Goal: Information Seeking & Learning: Learn about a topic

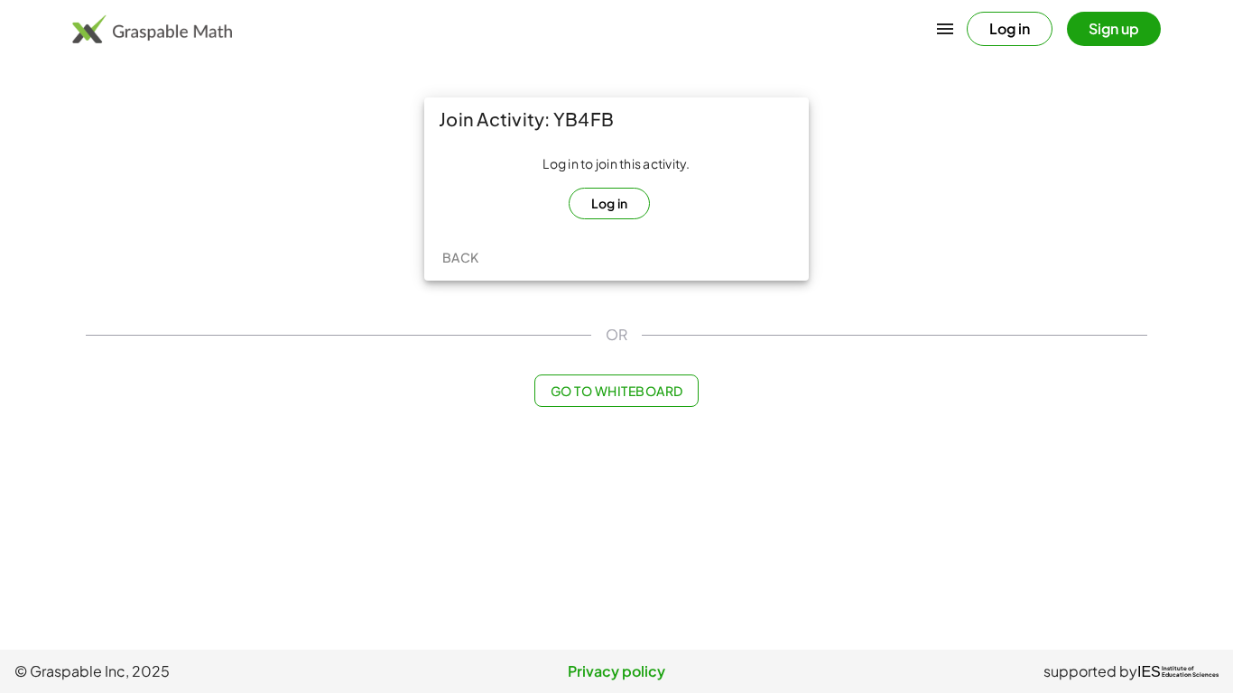
click at [626, 209] on button "Log in" at bounding box center [610, 204] width 82 height 32
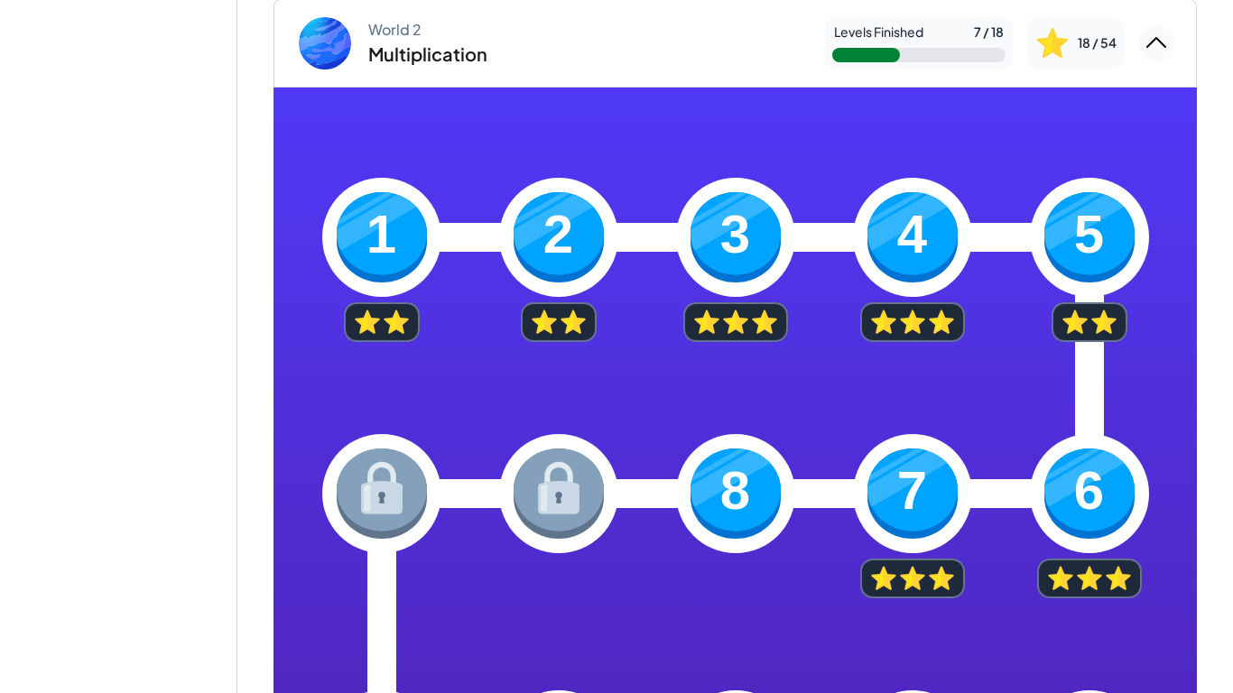
scroll to position [308, 0]
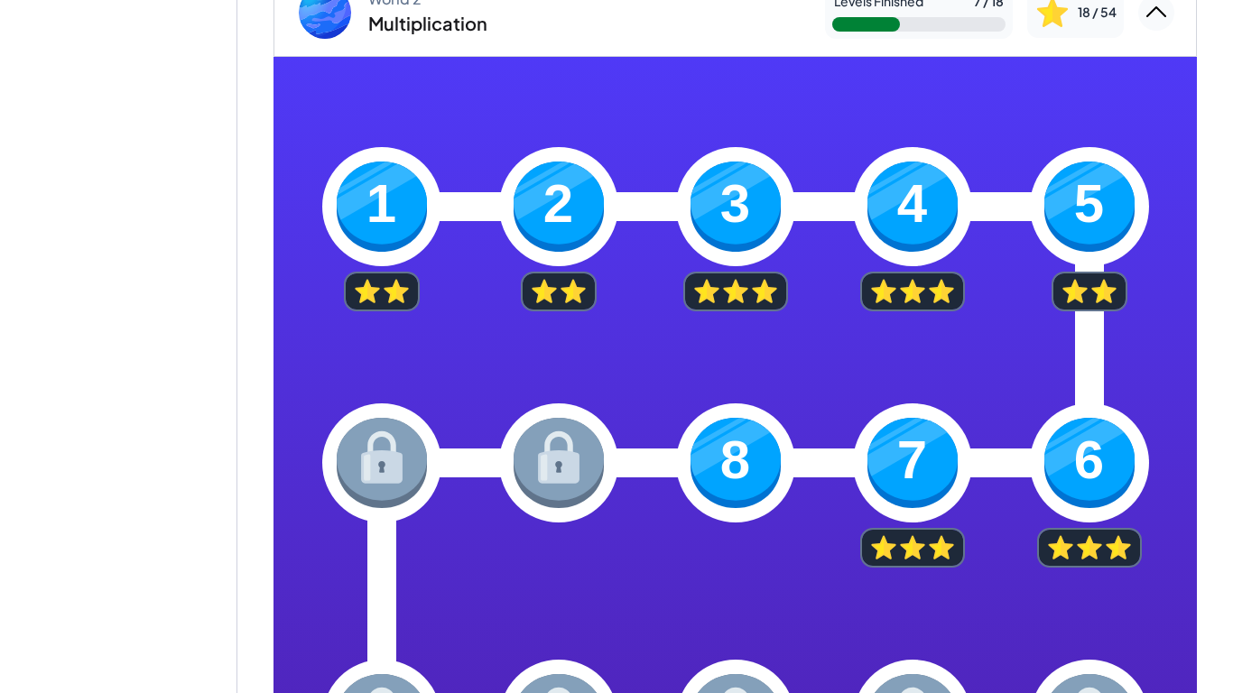
click at [766, 439] on img at bounding box center [736, 463] width 90 height 90
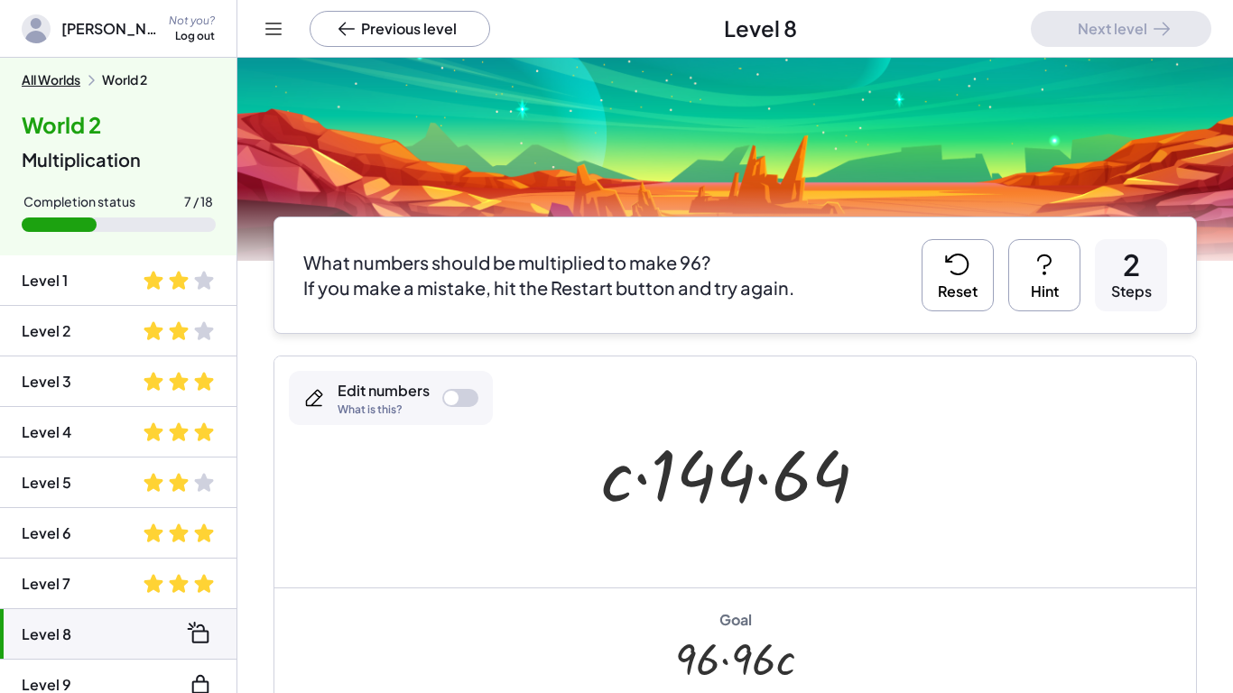
click at [974, 279] on button "Reset" at bounding box center [958, 275] width 72 height 72
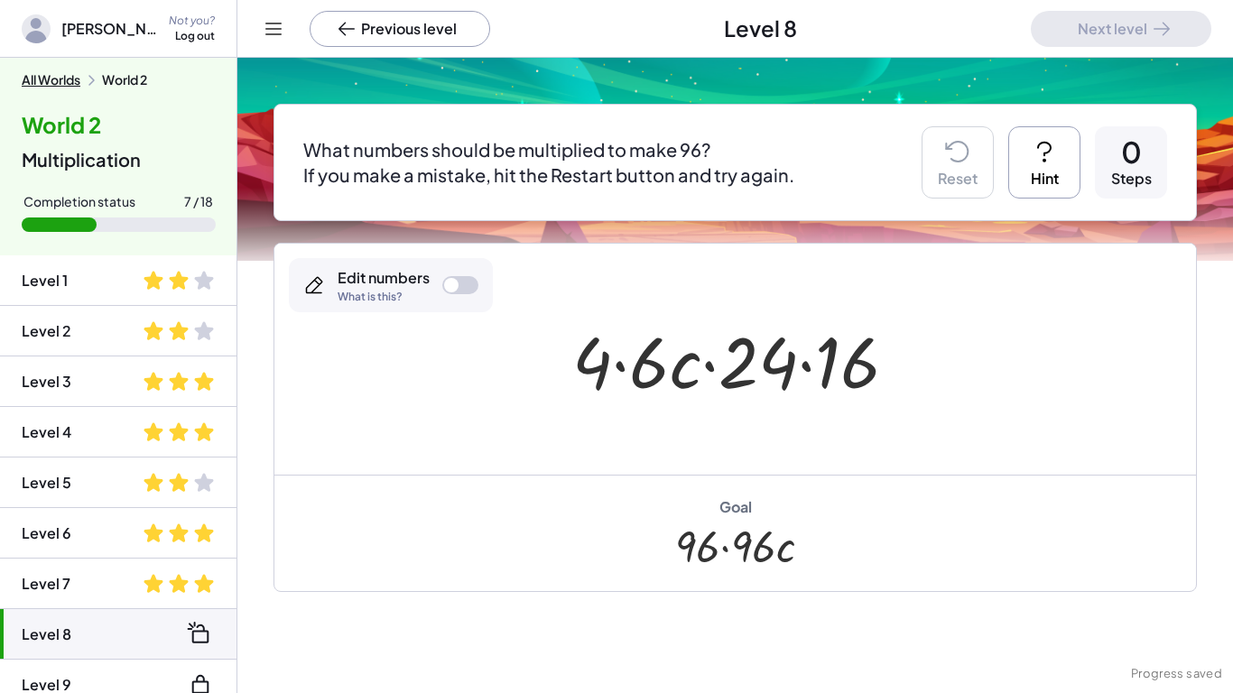
scroll to position [132, 0]
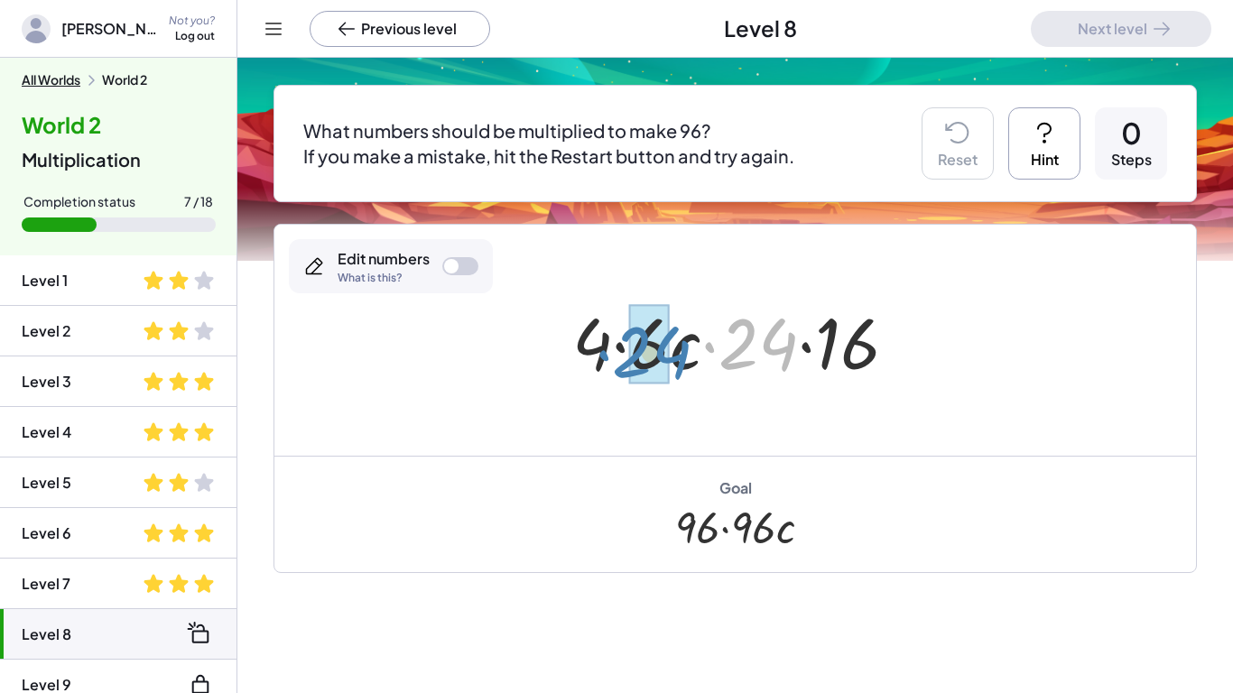
drag, startPoint x: 780, startPoint y: 344, endPoint x: 673, endPoint y: 352, distance: 106.8
click at [673, 352] on div at bounding box center [741, 340] width 357 height 93
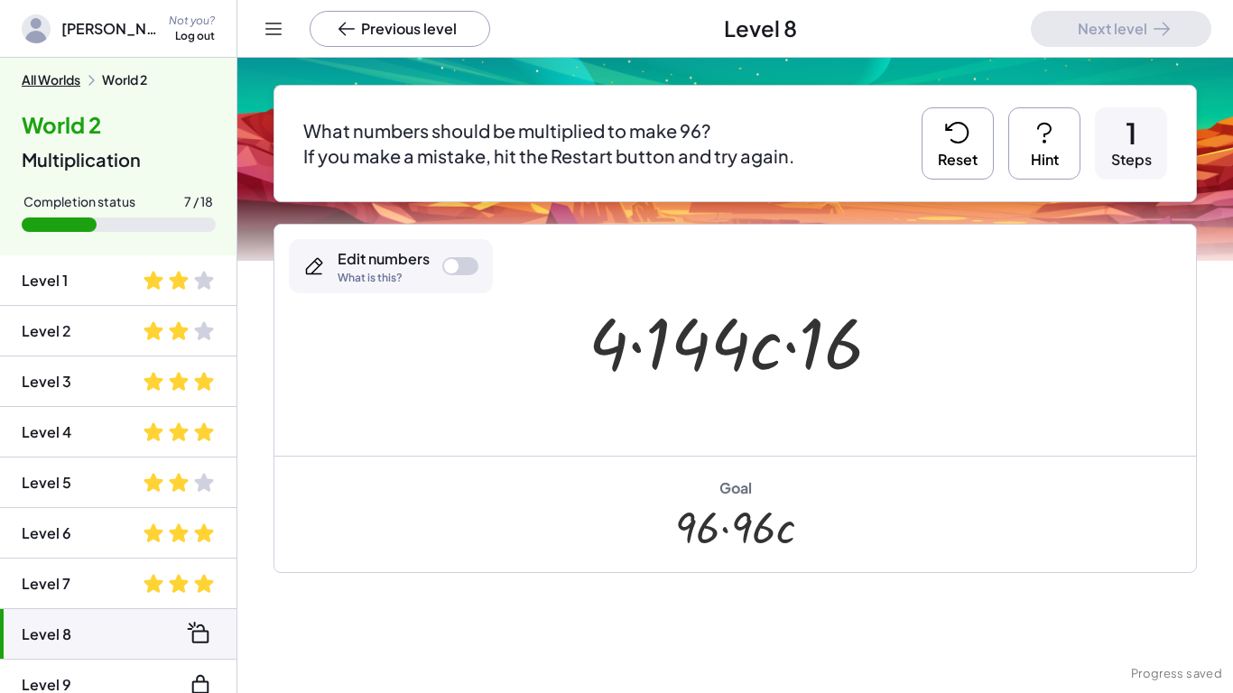
click at [953, 161] on button "Reset" at bounding box center [958, 143] width 72 height 72
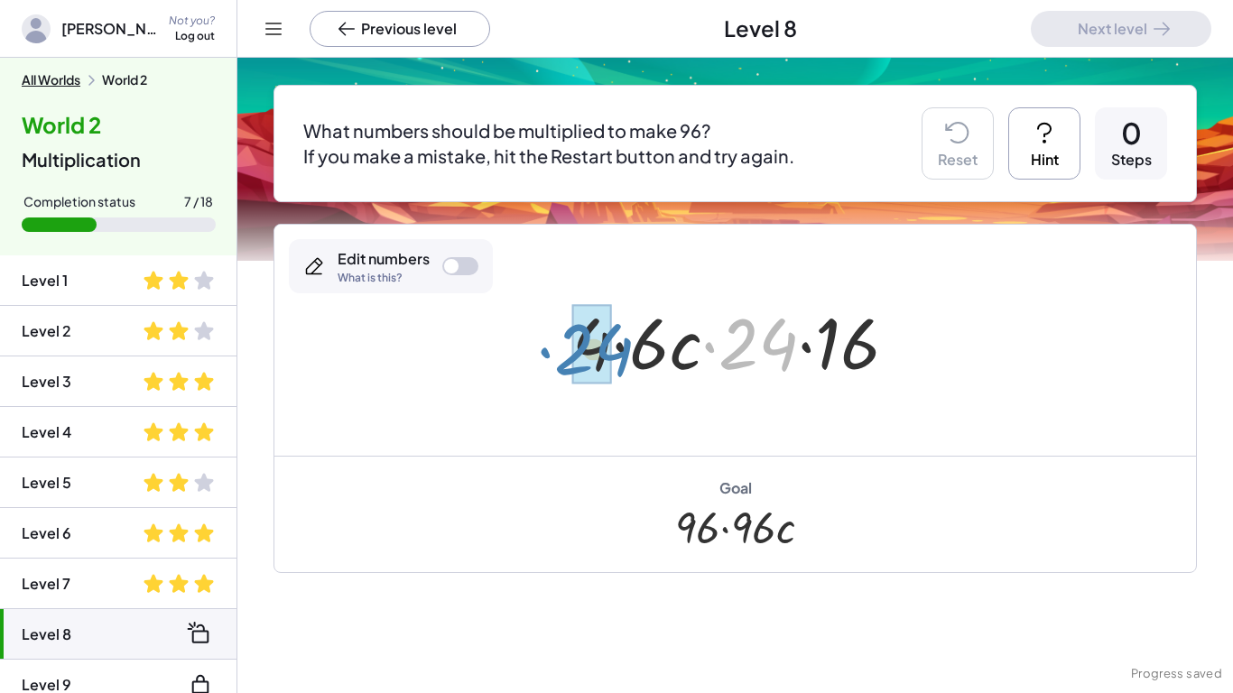
drag, startPoint x: 764, startPoint y: 342, endPoint x: 598, endPoint y: 348, distance: 165.3
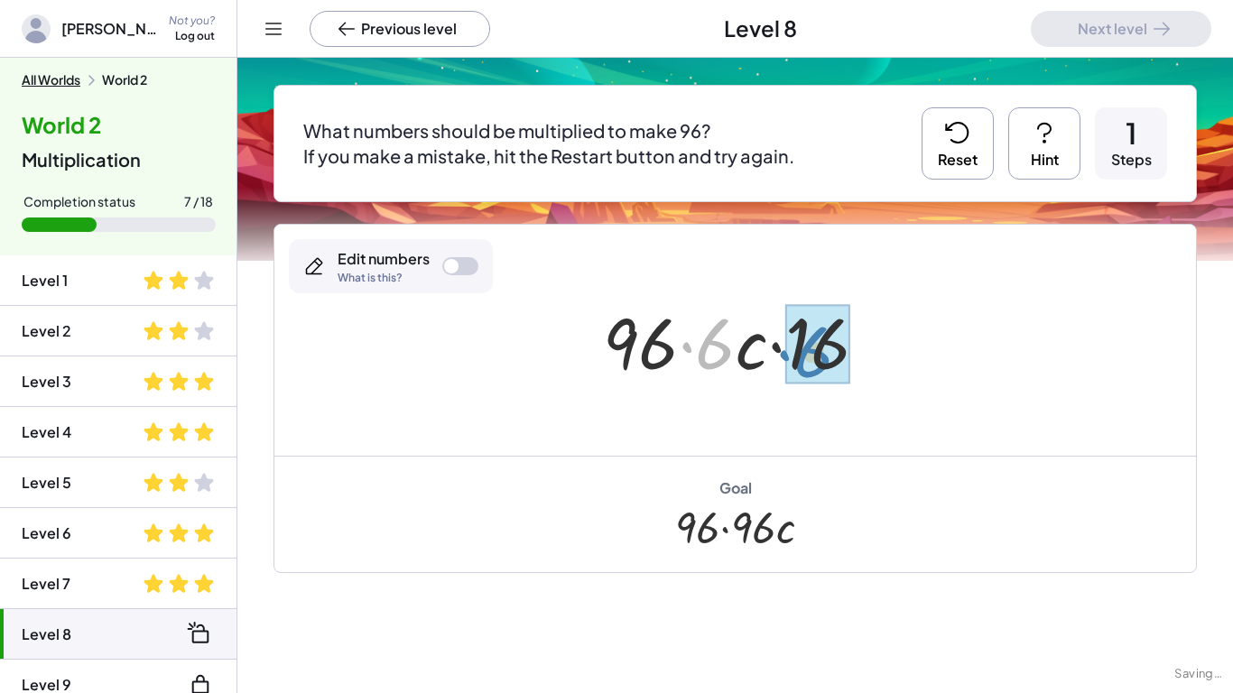
drag, startPoint x: 708, startPoint y: 359, endPoint x: 806, endPoint y: 367, distance: 98.7
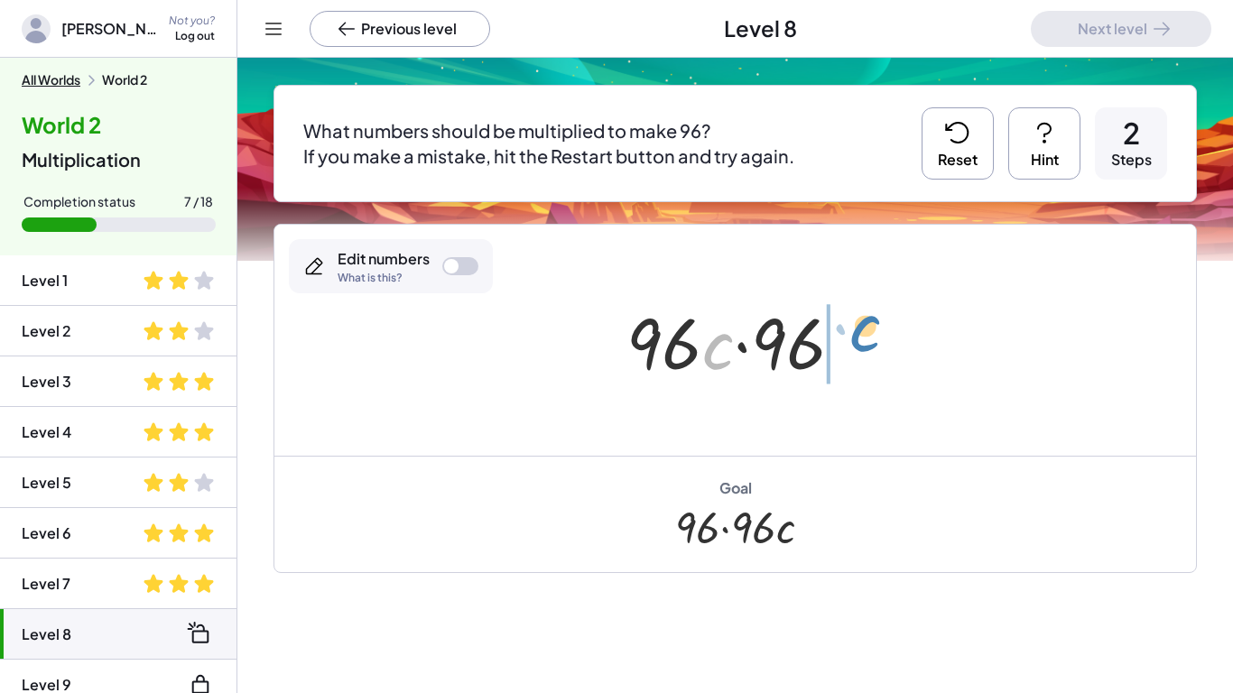
drag, startPoint x: 726, startPoint y: 357, endPoint x: 867, endPoint y: 339, distance: 142.7
click at [867, 339] on div "· 4 · 6 · c · 24 · 16 · 96 · 6 · c · 16 · c · · · c 96 96" at bounding box center [735, 341] width 273 height 102
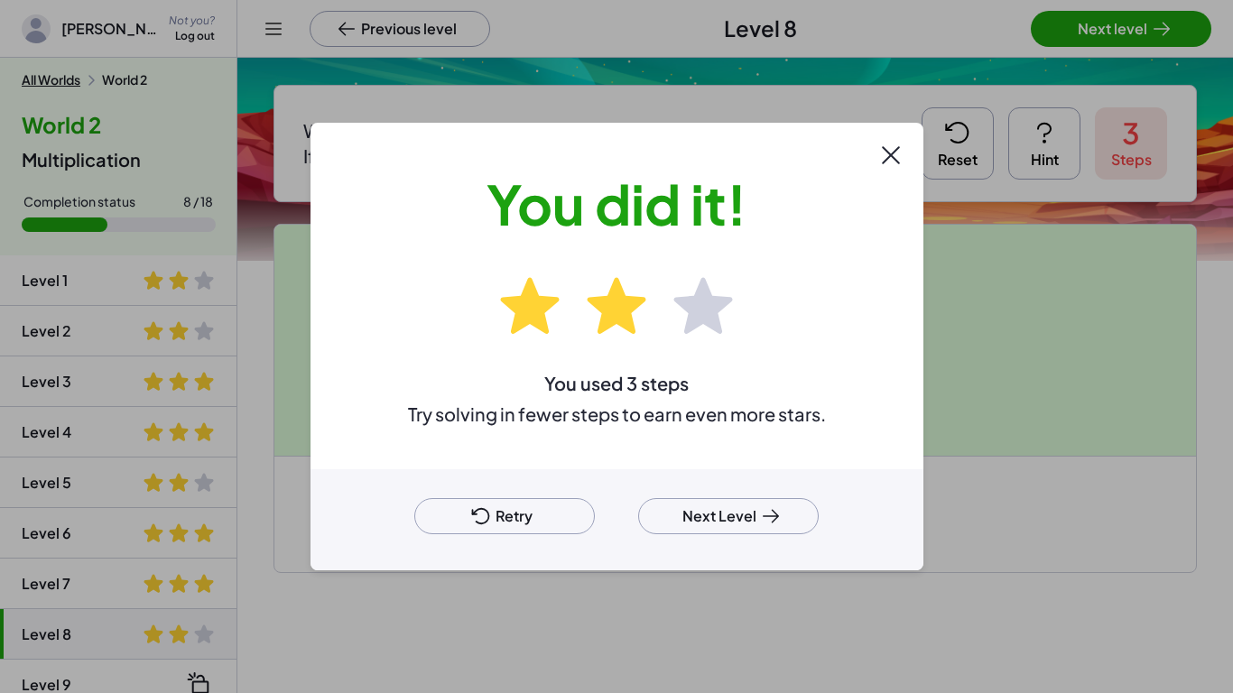
click at [692, 524] on button "Next Level" at bounding box center [728, 516] width 181 height 36
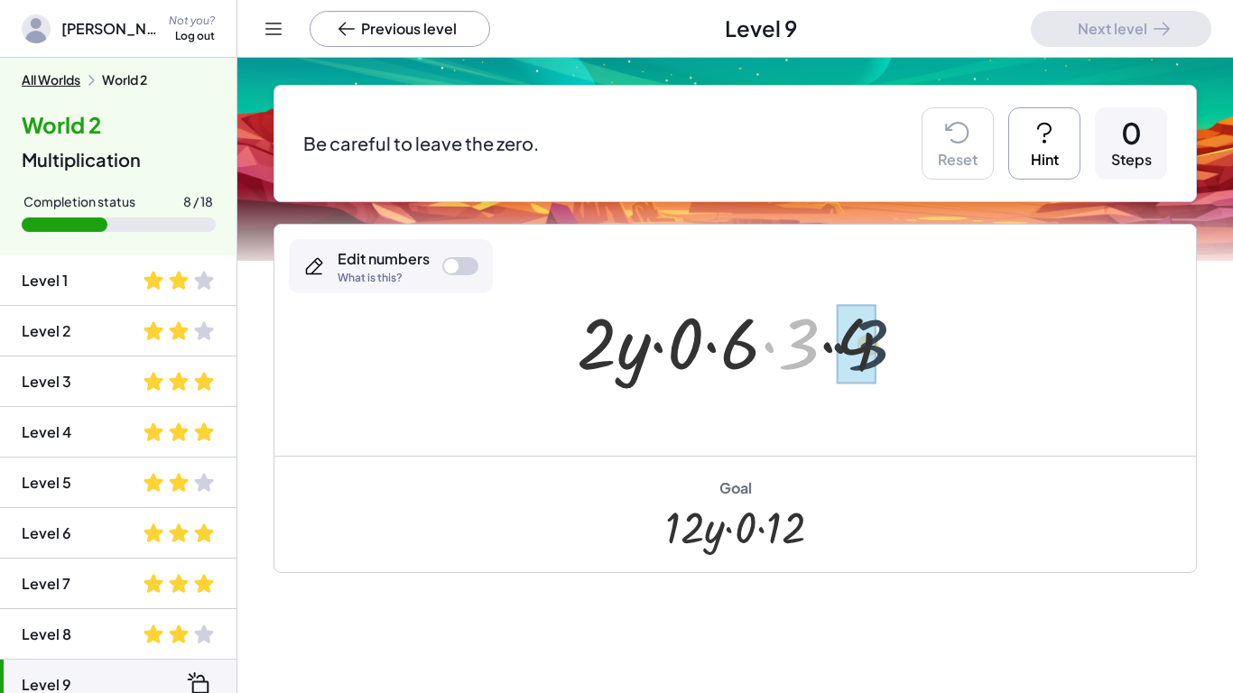
drag, startPoint x: 785, startPoint y: 357, endPoint x: 861, endPoint y: 355, distance: 75.9
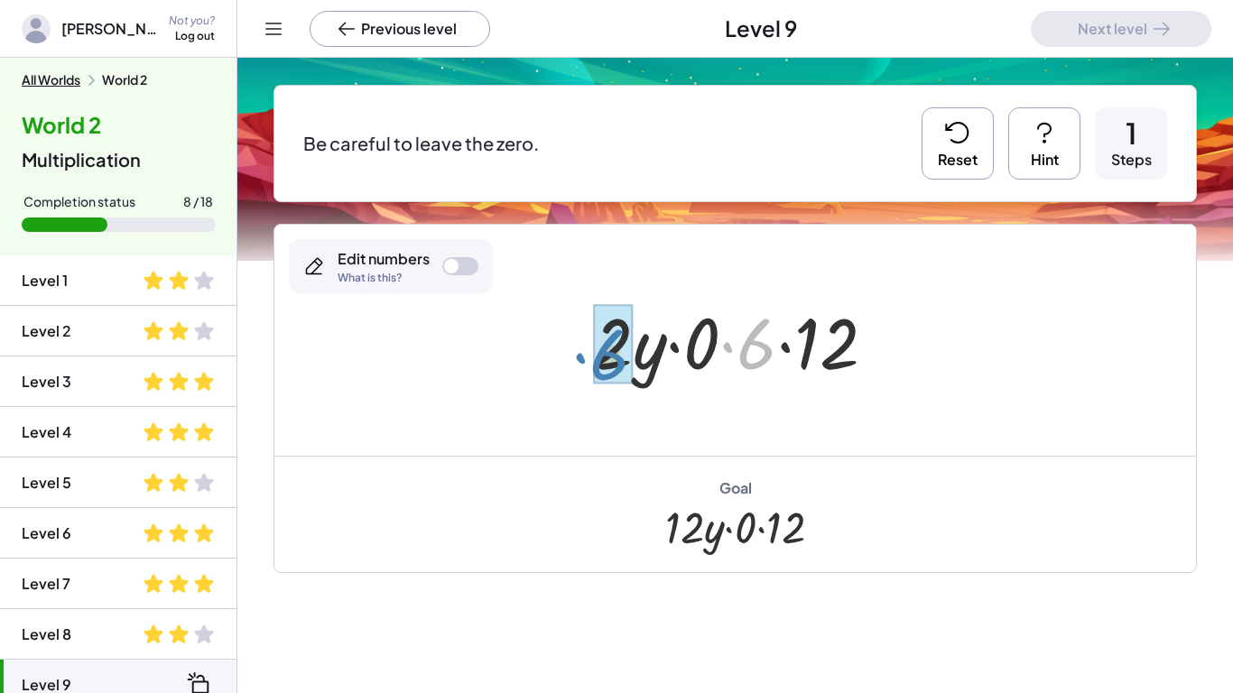
drag, startPoint x: 763, startPoint y: 349, endPoint x: 617, endPoint y: 360, distance: 146.6
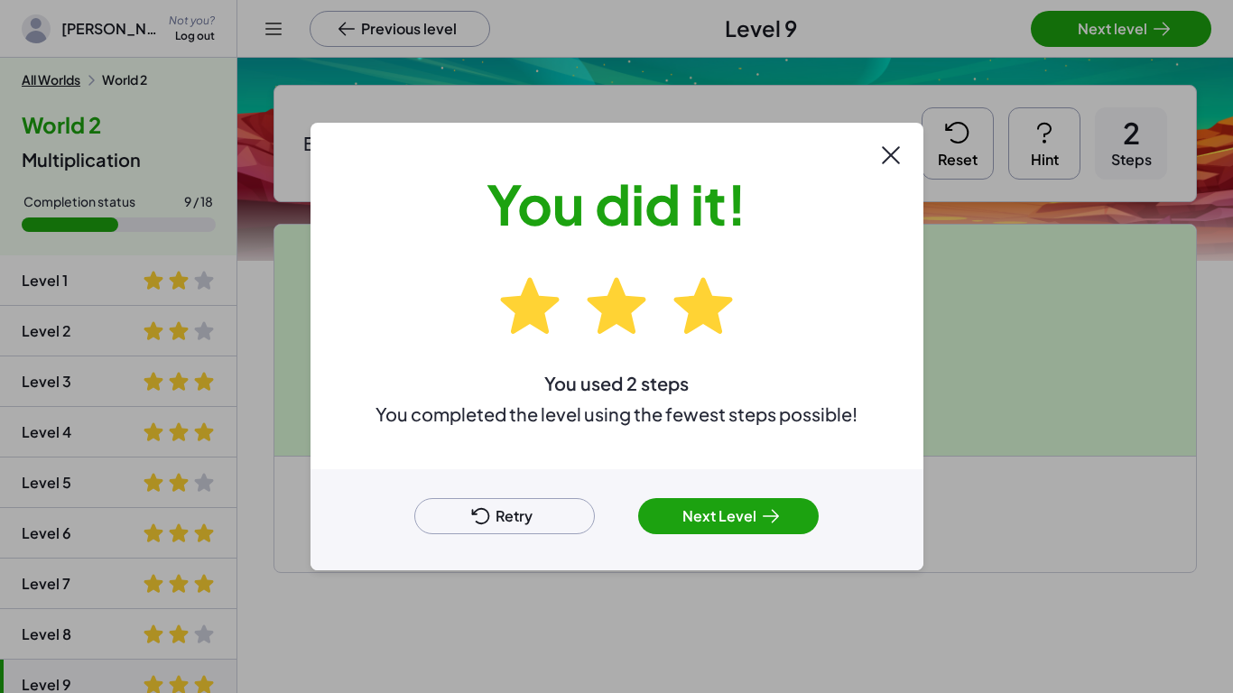
click at [765, 523] on icon at bounding box center [771, 516] width 22 height 22
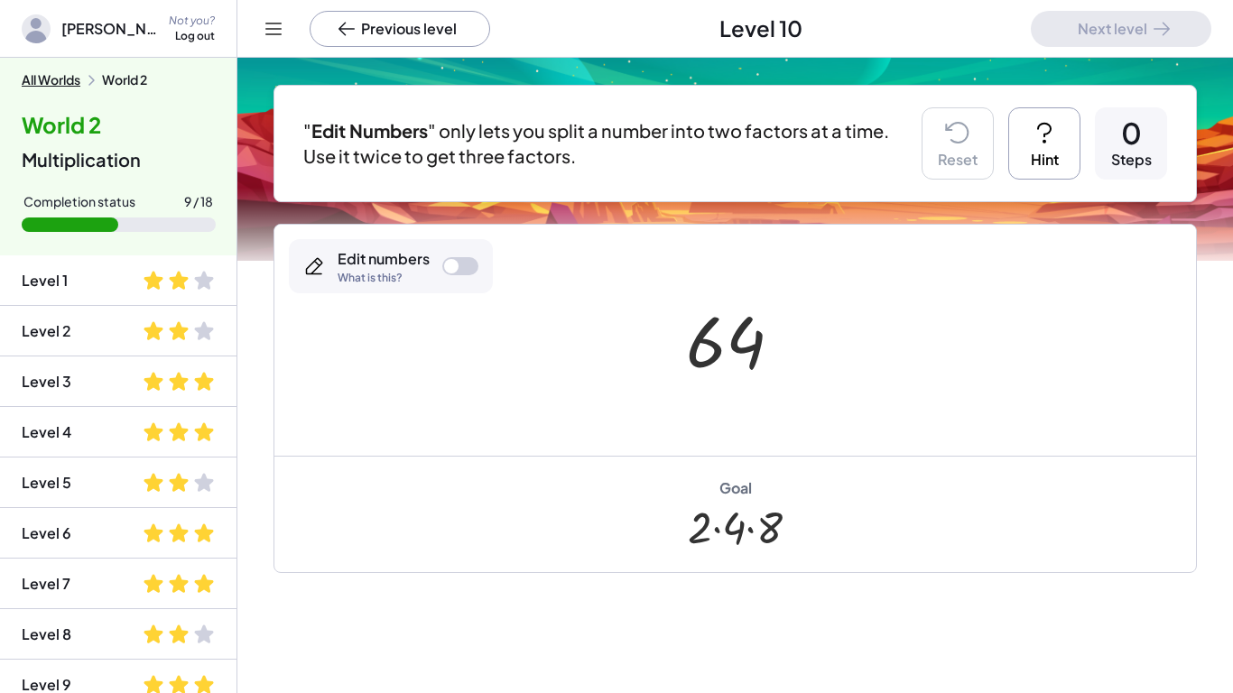
click at [1033, 146] on icon at bounding box center [1044, 132] width 29 height 29
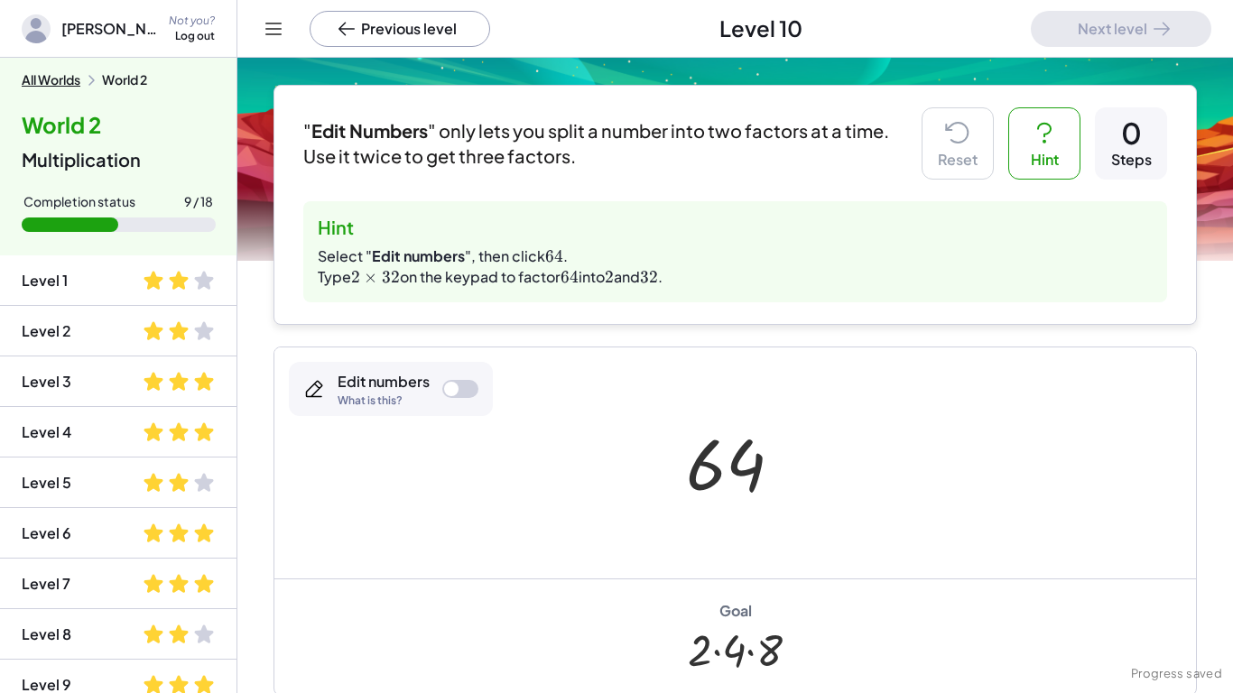
click at [464, 393] on div at bounding box center [460, 389] width 36 height 18
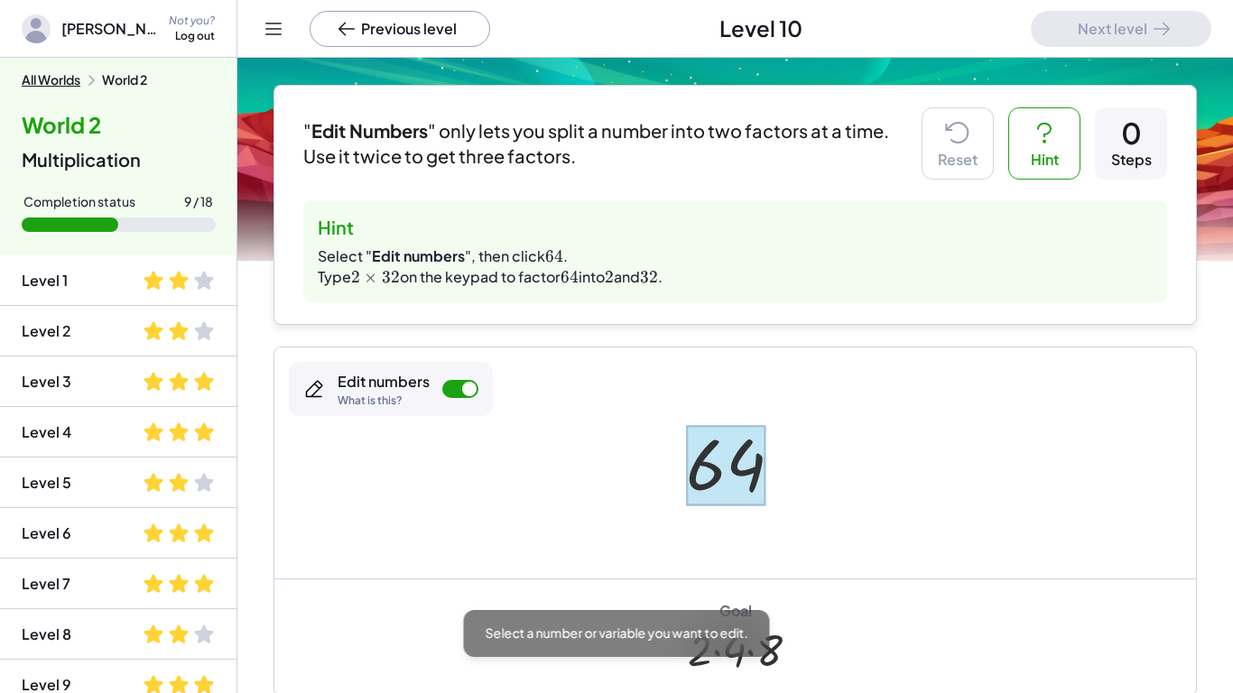
click at [726, 475] on div at bounding box center [726, 465] width 80 height 80
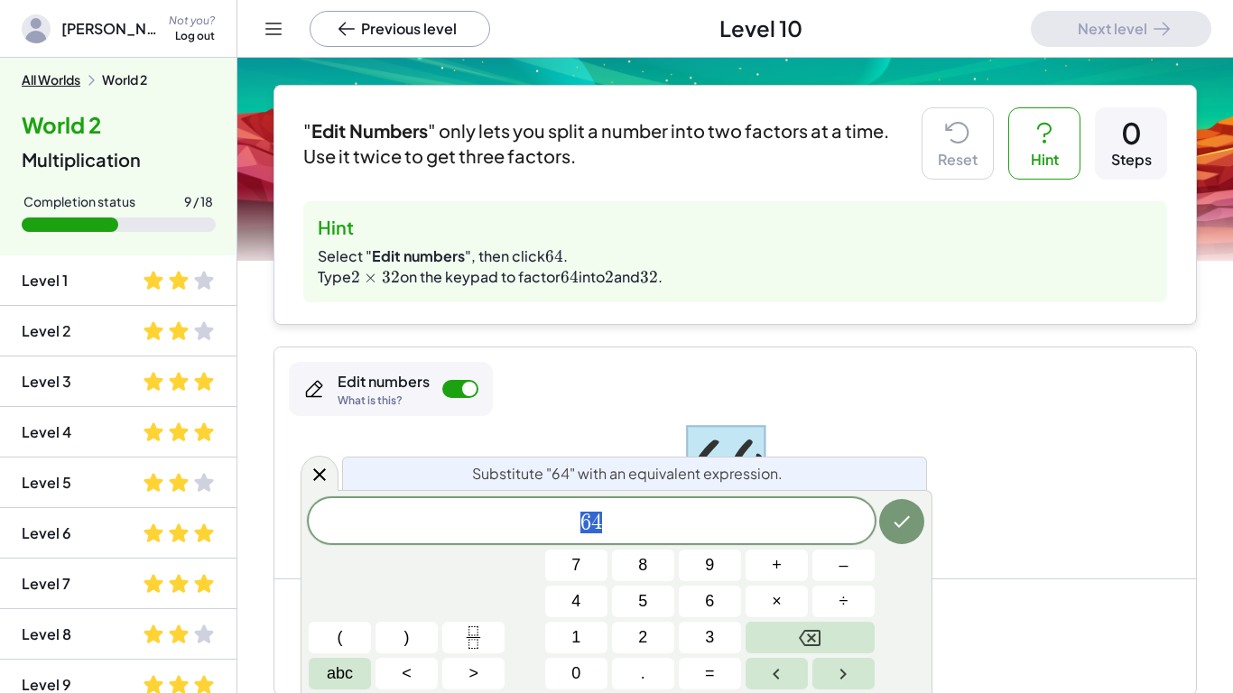
scroll to position [1, 0]
click at [792, 642] on button "Backspace" at bounding box center [810, 638] width 129 height 32
click at [667, 640] on button "2" at bounding box center [643, 638] width 62 height 32
click at [791, 598] on button "×" at bounding box center [777, 602] width 62 height 32
click at [692, 644] on button "3" at bounding box center [710, 638] width 62 height 32
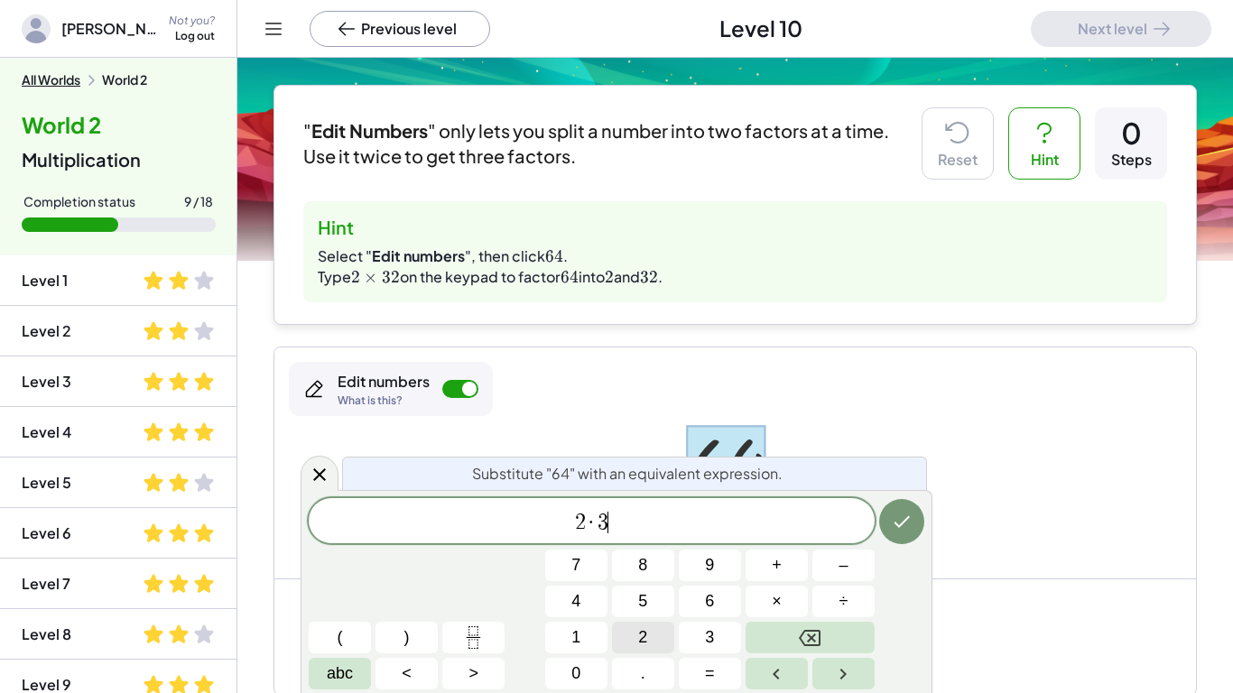
click at [667, 641] on button "2" at bounding box center [643, 638] width 62 height 32
click at [911, 525] on icon "Done" at bounding box center [902, 522] width 22 height 22
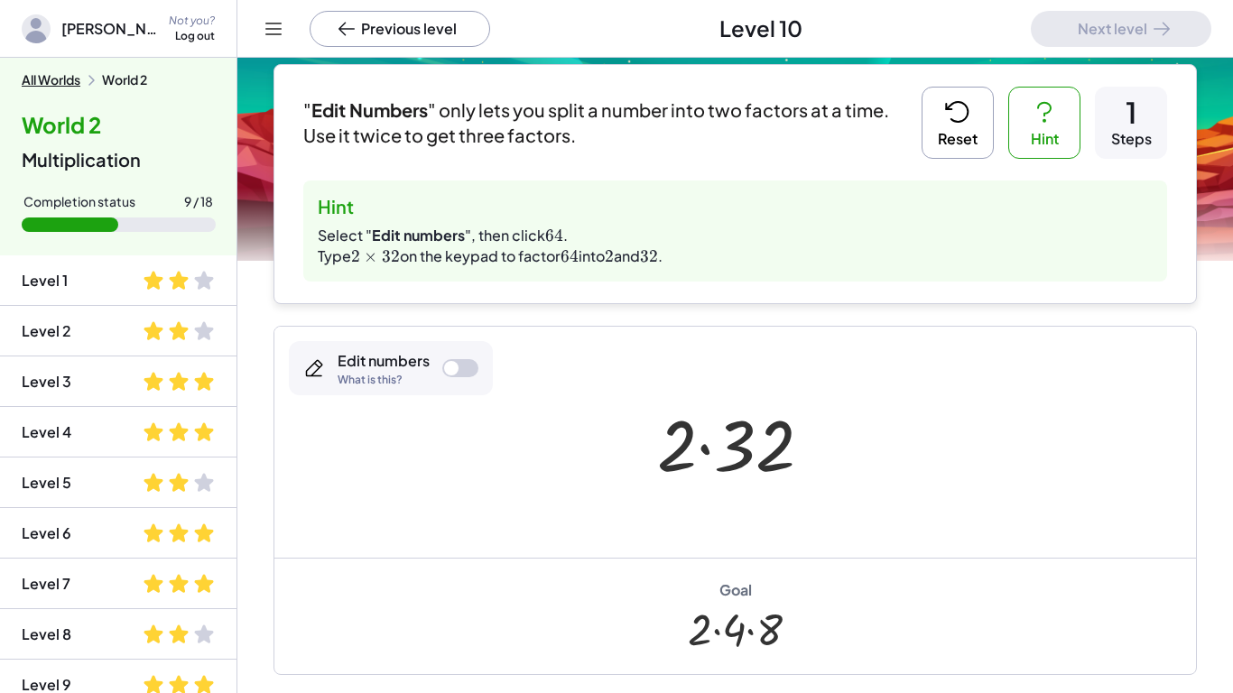
scroll to position [160, 0]
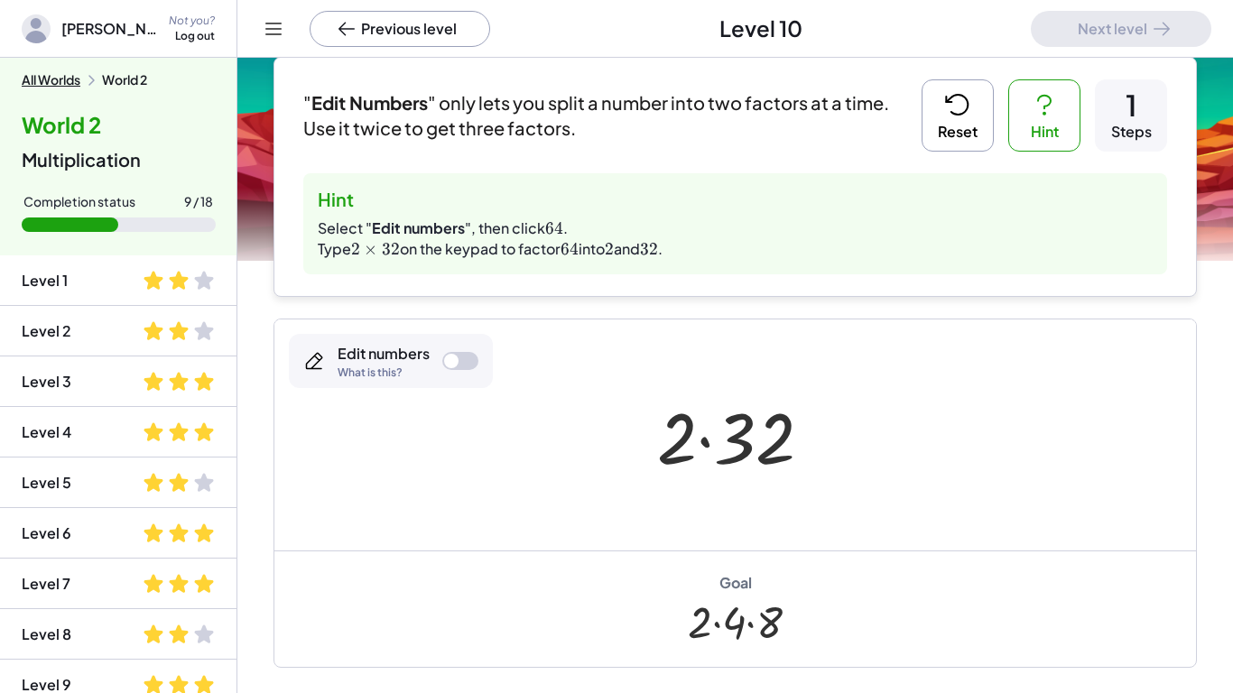
click at [456, 369] on div at bounding box center [460, 361] width 36 height 18
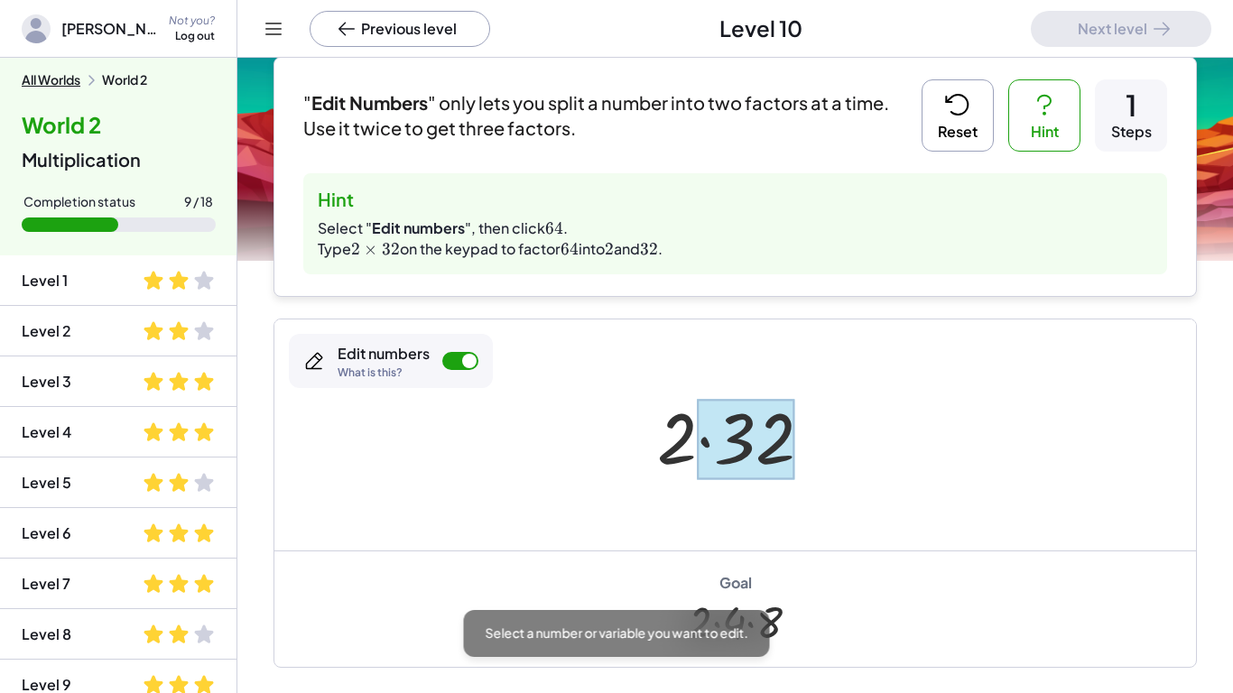
click at [738, 459] on div at bounding box center [746, 439] width 98 height 80
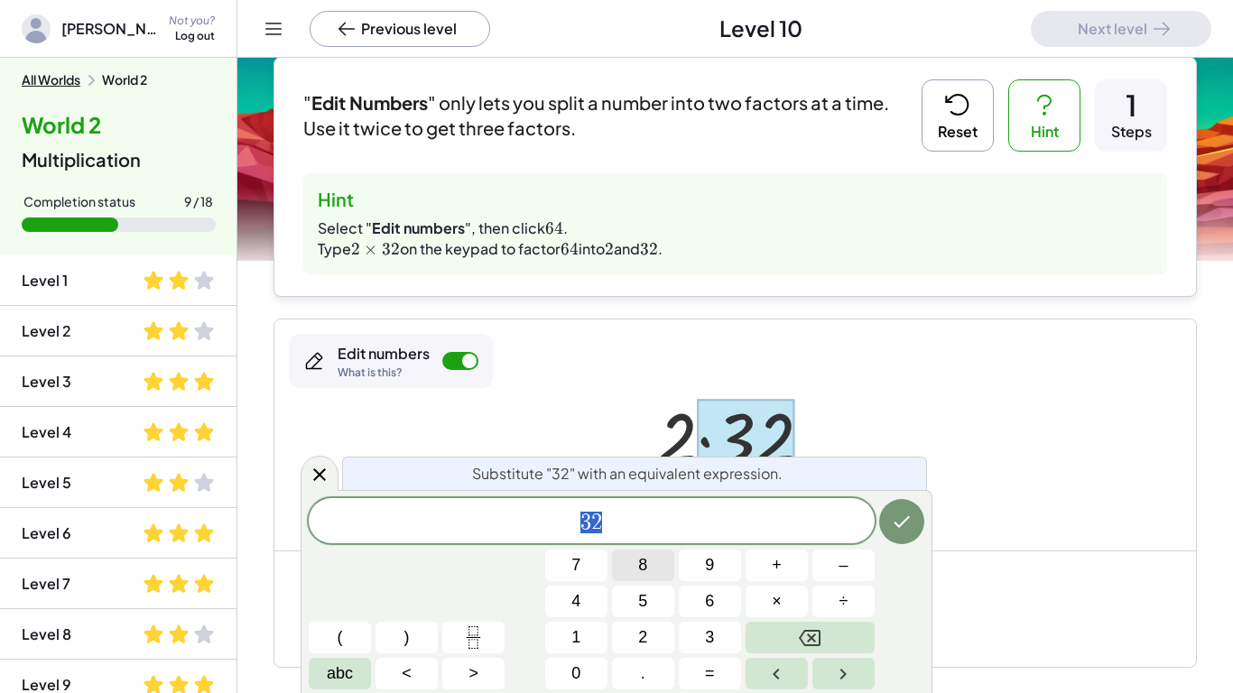
click at [649, 553] on button "8" at bounding box center [643, 566] width 62 height 32
click at [782, 597] on button "×" at bounding box center [777, 602] width 62 height 32
click at [599, 596] on button "4" at bounding box center [576, 602] width 62 height 32
click at [917, 529] on button "Done" at bounding box center [901, 521] width 45 height 45
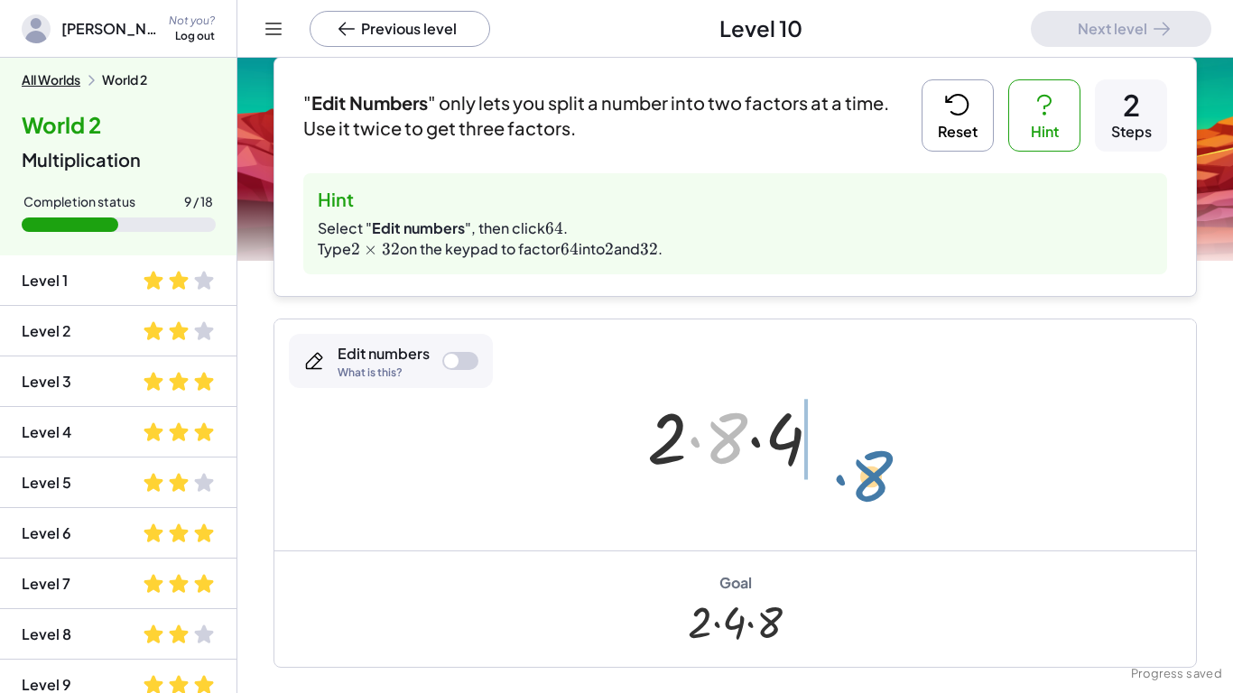
drag, startPoint x: 721, startPoint y: 446, endPoint x: 861, endPoint y: 477, distance: 143.2
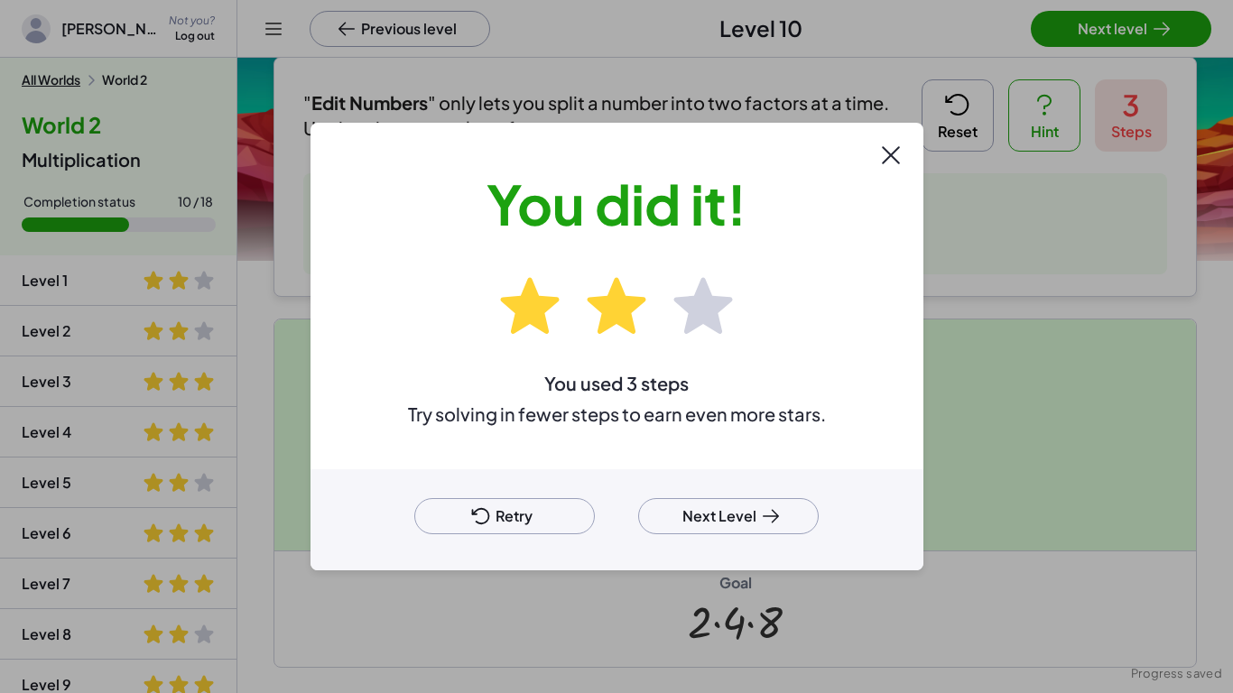
click at [1149, 40] on div at bounding box center [616, 346] width 1233 height 693
click at [748, 533] on button "Next Level" at bounding box center [728, 516] width 181 height 36
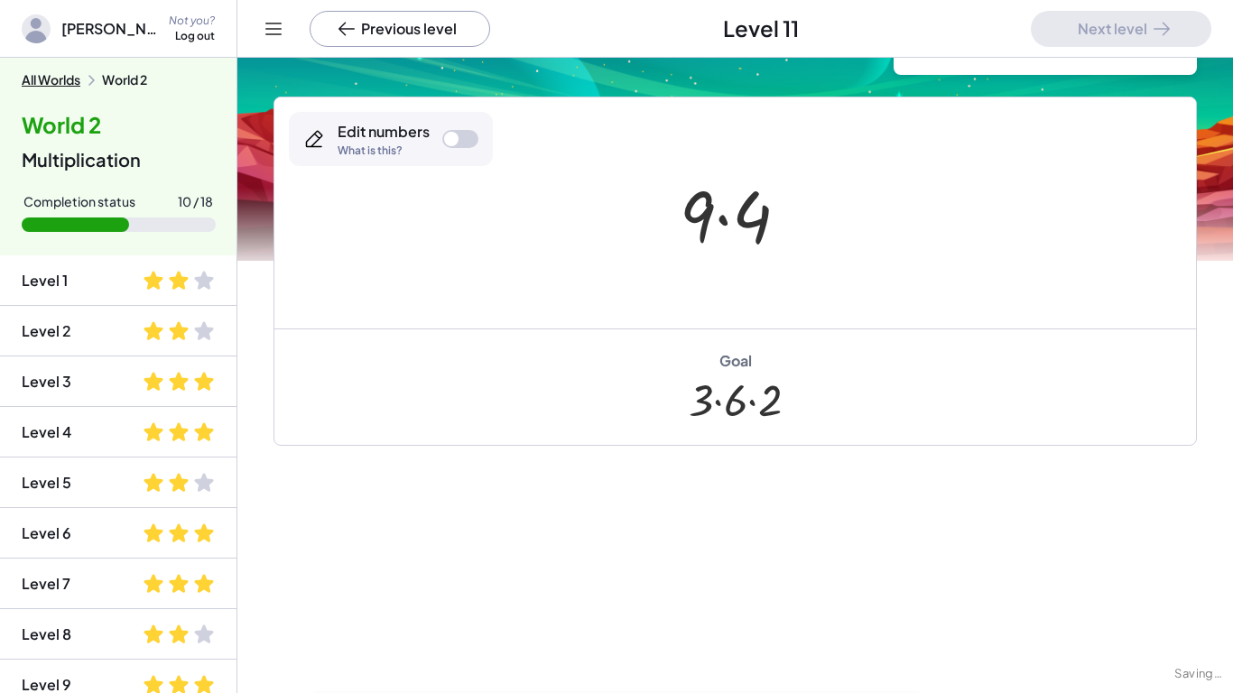
scroll to position [120, 0]
click at [683, 208] on div at bounding box center [742, 213] width 142 height 93
click at [690, 209] on div at bounding box center [742, 213] width 142 height 93
click at [472, 149] on div "Edit numbers What is this?" at bounding box center [391, 139] width 204 height 54
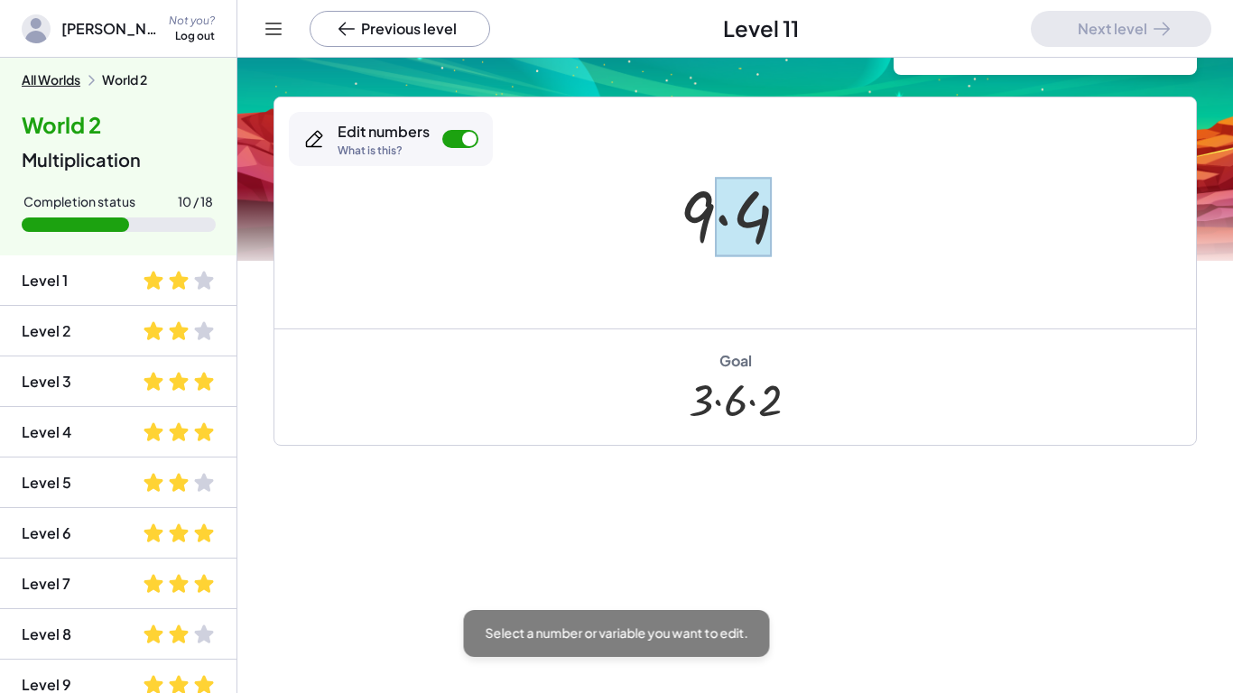
click at [738, 222] on div at bounding box center [743, 217] width 57 height 80
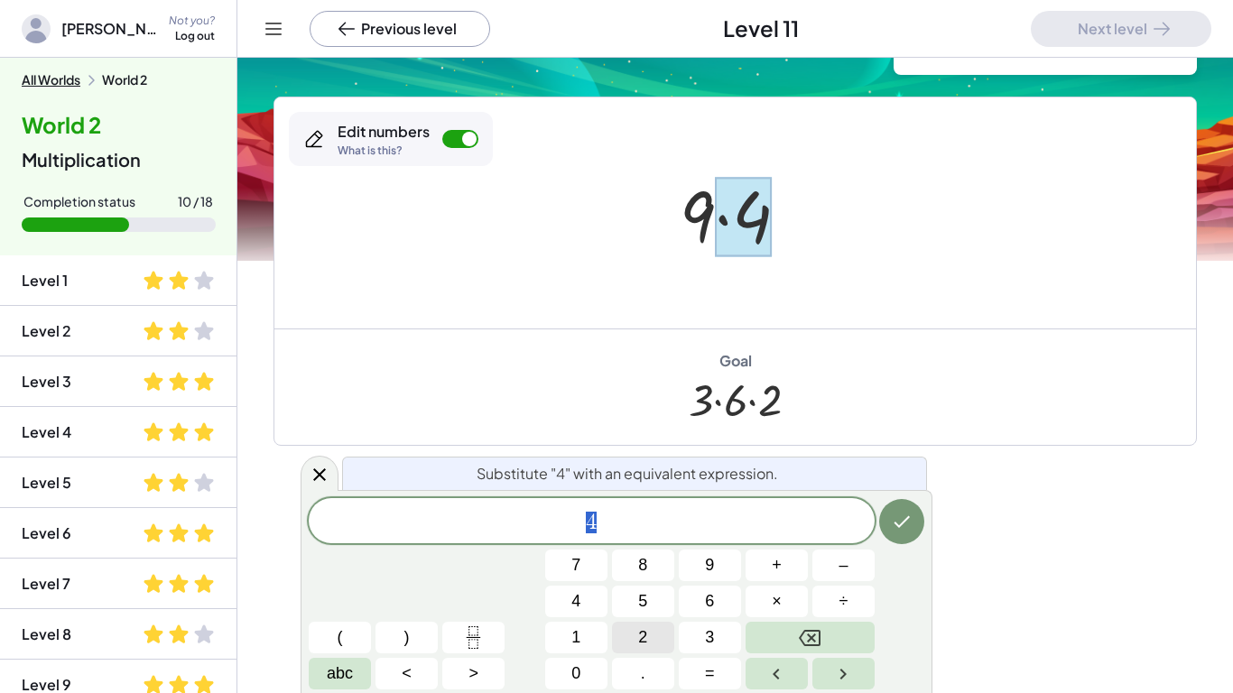
click at [630, 635] on button "2" at bounding box center [643, 638] width 62 height 32
click at [776, 591] on span "×" at bounding box center [777, 601] width 10 height 24
click at [653, 632] on button "2" at bounding box center [643, 638] width 62 height 32
click at [908, 514] on icon "Done" at bounding box center [902, 522] width 22 height 22
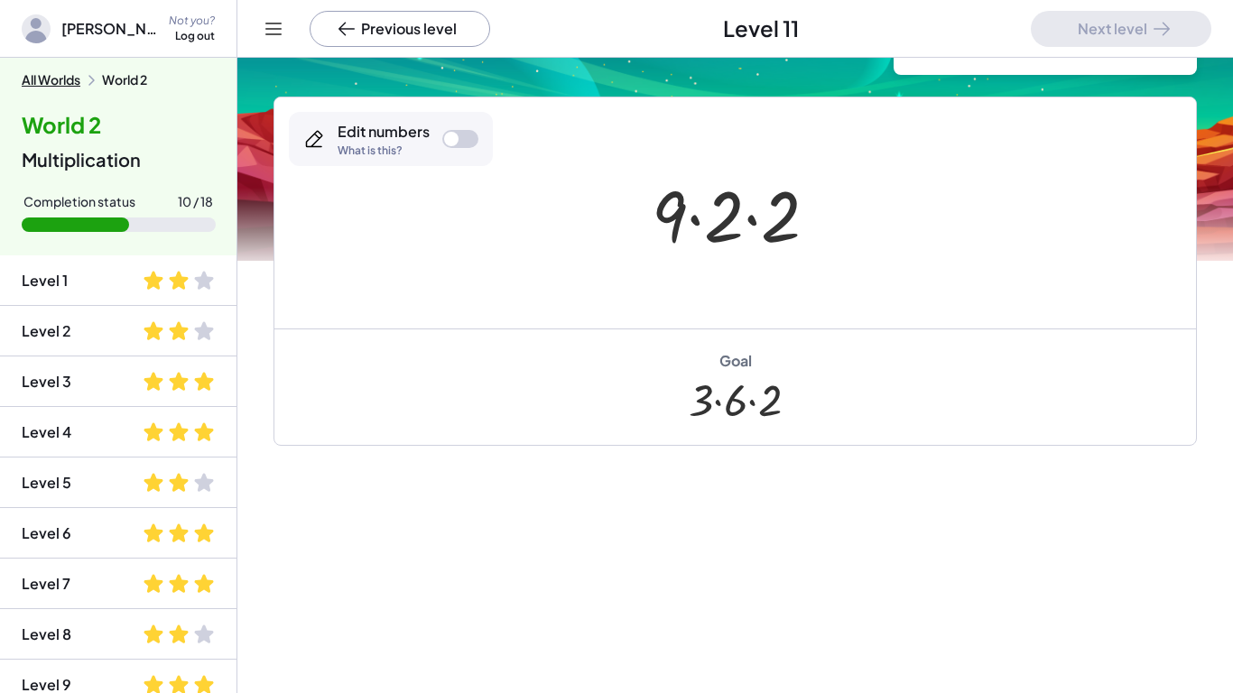
click at [413, 132] on div "Edit numbers" at bounding box center [384, 132] width 92 height 20
click at [656, 234] on div at bounding box center [669, 215] width 35 height 84
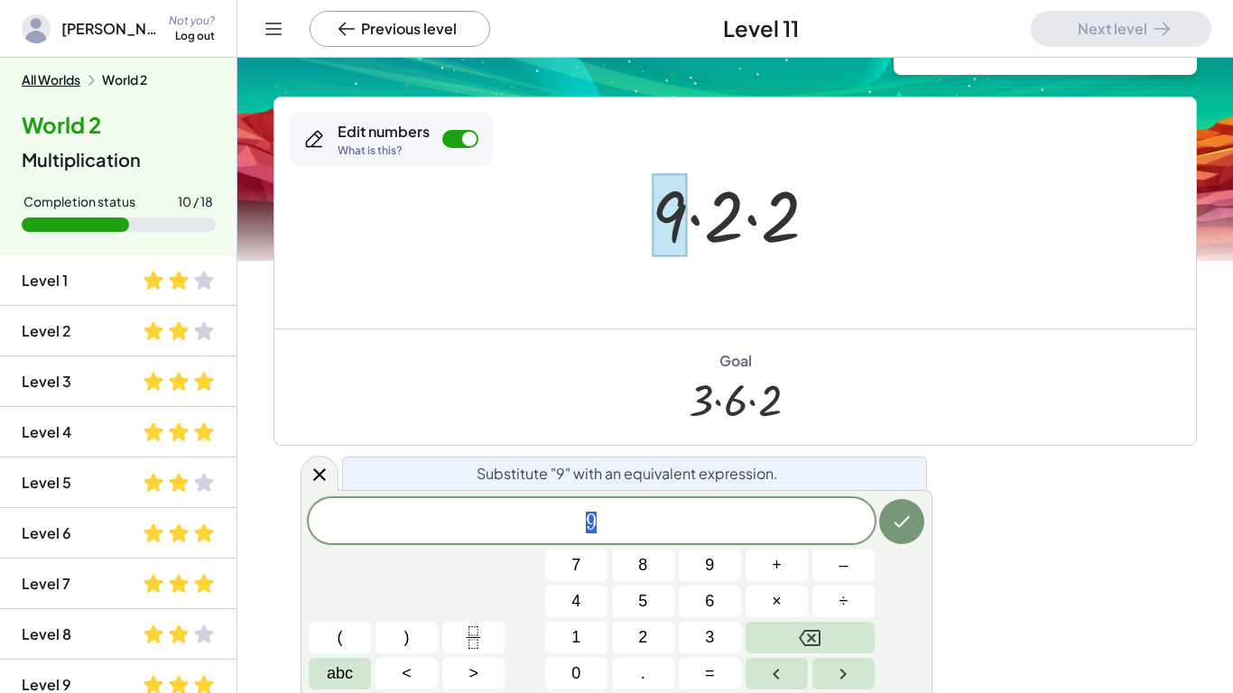
scroll to position [4, 0]
click at [696, 635] on button "3" at bounding box center [710, 638] width 62 height 32
click at [776, 600] on span "×" at bounding box center [777, 601] width 10 height 24
click at [683, 635] on button "3" at bounding box center [710, 638] width 62 height 32
click at [913, 523] on button "Done" at bounding box center [901, 521] width 45 height 45
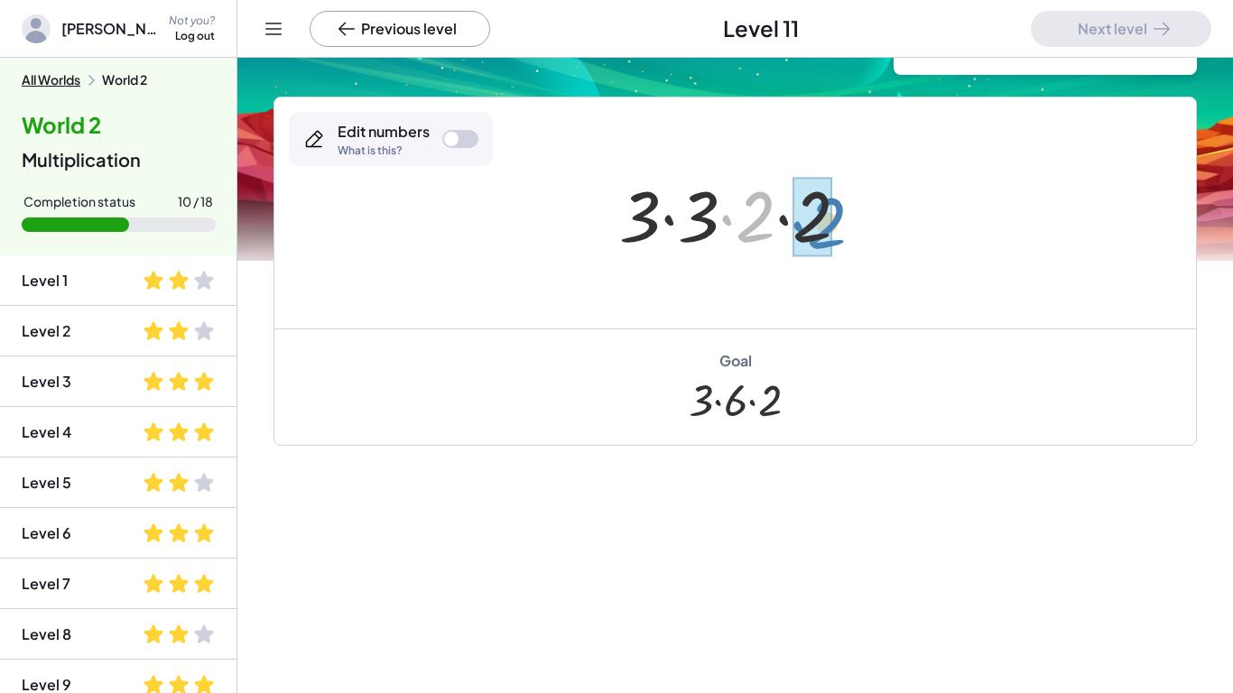
drag, startPoint x: 764, startPoint y: 210, endPoint x: 834, endPoint y: 217, distance: 70.7
click at [834, 217] on div at bounding box center [741, 213] width 263 height 93
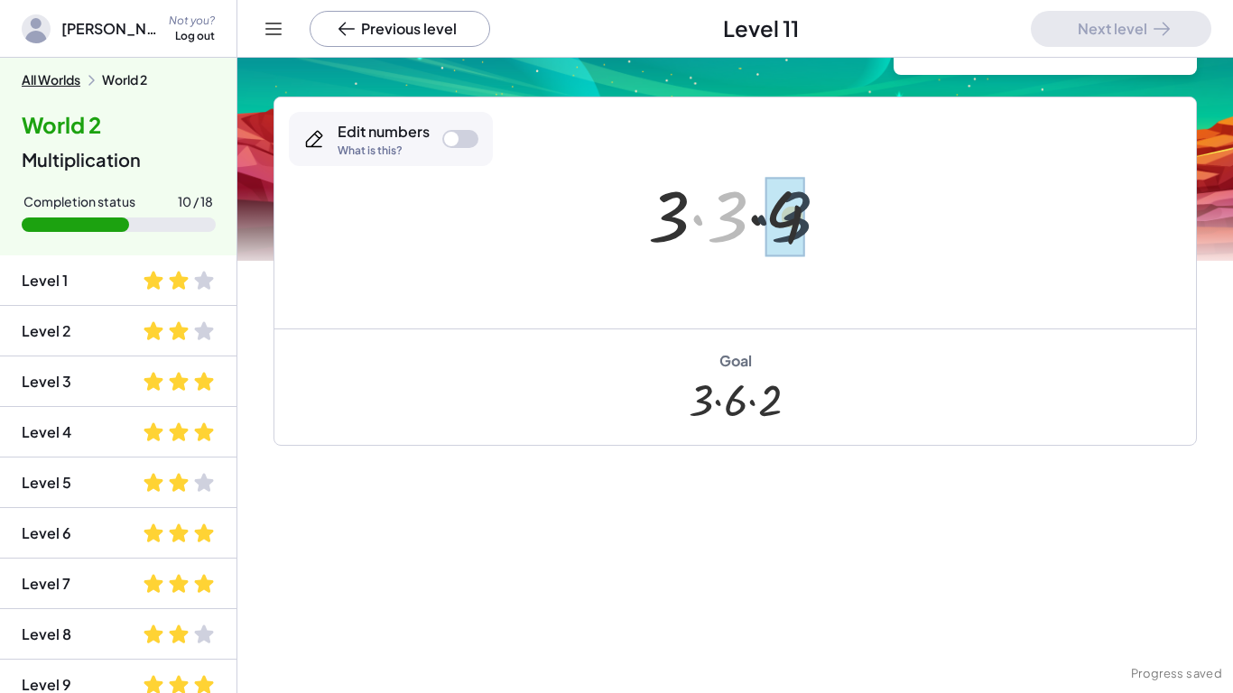
drag, startPoint x: 744, startPoint y: 220, endPoint x: 810, endPoint y: 218, distance: 65.9
click at [810, 218] on div at bounding box center [742, 213] width 206 height 93
drag, startPoint x: 689, startPoint y: 210, endPoint x: 748, endPoint y: 214, distance: 59.7
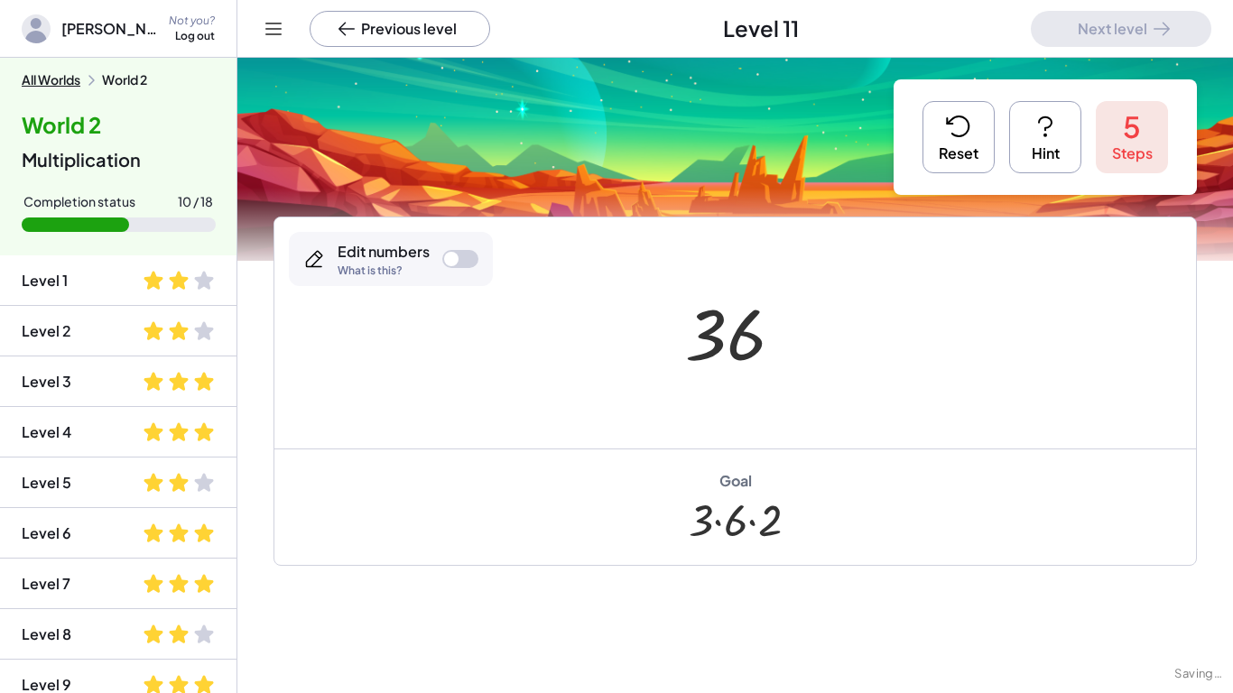
click at [956, 147] on button "Reset" at bounding box center [958, 137] width 72 height 72
click at [1027, 143] on button "Hint" at bounding box center [1045, 137] width 72 height 72
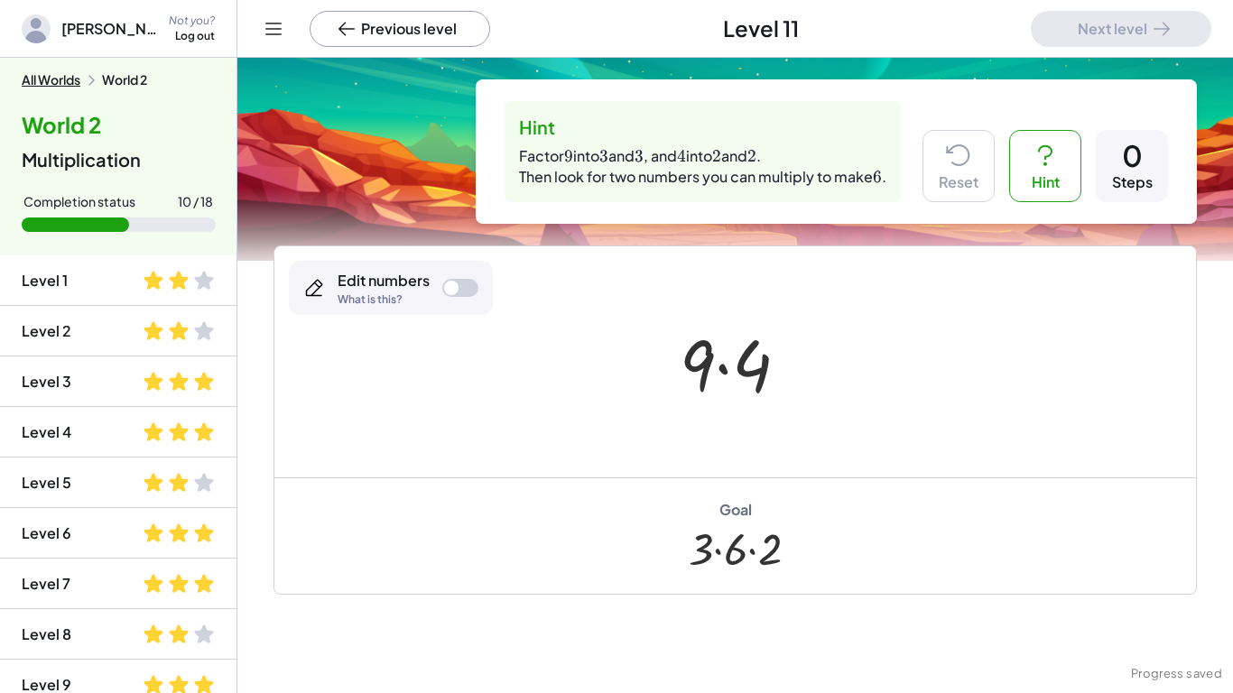
click at [440, 283] on div "Edit numbers What is this?" at bounding box center [391, 288] width 204 height 54
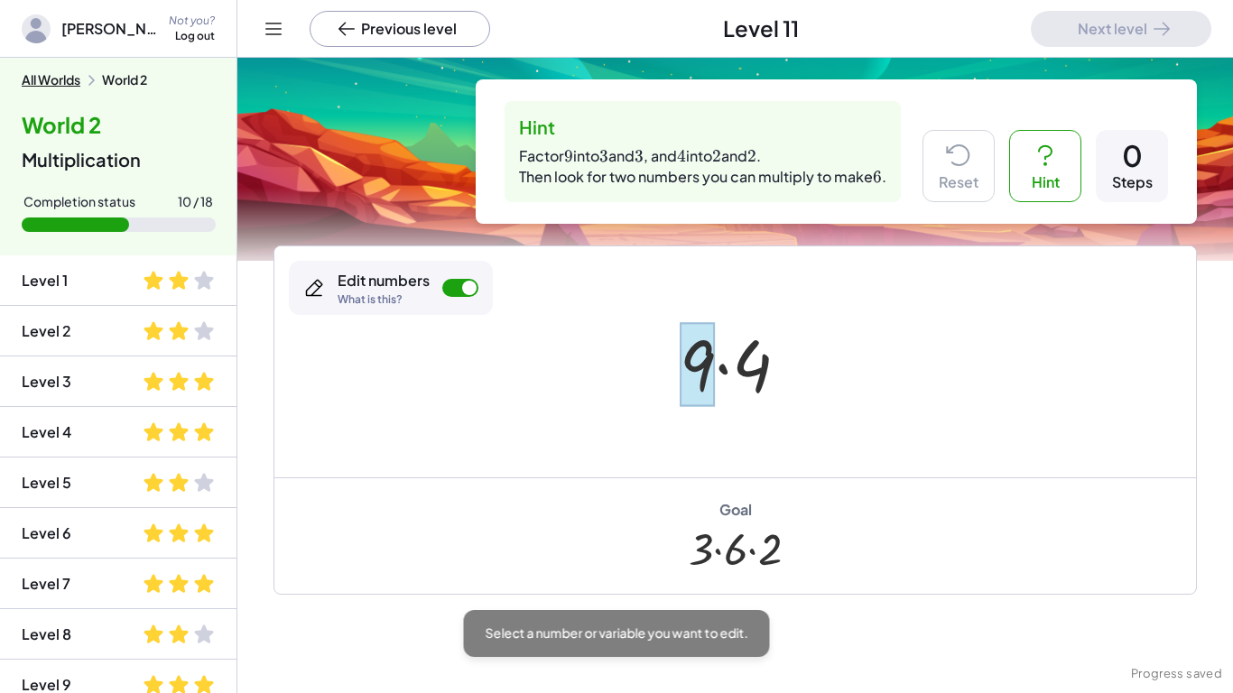
click at [700, 357] on div at bounding box center [697, 364] width 35 height 84
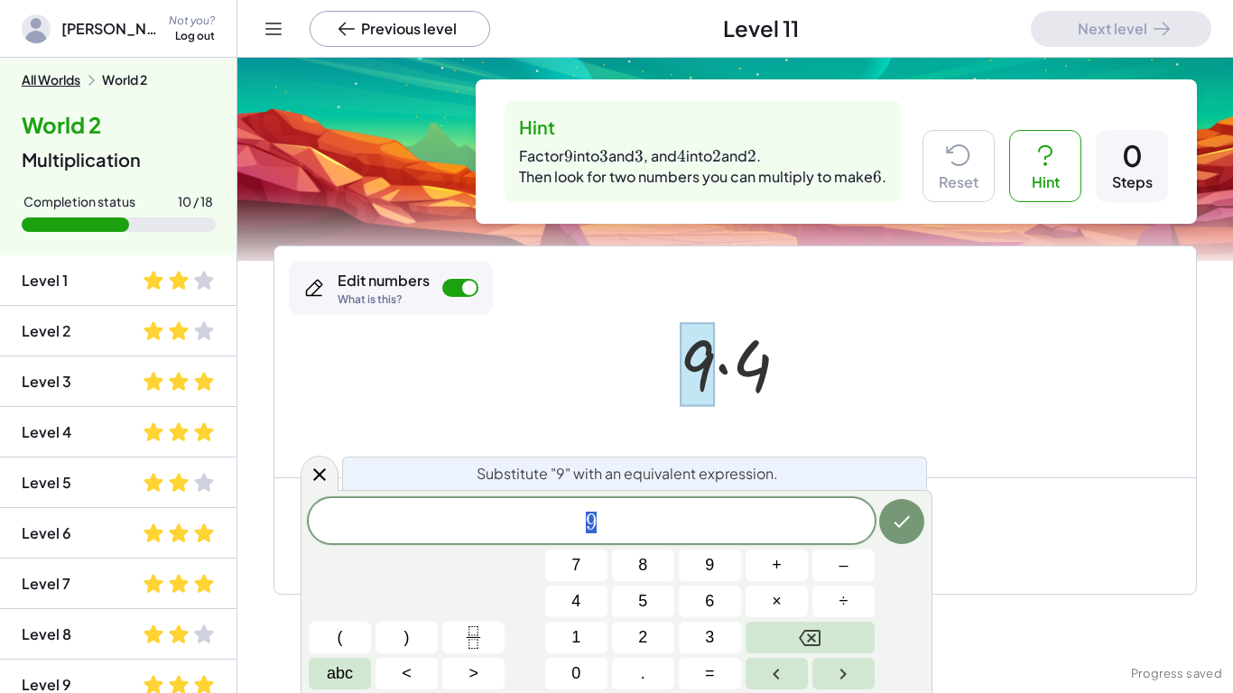
scroll to position [5, 0]
click at [689, 637] on button "3" at bounding box center [710, 638] width 62 height 32
click at [785, 598] on button "×" at bounding box center [777, 602] width 62 height 32
click at [729, 638] on button "3" at bounding box center [710, 638] width 62 height 32
click at [915, 533] on button "Done" at bounding box center [901, 521] width 45 height 45
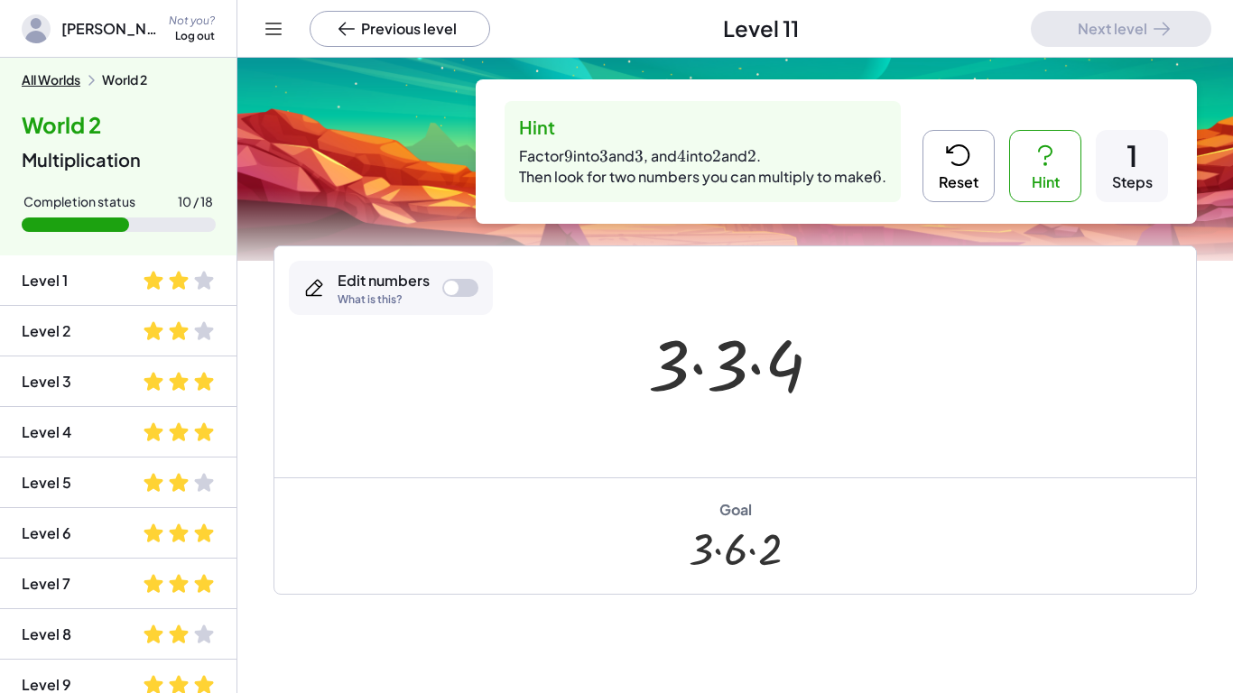
click at [440, 285] on div "Edit numbers What is this?" at bounding box center [391, 288] width 204 height 54
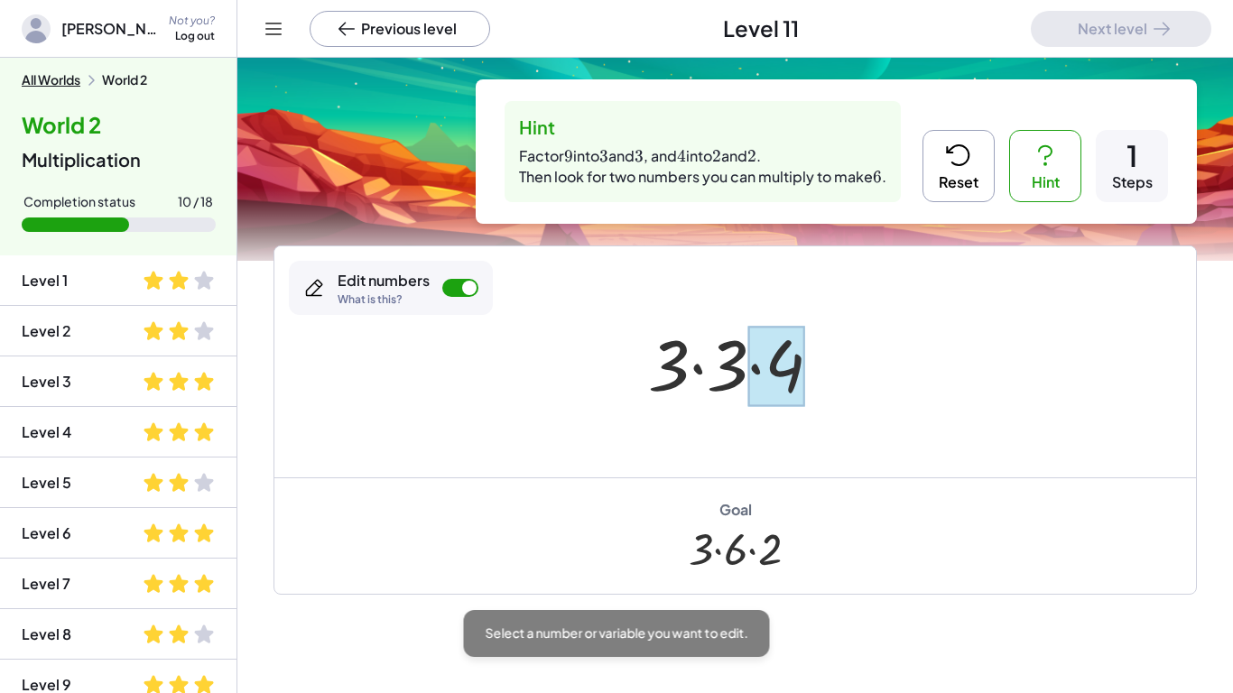
click at [797, 370] on div at bounding box center [775, 366] width 57 height 80
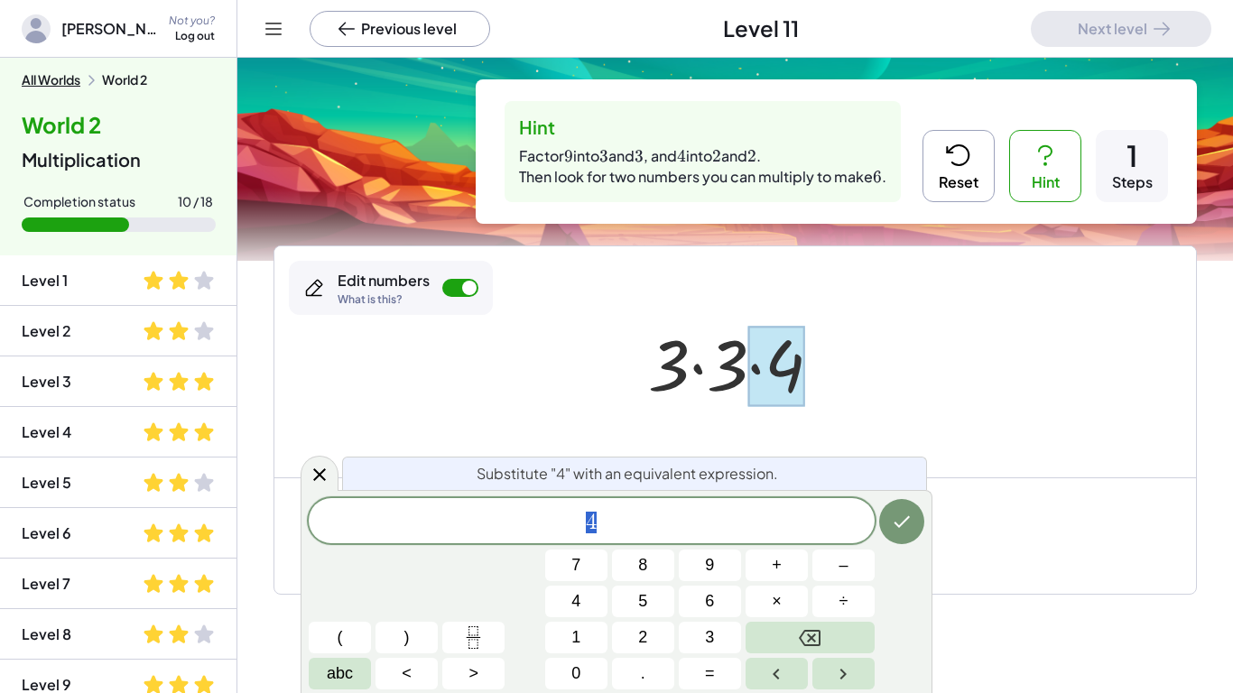
scroll to position [5, 0]
click at [617, 631] on button "2" at bounding box center [643, 638] width 62 height 32
click at [797, 603] on button "×" at bounding box center [777, 602] width 62 height 32
click at [649, 645] on button "2" at bounding box center [643, 638] width 62 height 32
click at [912, 536] on button "Done" at bounding box center [901, 521] width 45 height 45
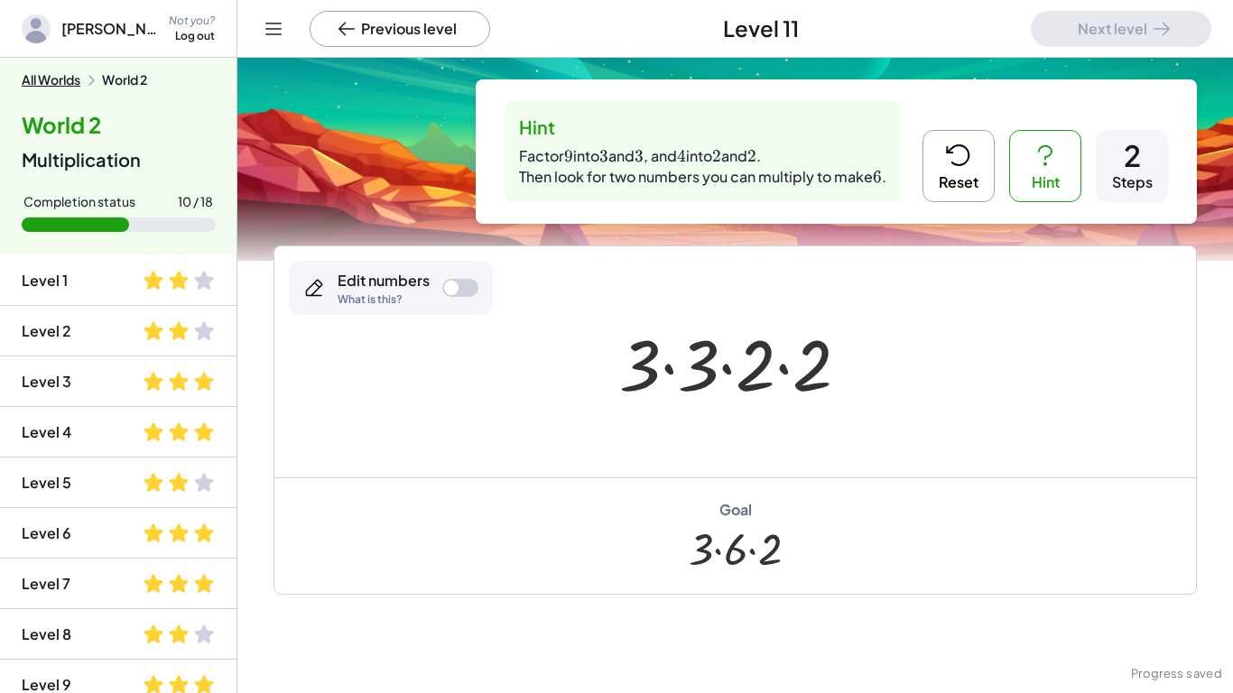
click at [912, 536] on div "Goal · 3 · 6 · 2" at bounding box center [735, 535] width 922 height 116
drag, startPoint x: 703, startPoint y: 355, endPoint x: 754, endPoint y: 367, distance: 52.1
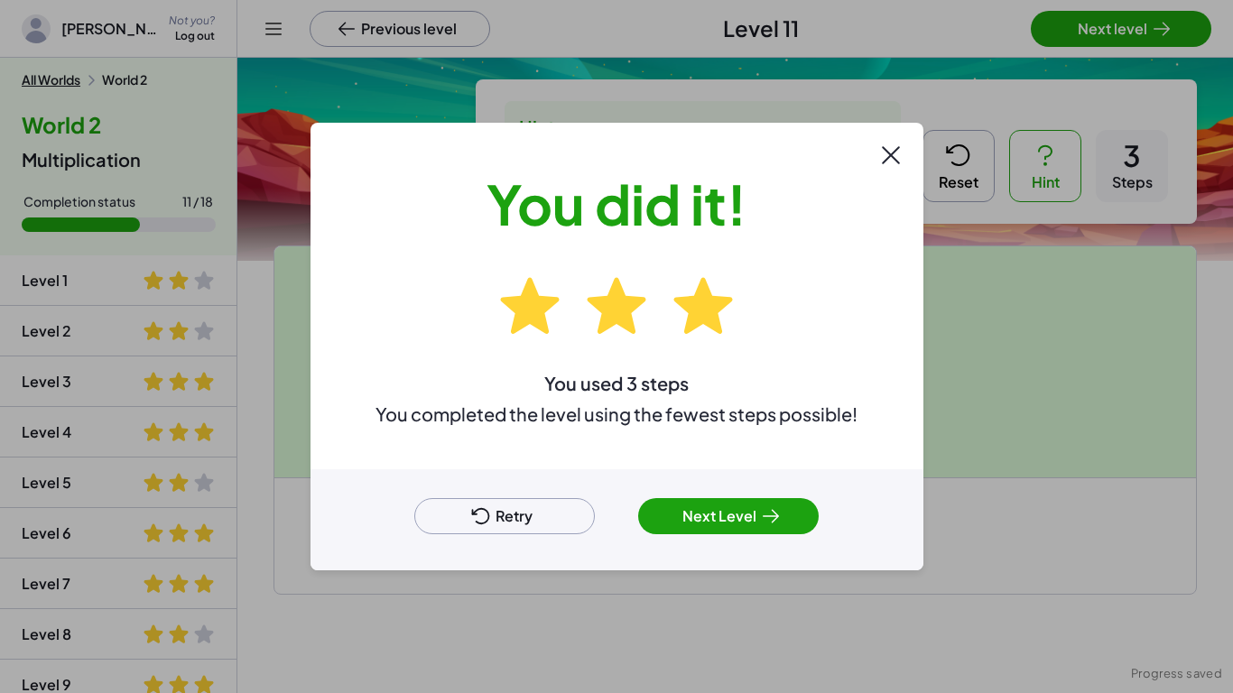
click at [709, 510] on button "Next Level" at bounding box center [728, 516] width 181 height 36
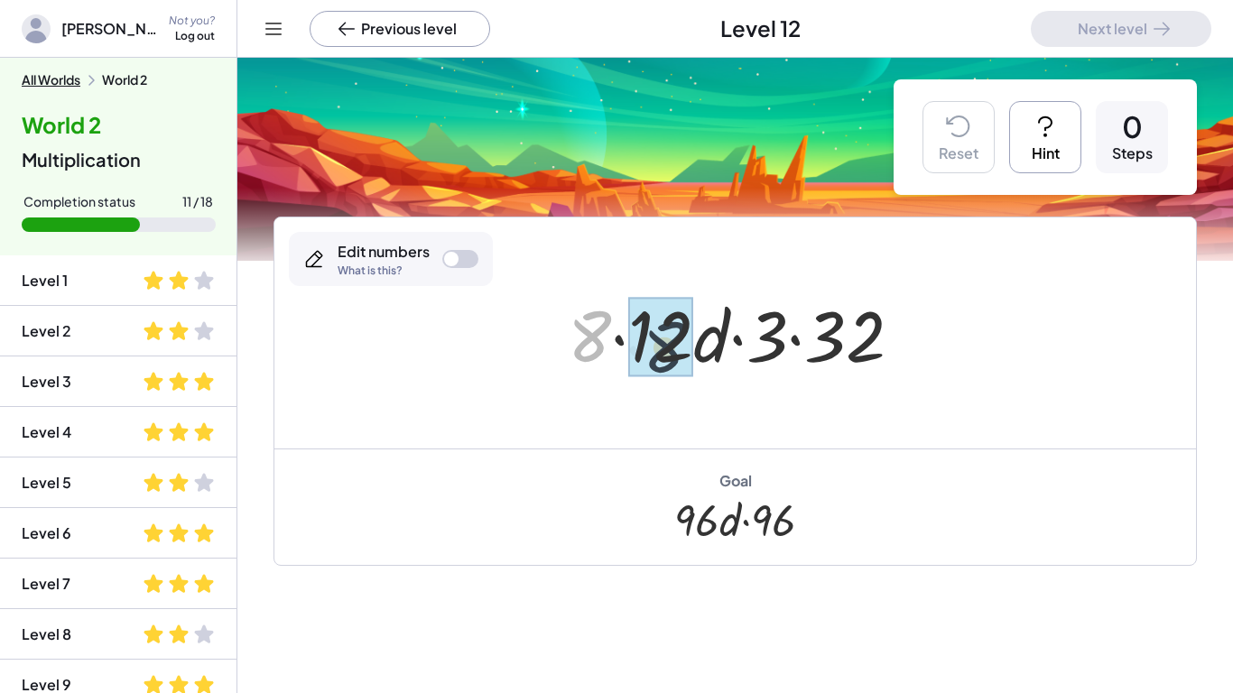
drag, startPoint x: 604, startPoint y: 336, endPoint x: 681, endPoint y: 346, distance: 77.4
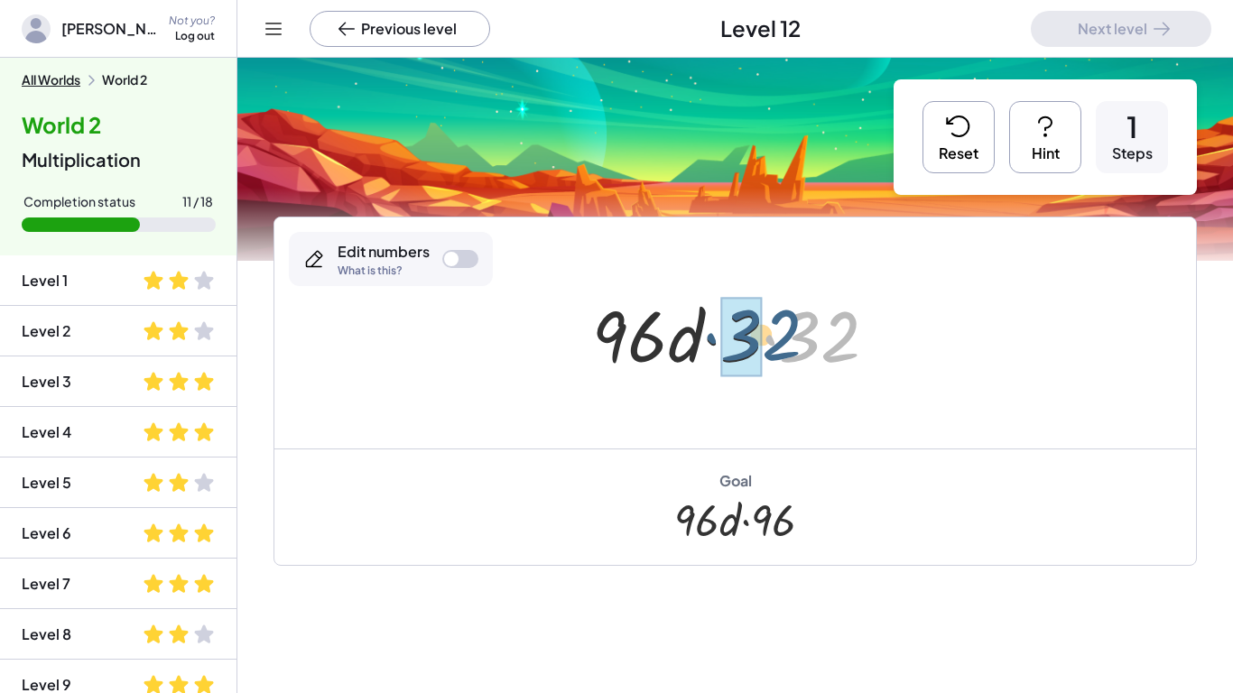
drag, startPoint x: 840, startPoint y: 356, endPoint x: 770, endPoint y: 354, distance: 70.4
click at [770, 354] on div at bounding box center [742, 333] width 318 height 93
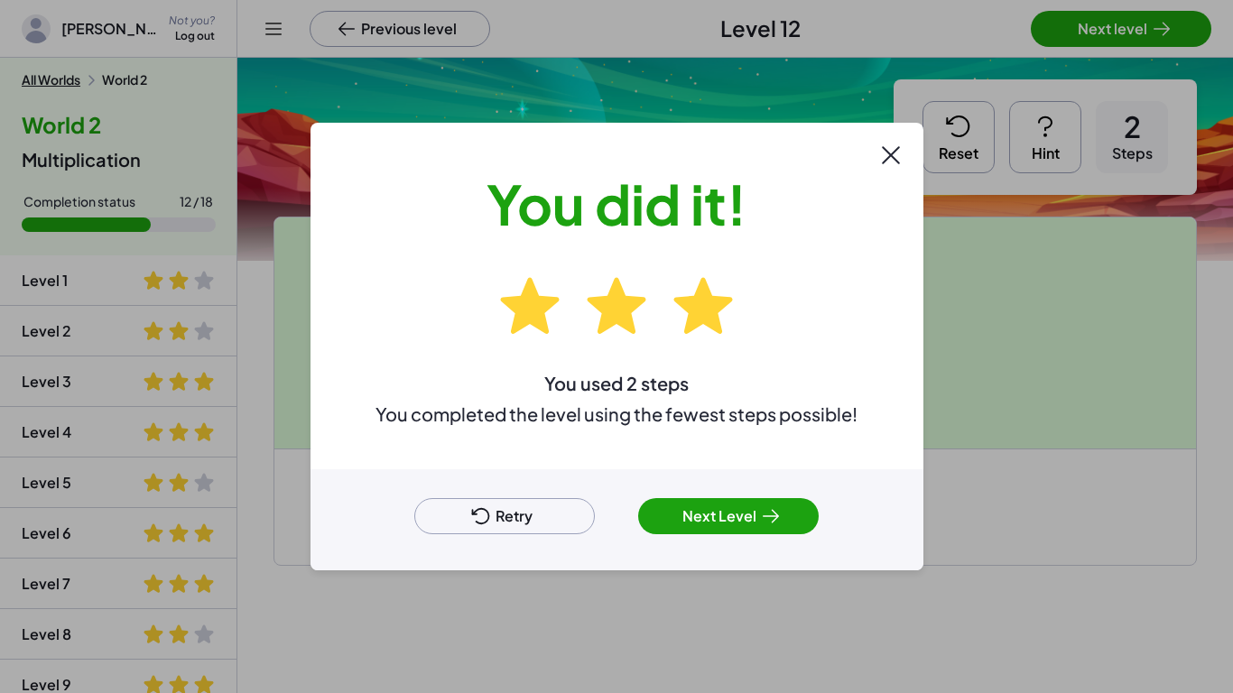
click at [757, 517] on button "Next Level" at bounding box center [728, 516] width 181 height 36
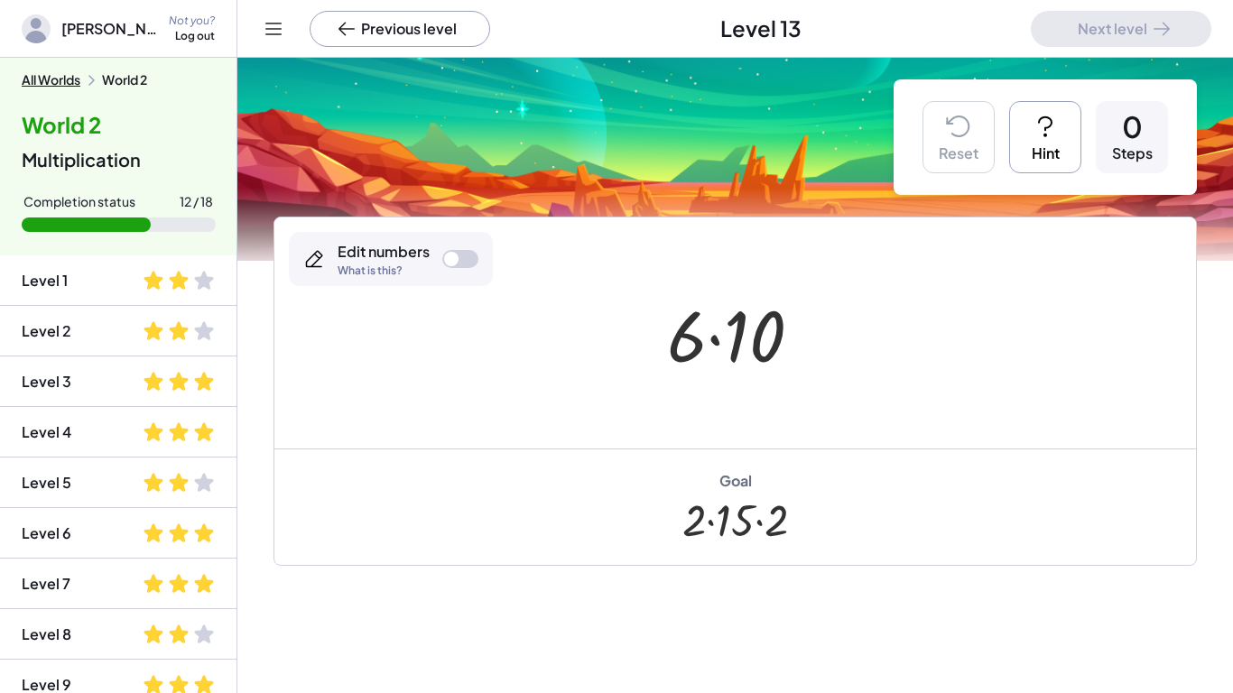
click at [1029, 171] on button "Hint" at bounding box center [1045, 137] width 72 height 72
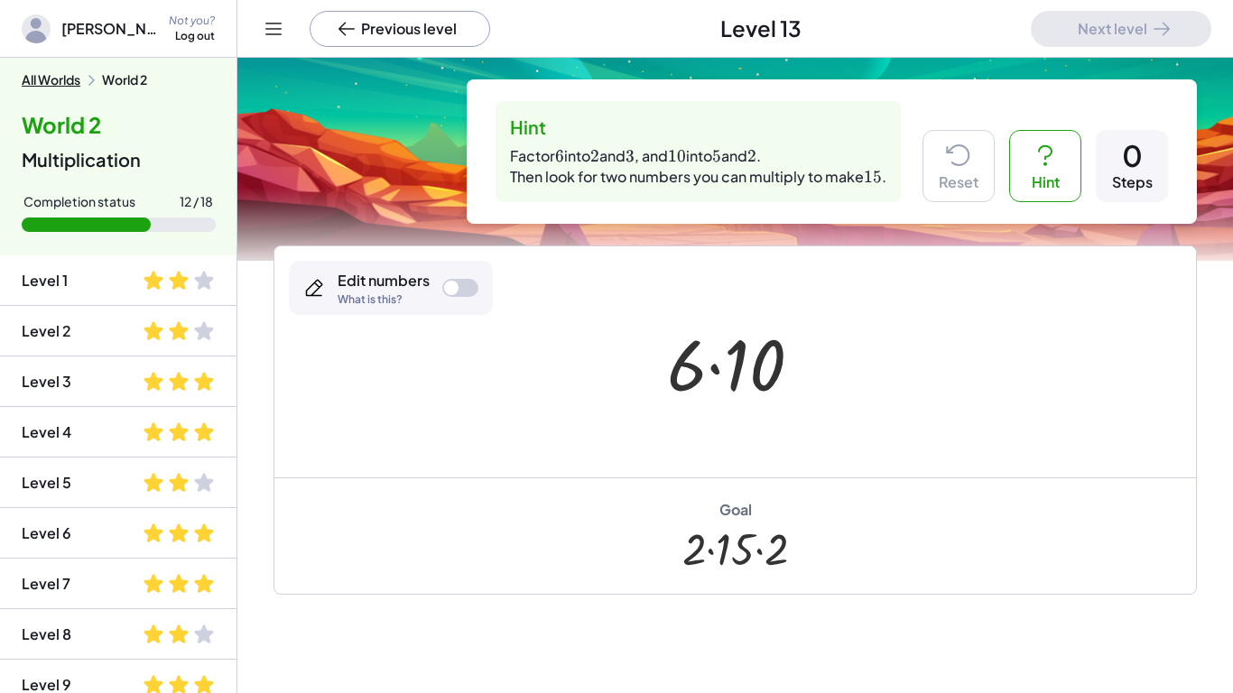
click at [463, 293] on div at bounding box center [460, 288] width 36 height 18
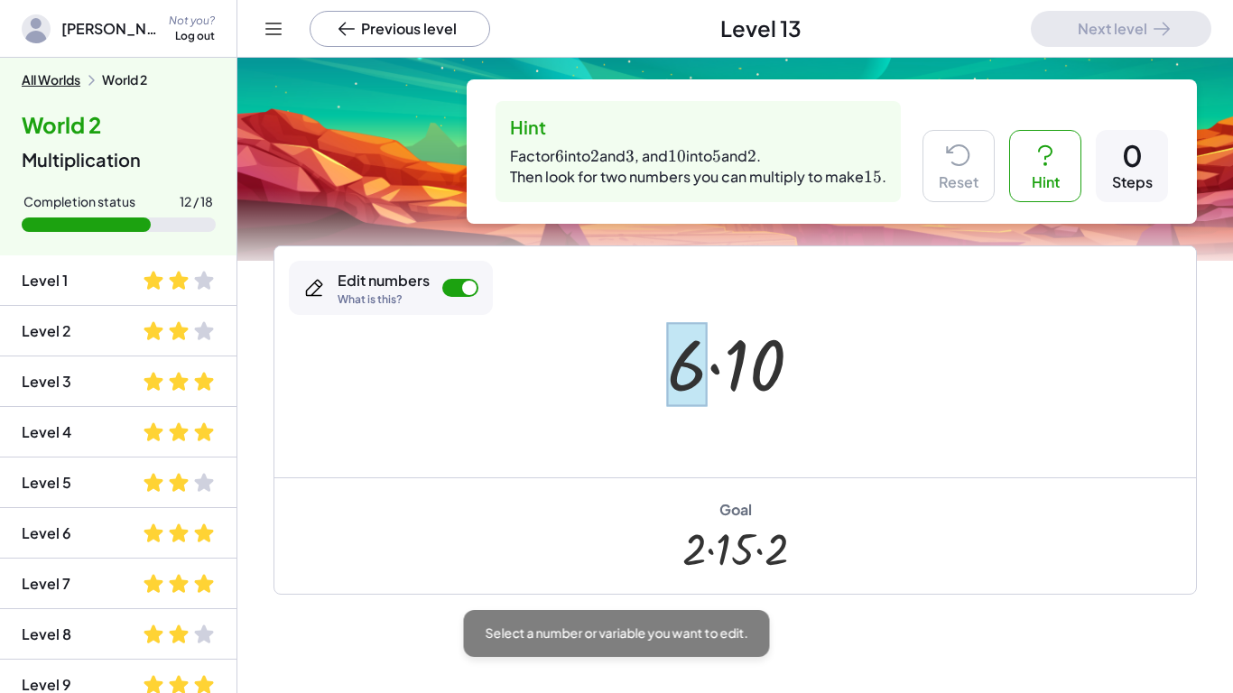
click at [686, 339] on div at bounding box center [687, 364] width 40 height 84
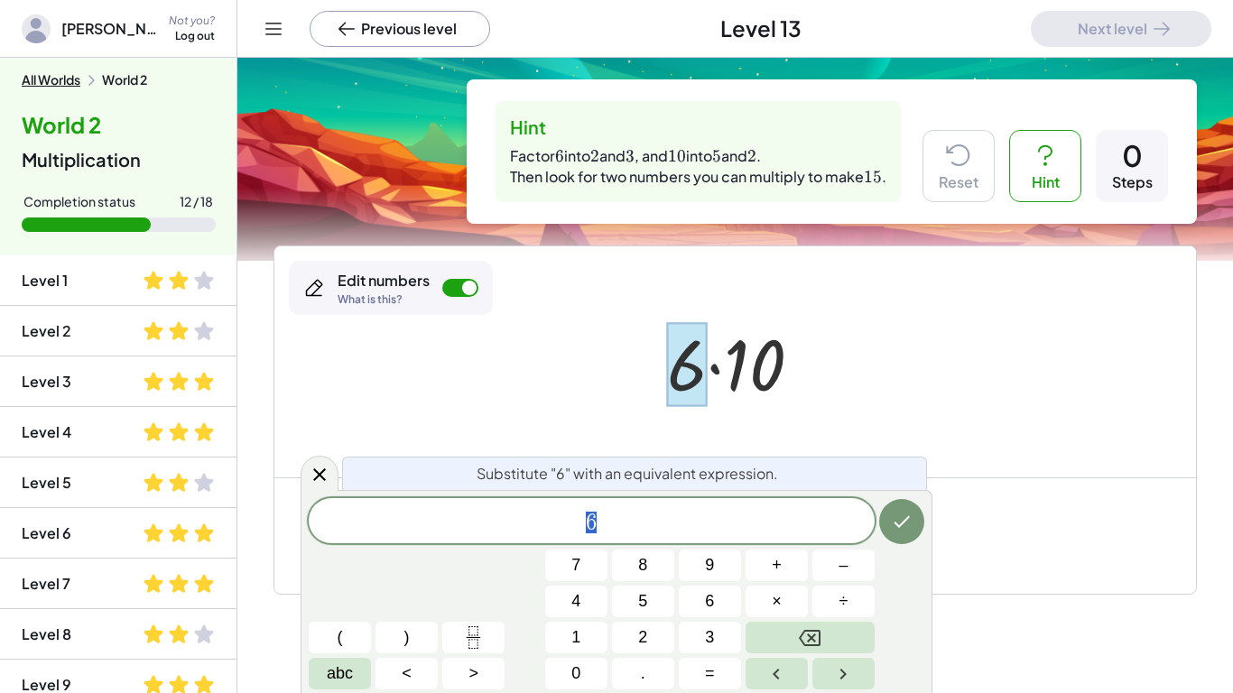
scroll to position [6, 0]
click at [647, 645] on button "2" at bounding box center [643, 638] width 62 height 32
click at [769, 596] on button "×" at bounding box center [777, 602] width 62 height 32
click at [709, 626] on span "3" at bounding box center [709, 638] width 9 height 24
click at [903, 515] on icon "Done" at bounding box center [902, 522] width 22 height 22
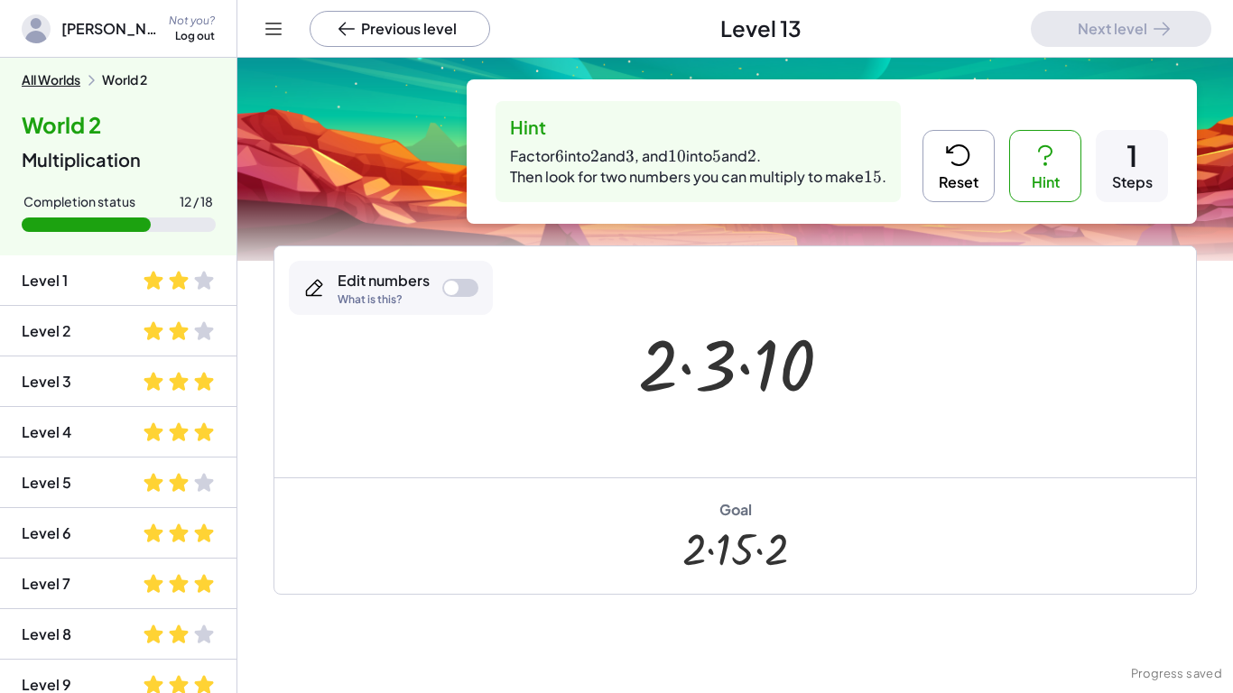
click at [449, 290] on div at bounding box center [451, 288] width 14 height 14
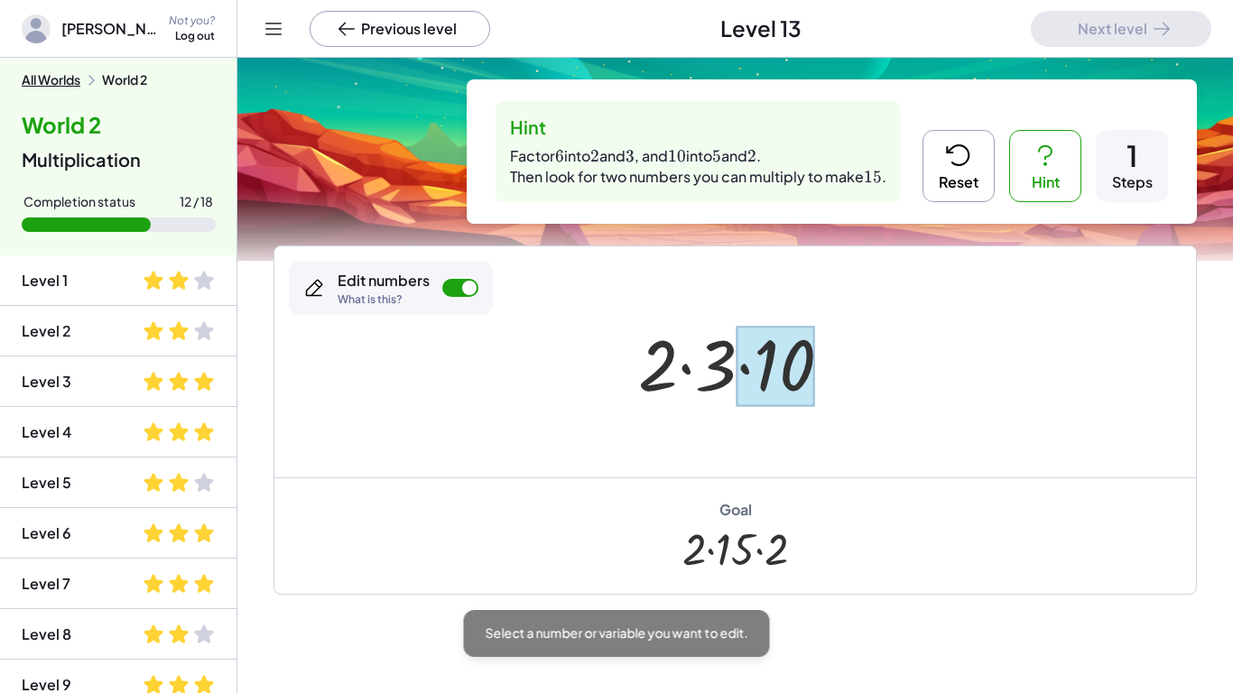
click at [804, 384] on div at bounding box center [776, 366] width 79 height 80
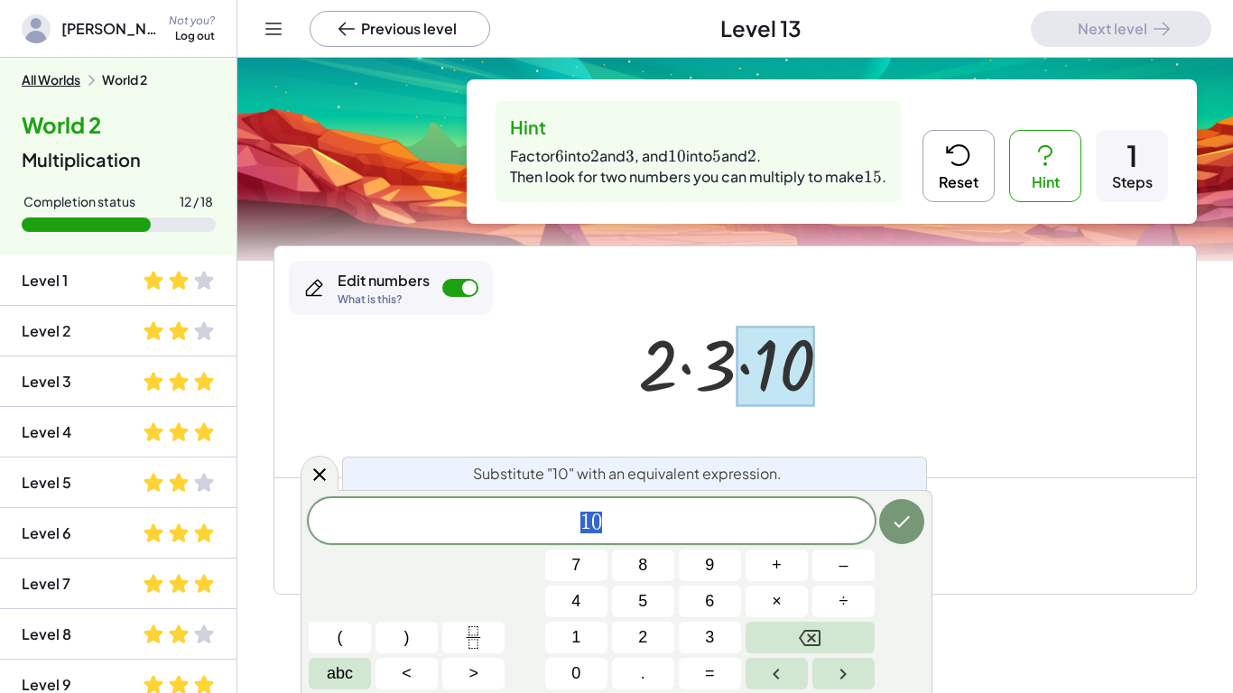
scroll to position [7, 0]
click at [629, 606] on button "5" at bounding box center [643, 602] width 62 height 32
click at [752, 605] on button "×" at bounding box center [777, 602] width 62 height 32
click at [661, 626] on button "2" at bounding box center [643, 638] width 62 height 32
click at [894, 524] on icon "Done" at bounding box center [902, 522] width 22 height 22
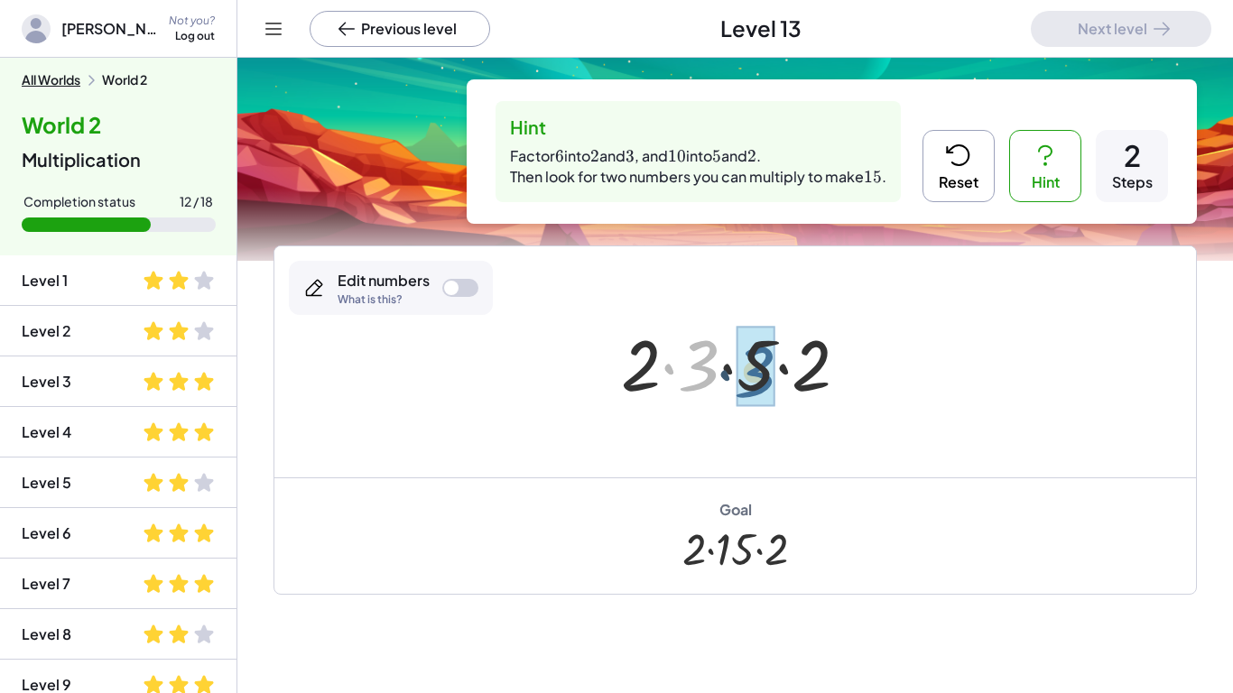
drag, startPoint x: 703, startPoint y: 369, endPoint x: 762, endPoint y: 375, distance: 58.9
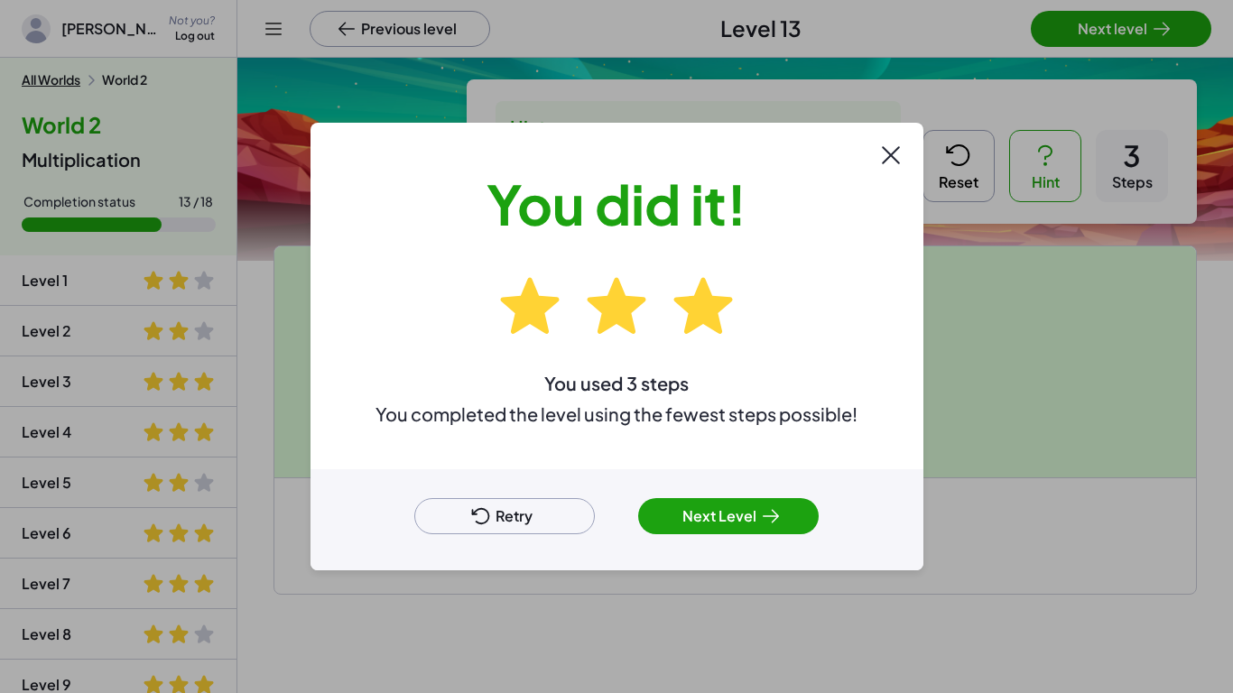
click at [754, 523] on button "Next Level" at bounding box center [728, 516] width 181 height 36
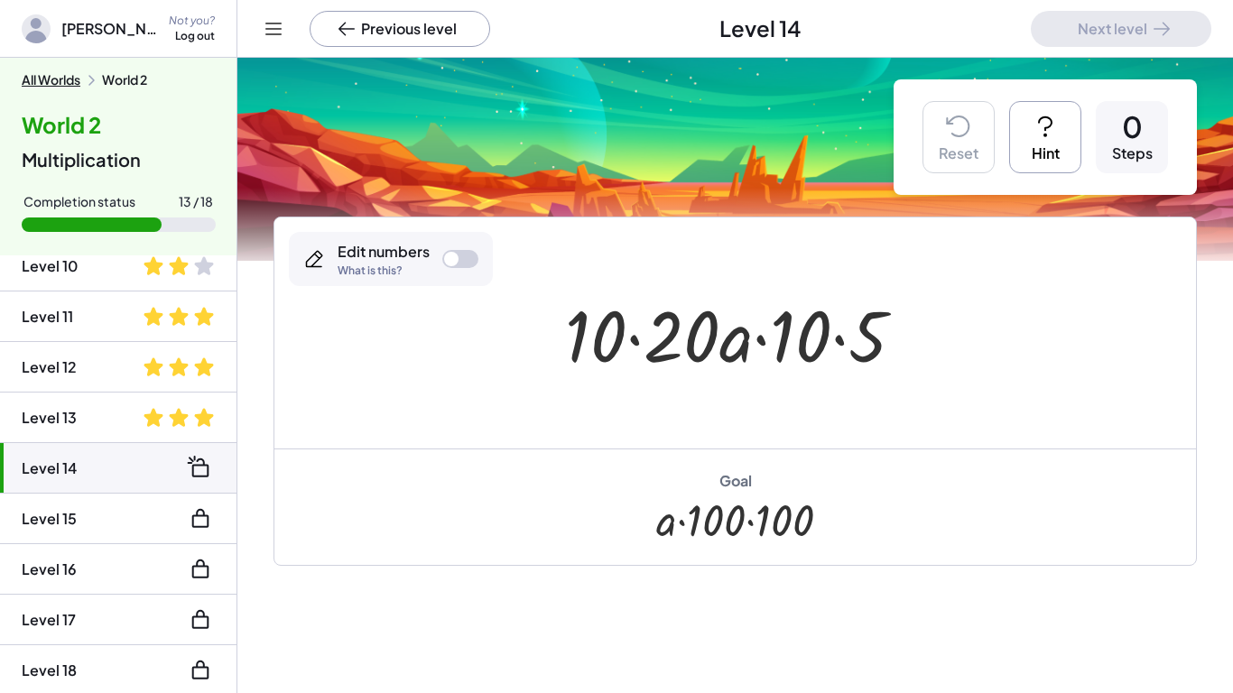
scroll to position [472, 0]
click at [1071, 147] on button "Hint" at bounding box center [1045, 137] width 72 height 72
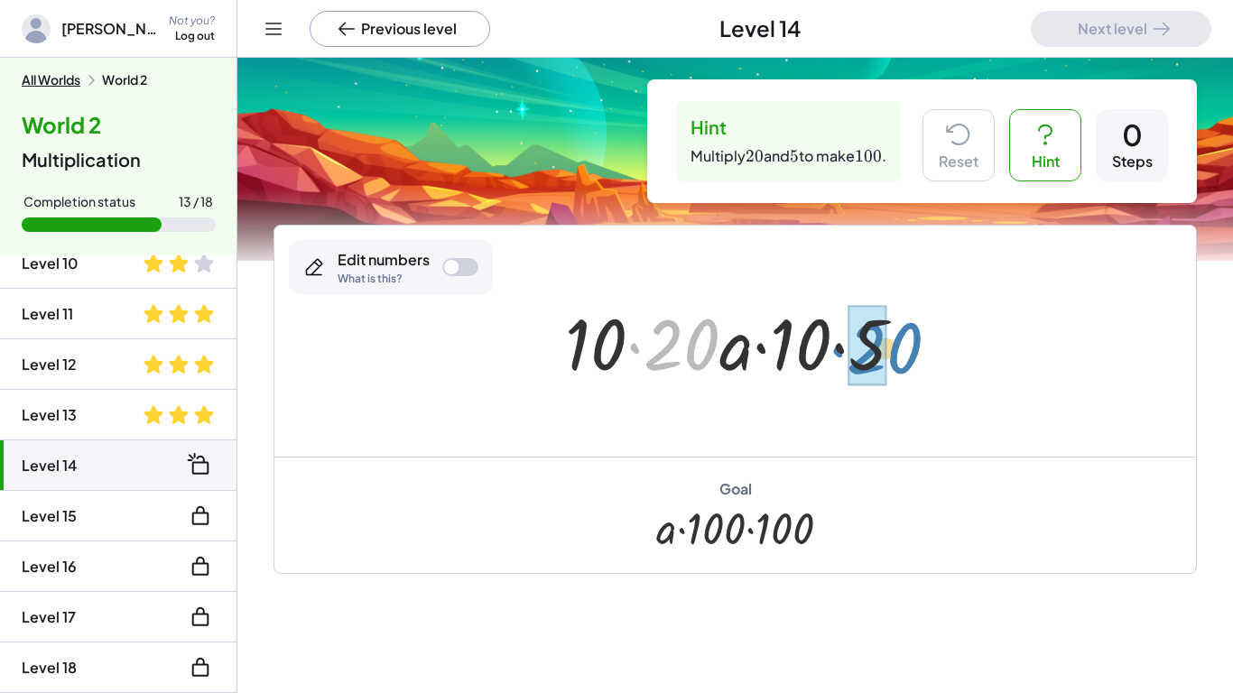
drag, startPoint x: 673, startPoint y: 335, endPoint x: 878, endPoint y: 338, distance: 204.9
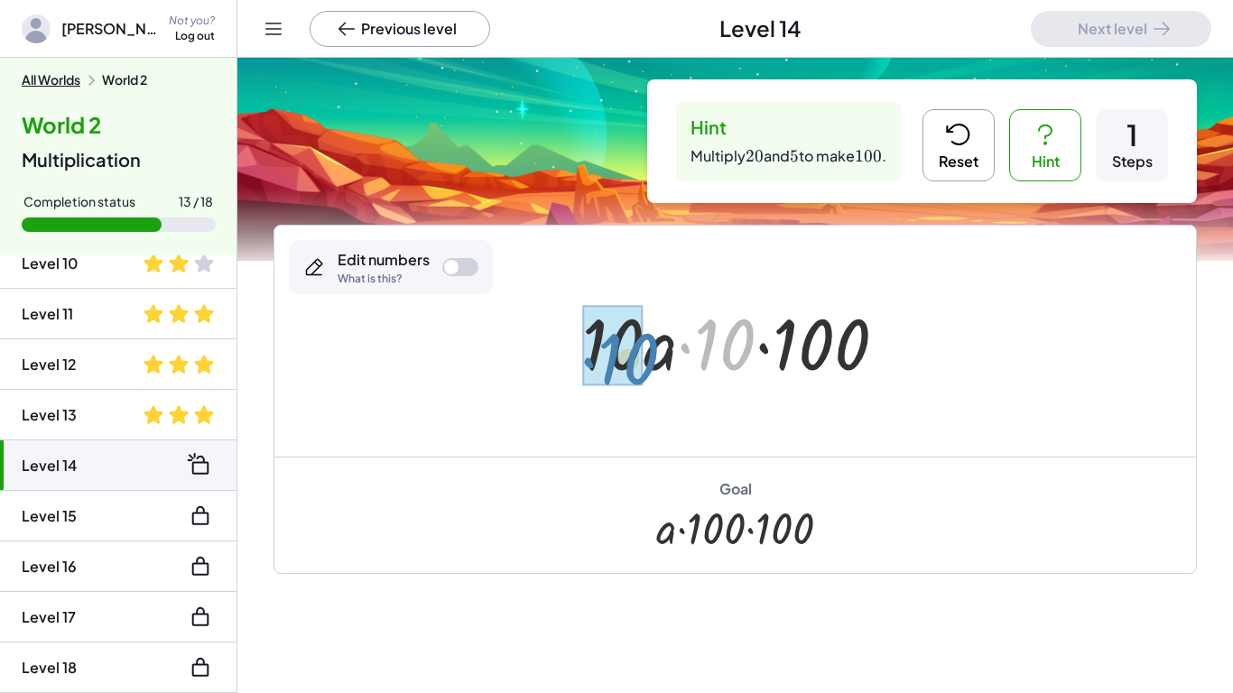
drag, startPoint x: 743, startPoint y: 335, endPoint x: 646, endPoint y: 349, distance: 97.7
click at [646, 349] on div at bounding box center [742, 341] width 338 height 93
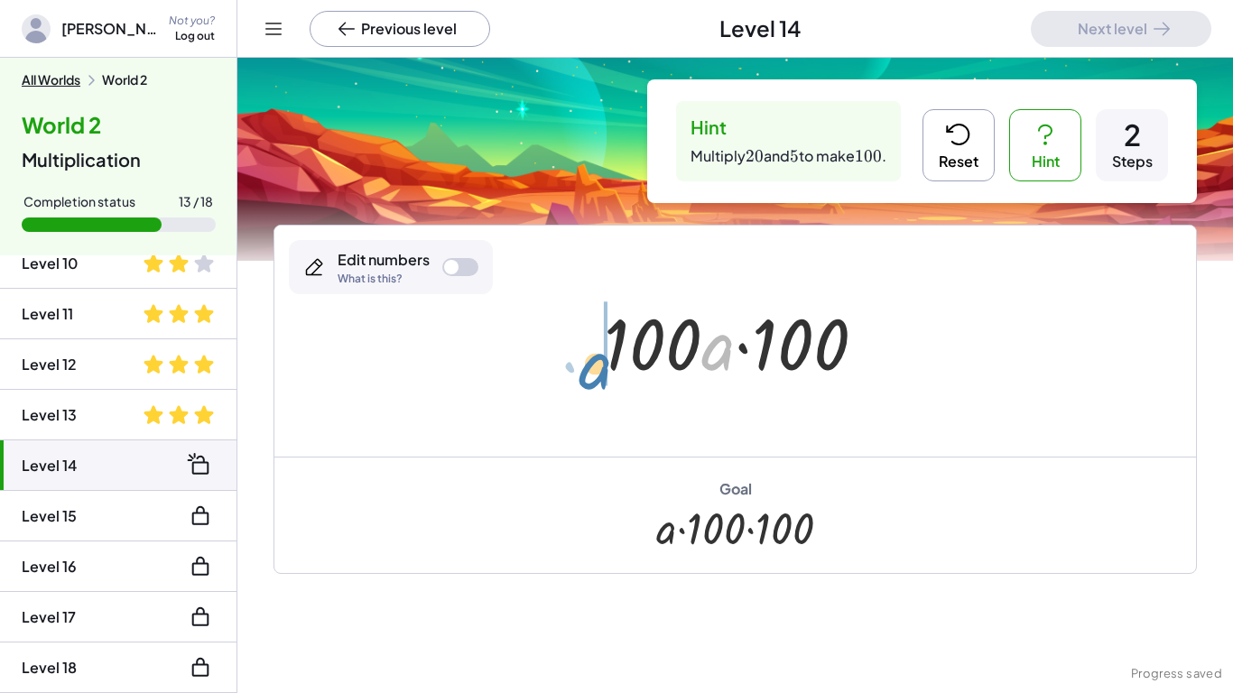
drag, startPoint x: 727, startPoint y: 355, endPoint x: 603, endPoint y: 371, distance: 124.7
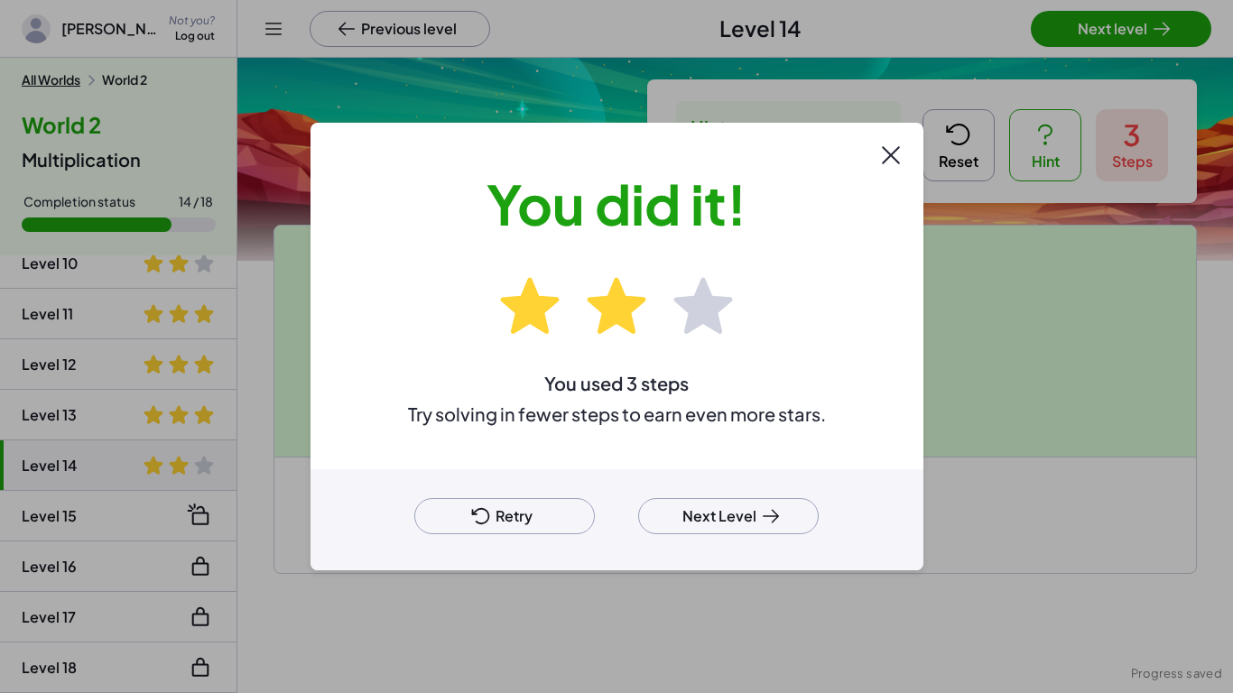
click at [756, 526] on button "Next Level" at bounding box center [728, 516] width 181 height 36
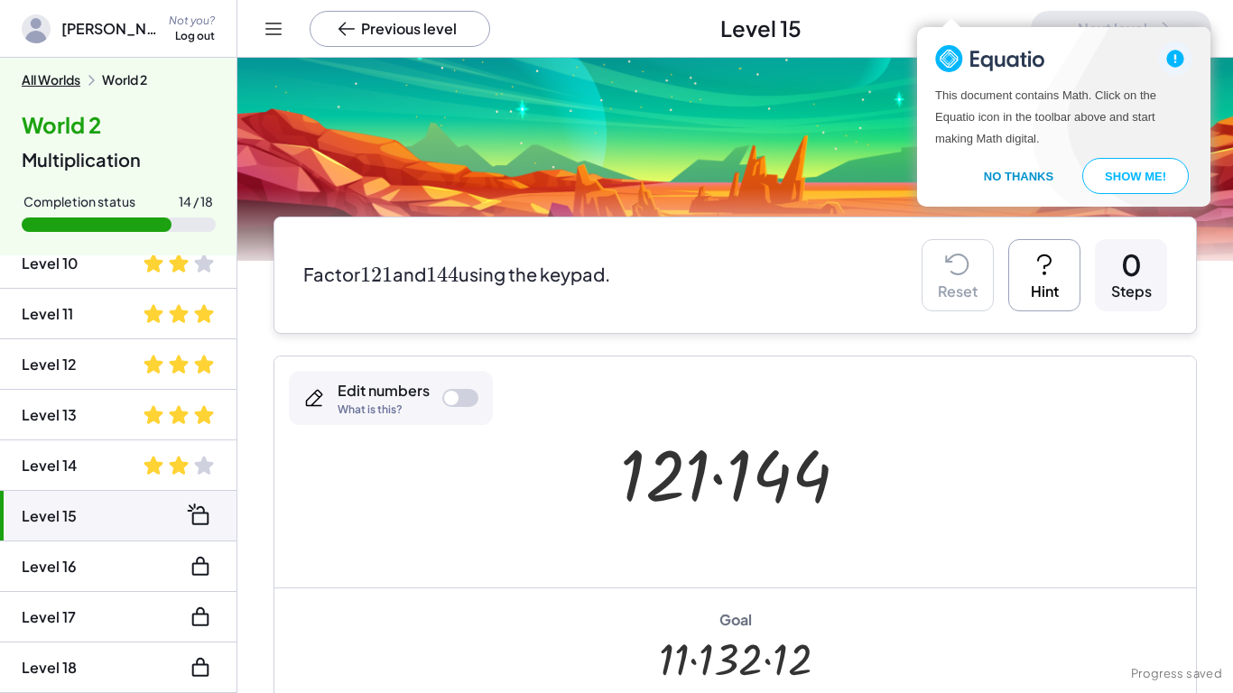
click at [1031, 175] on button "No Thanks" at bounding box center [1018, 176] width 113 height 36
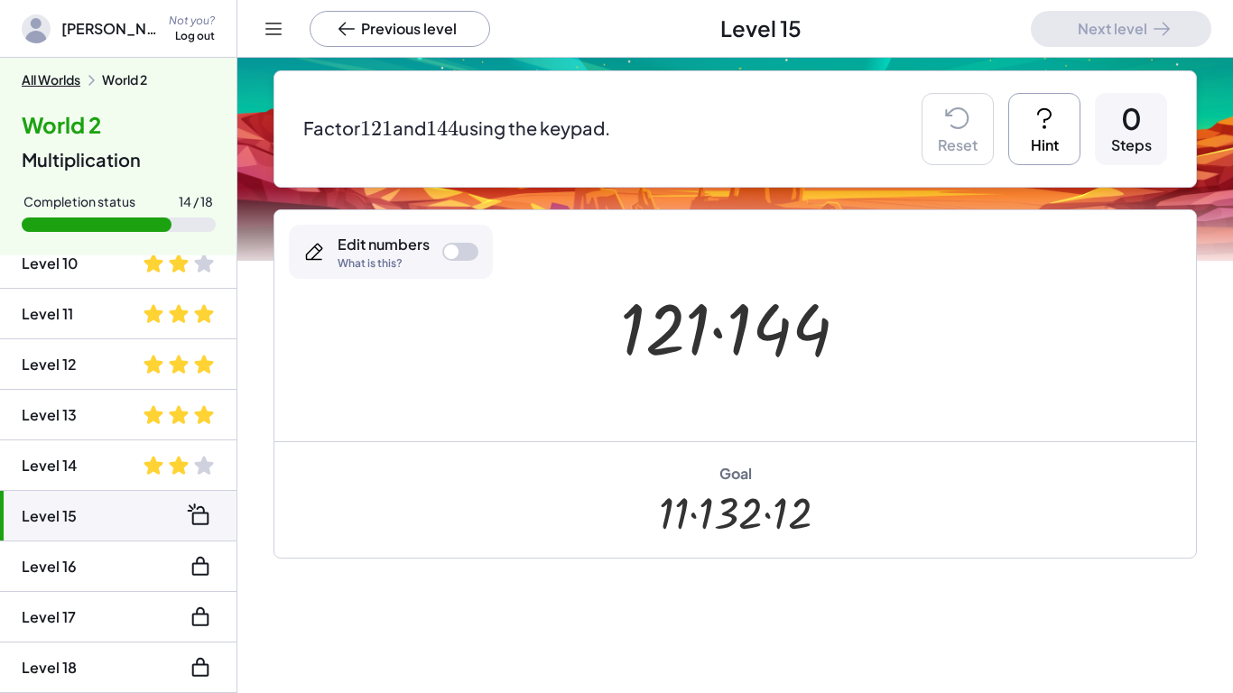
scroll to position [147, 0]
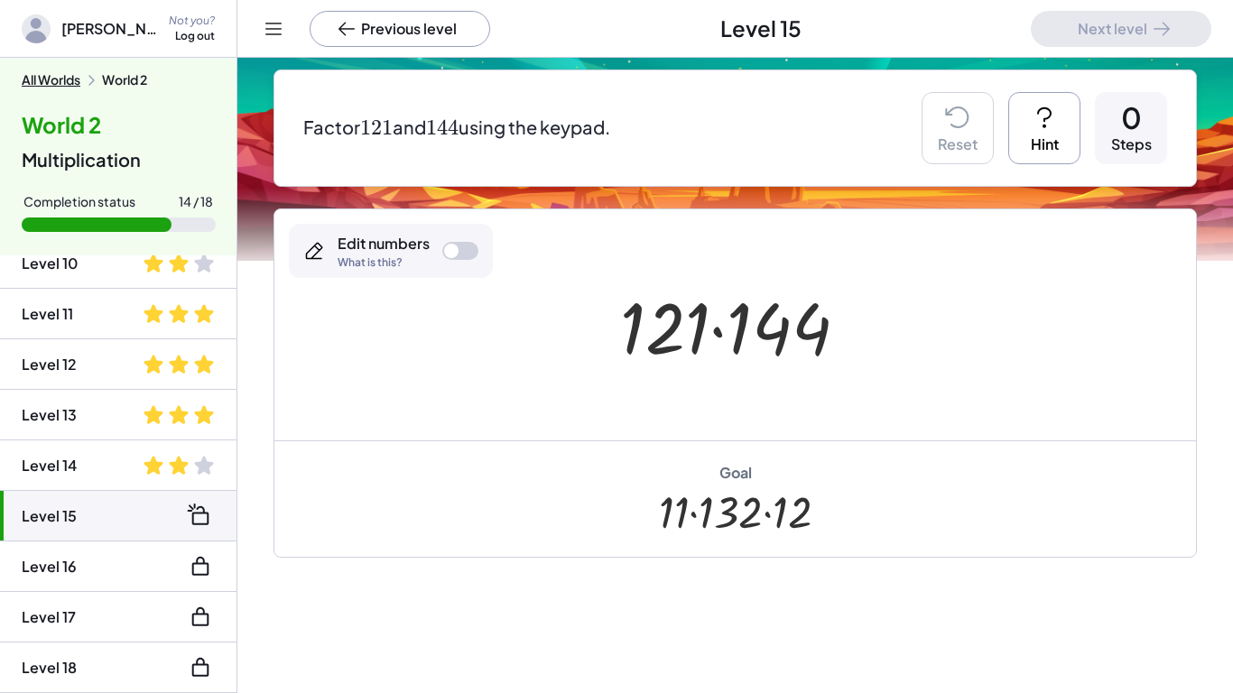
click at [1043, 130] on icon at bounding box center [1044, 117] width 29 height 29
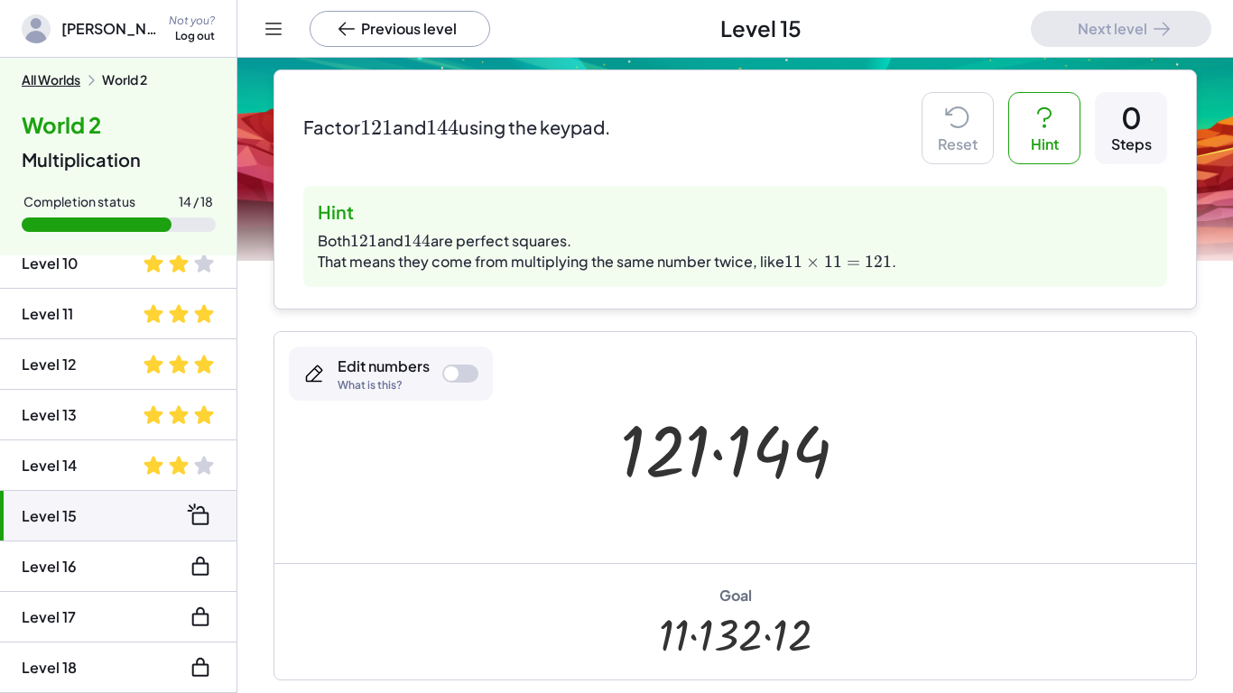
click at [443, 358] on div "Edit numbers What is this?" at bounding box center [391, 374] width 204 height 54
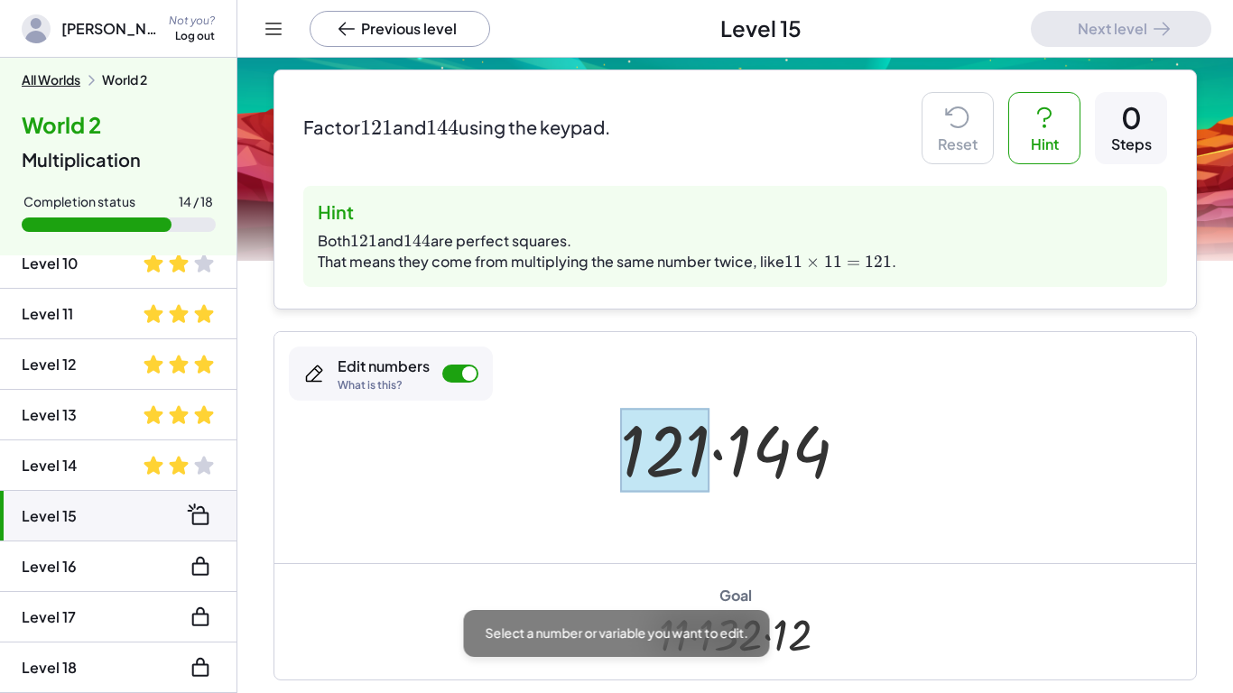
click at [685, 423] on div at bounding box center [664, 450] width 89 height 84
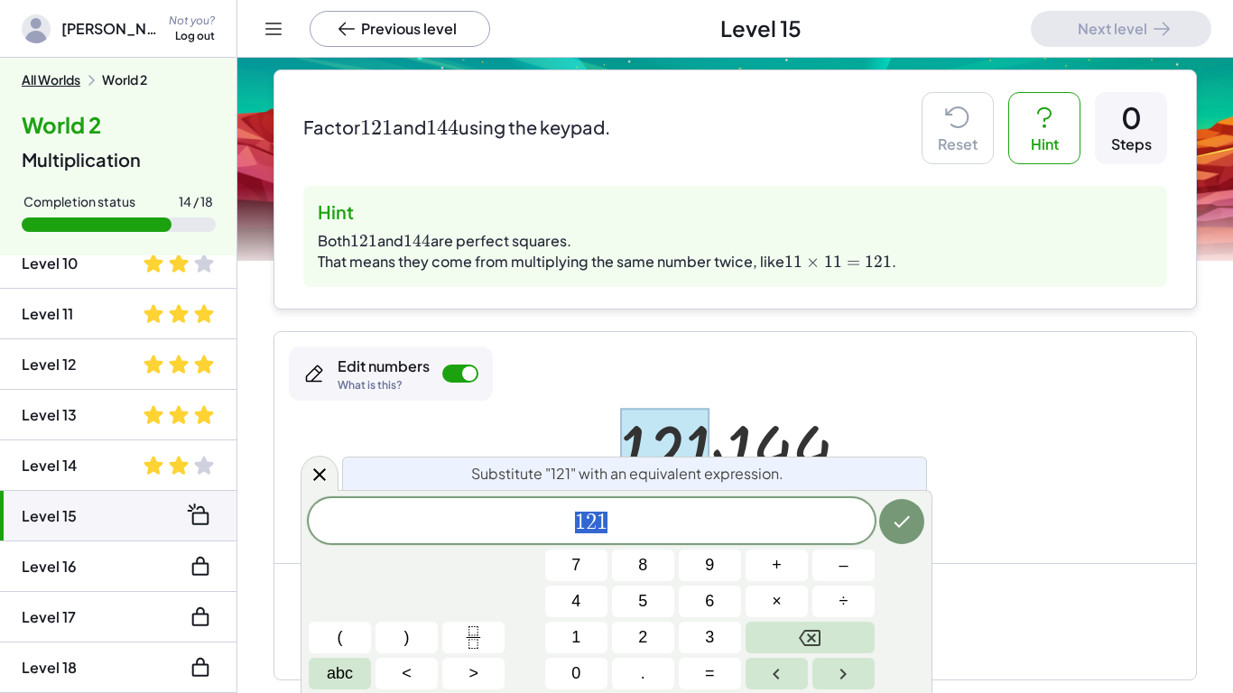
scroll to position [8, 0]
click at [583, 635] on button "1" at bounding box center [576, 638] width 62 height 32
click at [581, 635] on button "1" at bounding box center [576, 638] width 62 height 32
click at [765, 597] on button "×" at bounding box center [777, 602] width 62 height 32
click at [571, 644] on span "1" at bounding box center [575, 638] width 9 height 24
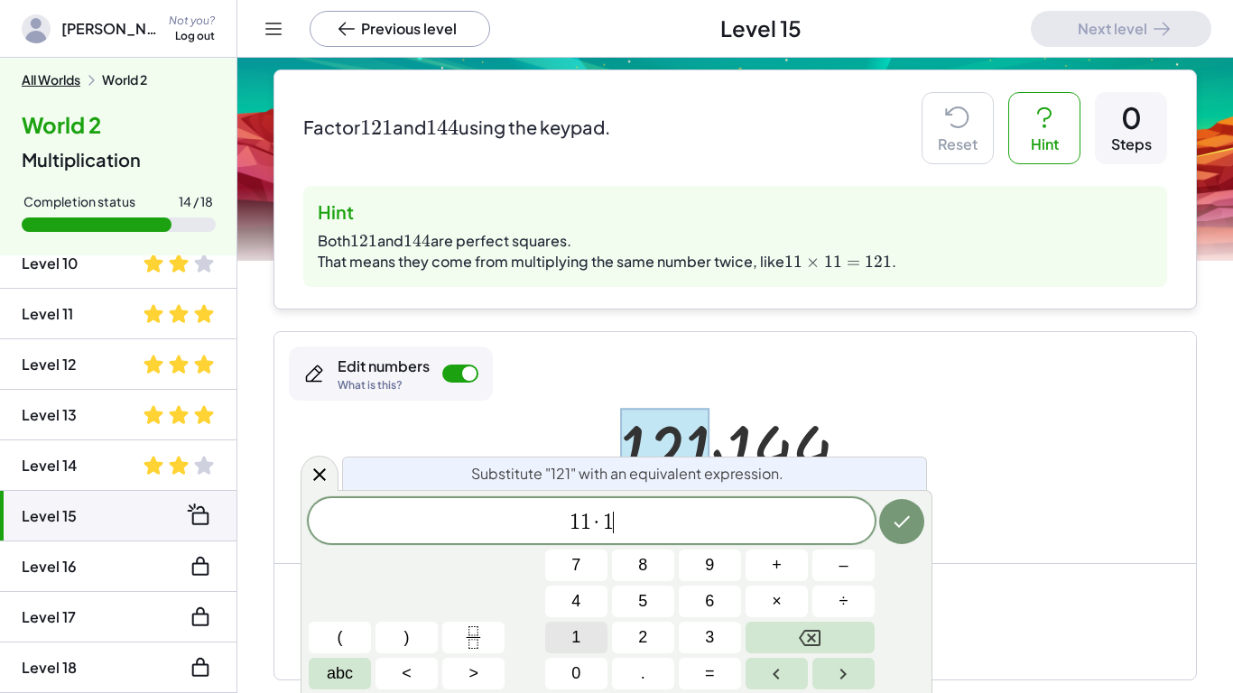
click at [571, 644] on span "1" at bounding box center [575, 638] width 9 height 24
click at [911, 507] on button "Done" at bounding box center [901, 521] width 45 height 45
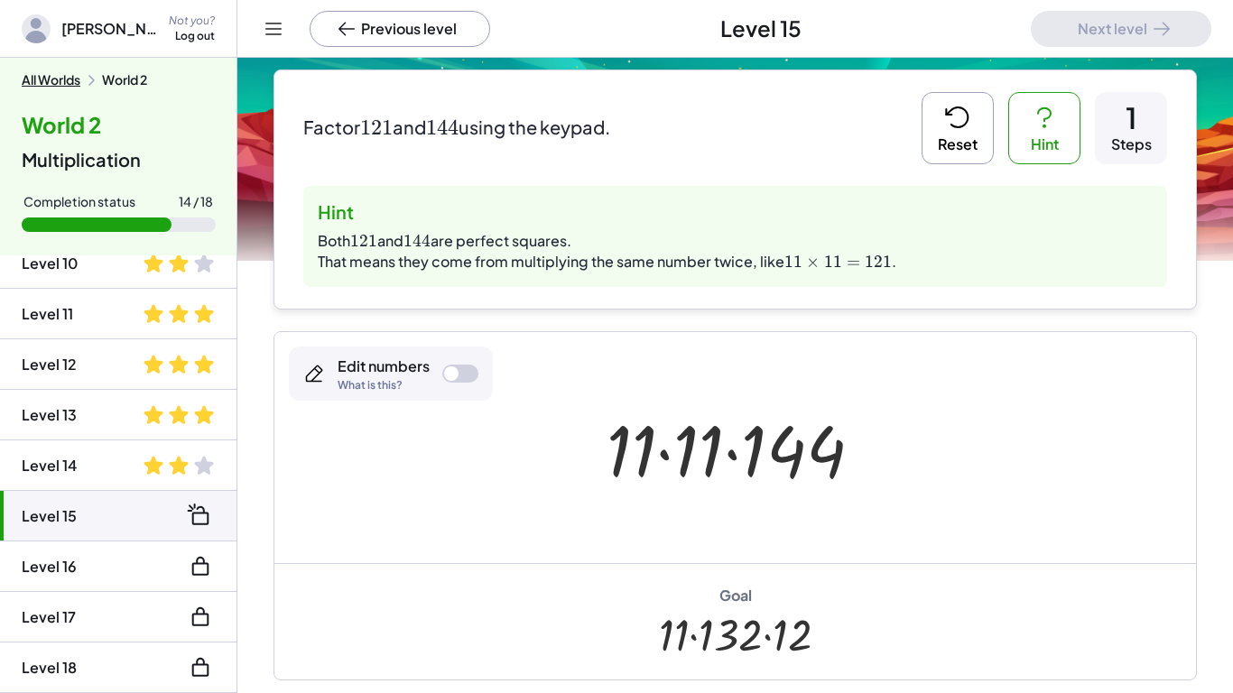
click at [457, 366] on div at bounding box center [460, 374] width 36 height 18
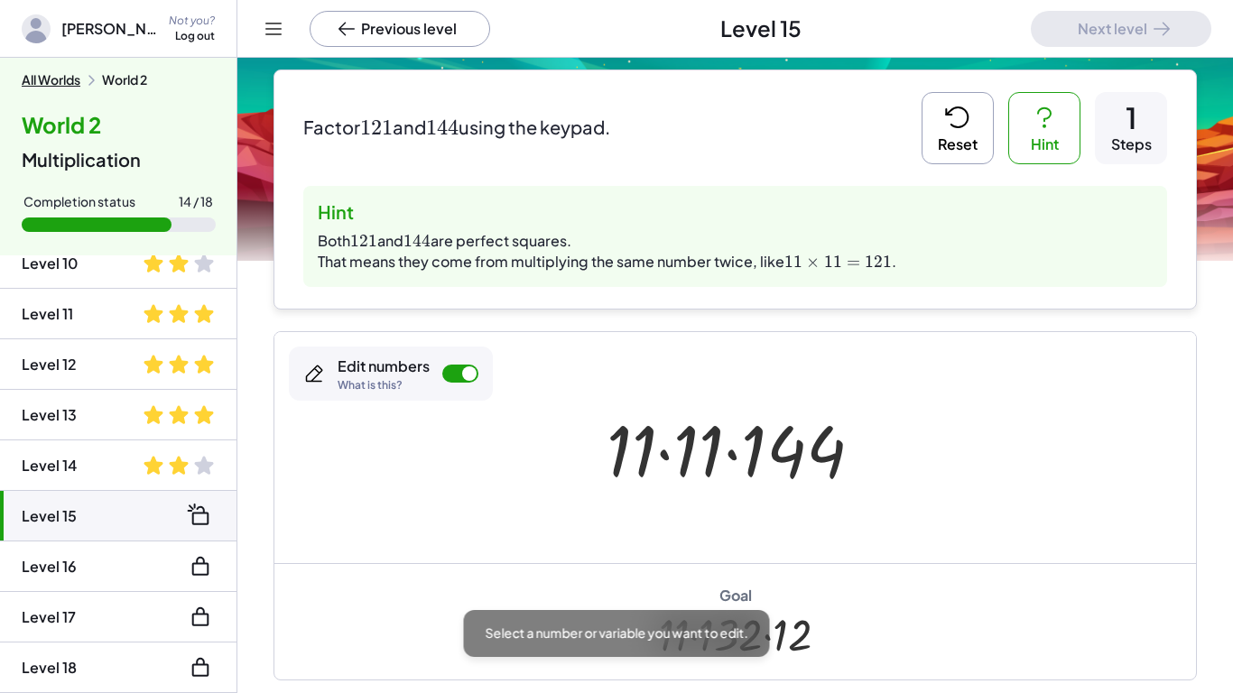
click at [457, 366] on div at bounding box center [460, 374] width 36 height 18
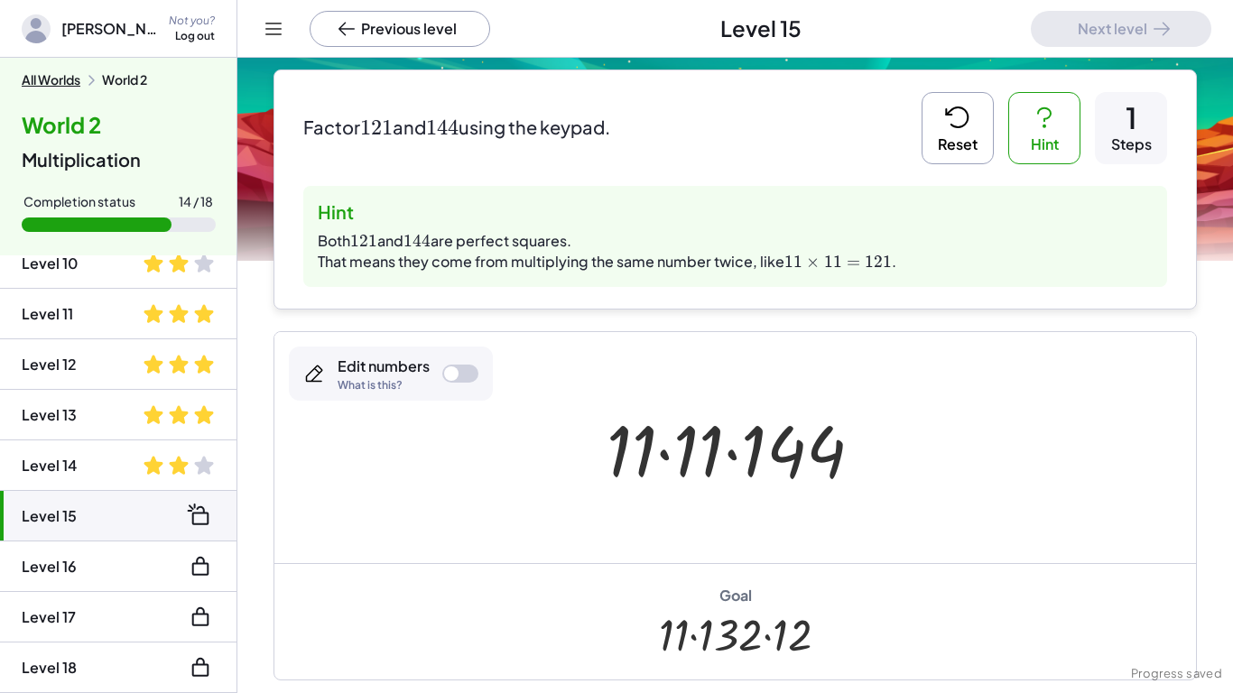
click at [448, 375] on div at bounding box center [451, 373] width 14 height 14
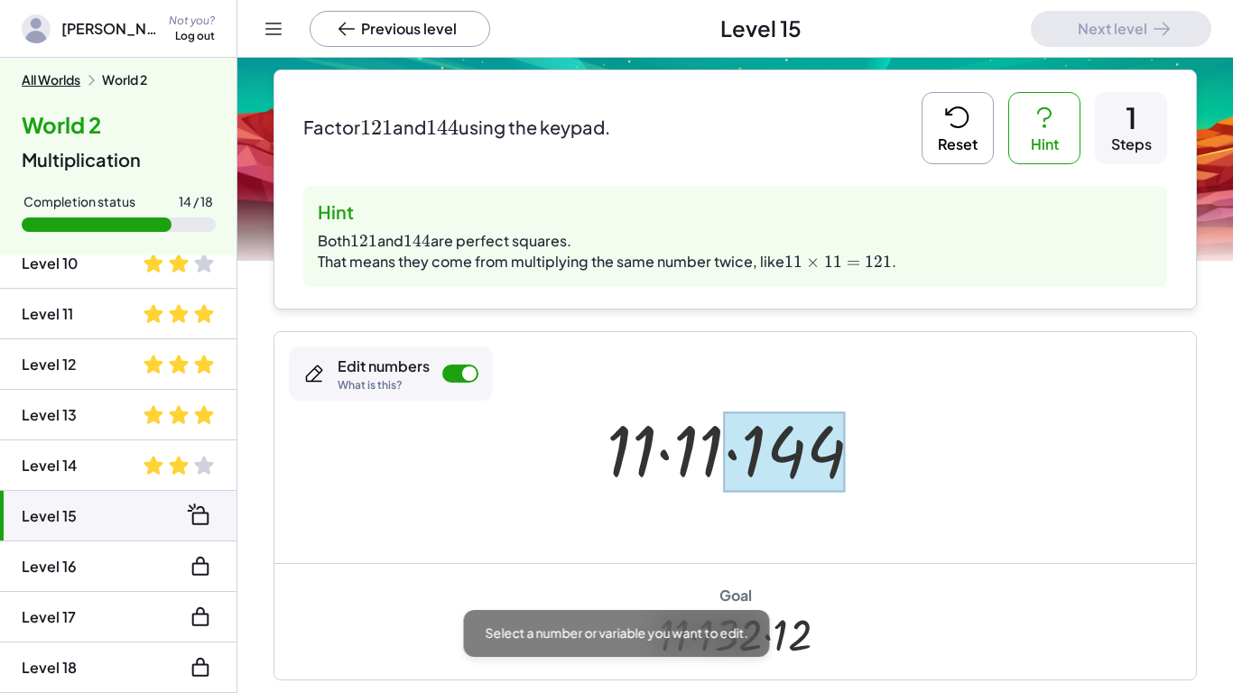
click at [786, 455] on div at bounding box center [785, 452] width 122 height 80
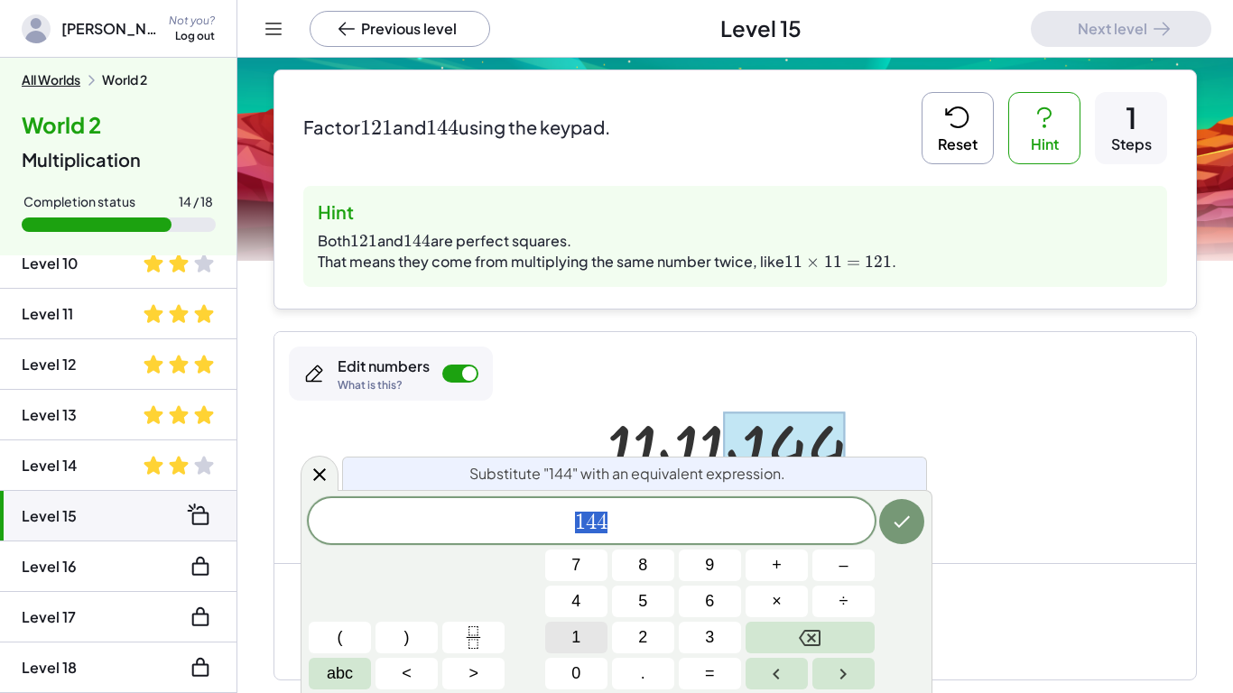
click at [570, 631] on button "1" at bounding box center [576, 638] width 62 height 32
click at [760, 602] on button "×" at bounding box center [777, 602] width 62 height 32
click at [552, 639] on button "1" at bounding box center [576, 638] width 62 height 32
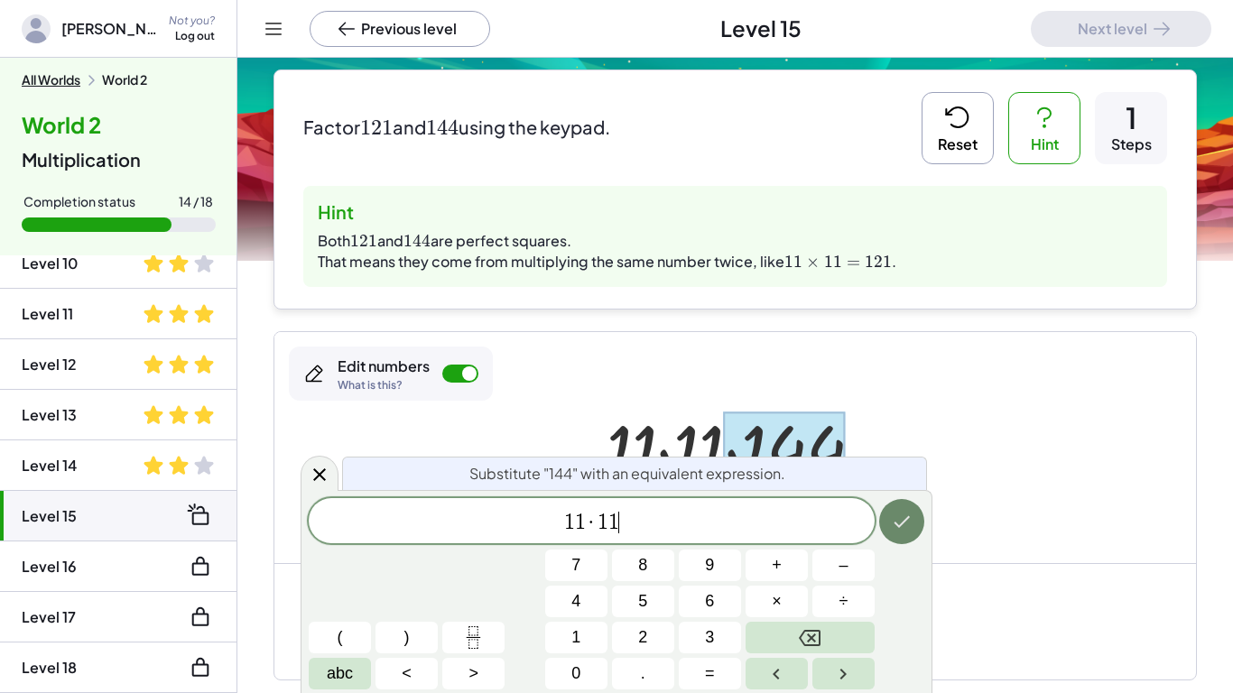
click at [893, 519] on icon "Done" at bounding box center [902, 522] width 22 height 22
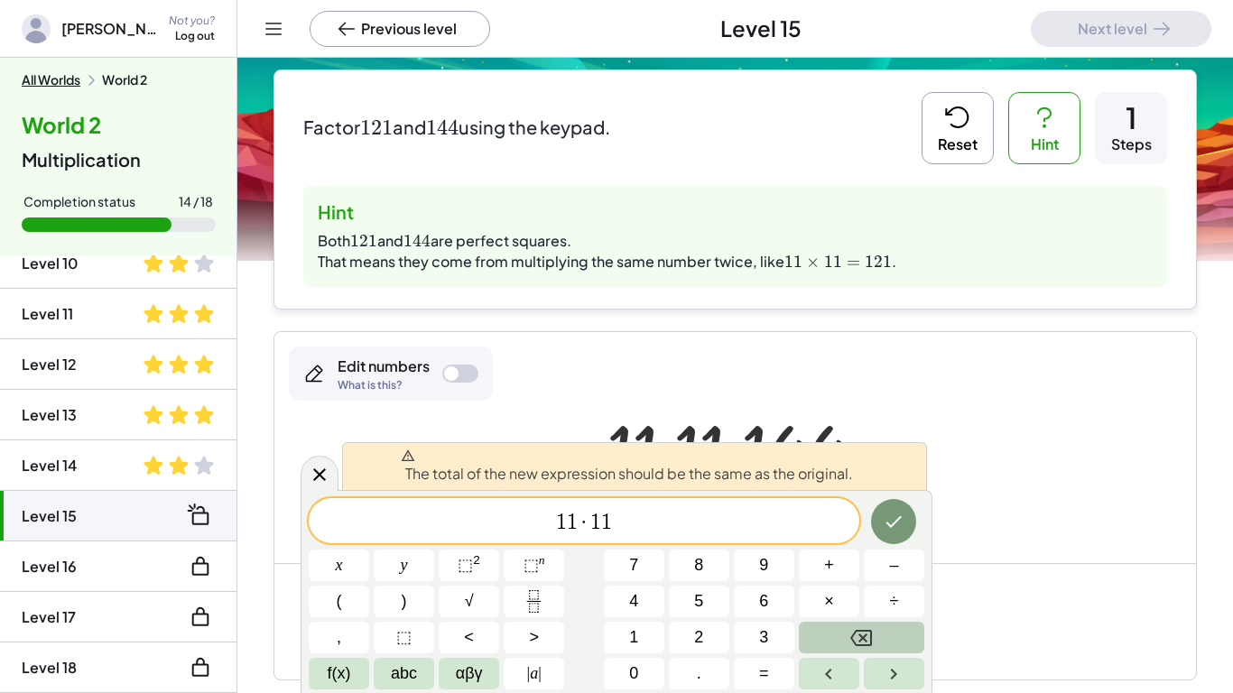
click at [829, 640] on button "Backspace" at bounding box center [861, 638] width 125 height 32
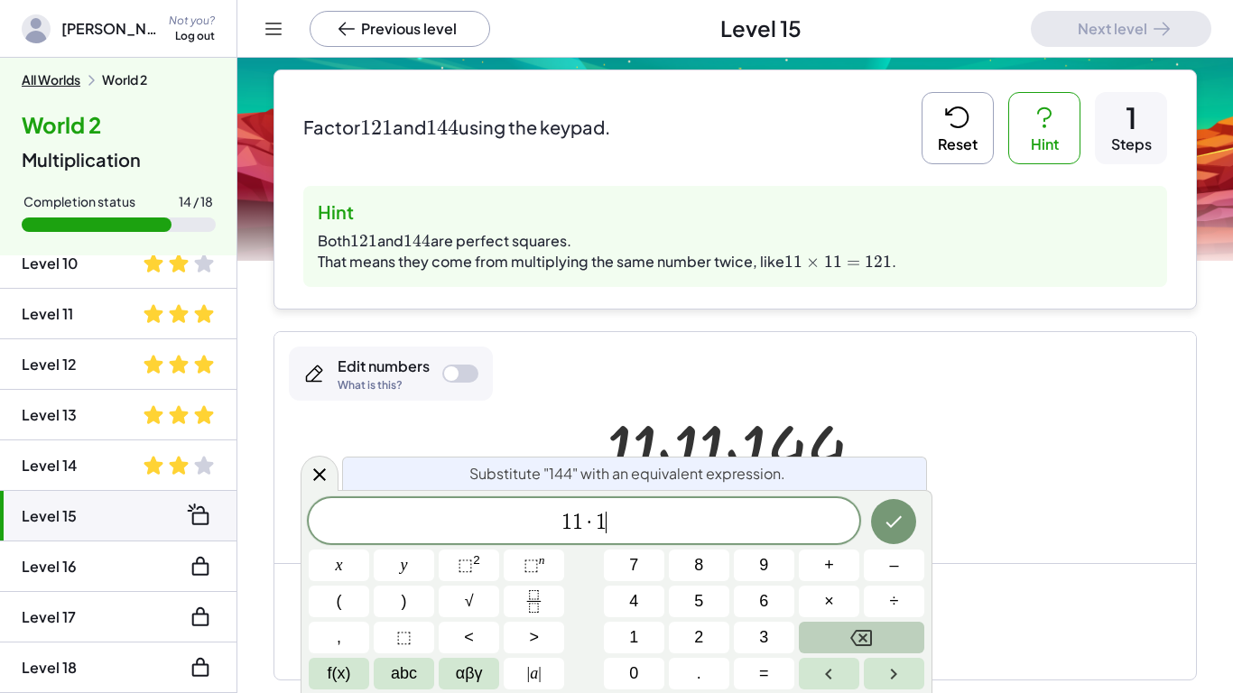
click at [829, 640] on button "Backspace" at bounding box center [861, 638] width 125 height 32
click at [485, 561] on button "⬚ 2" at bounding box center [469, 566] width 60 height 32
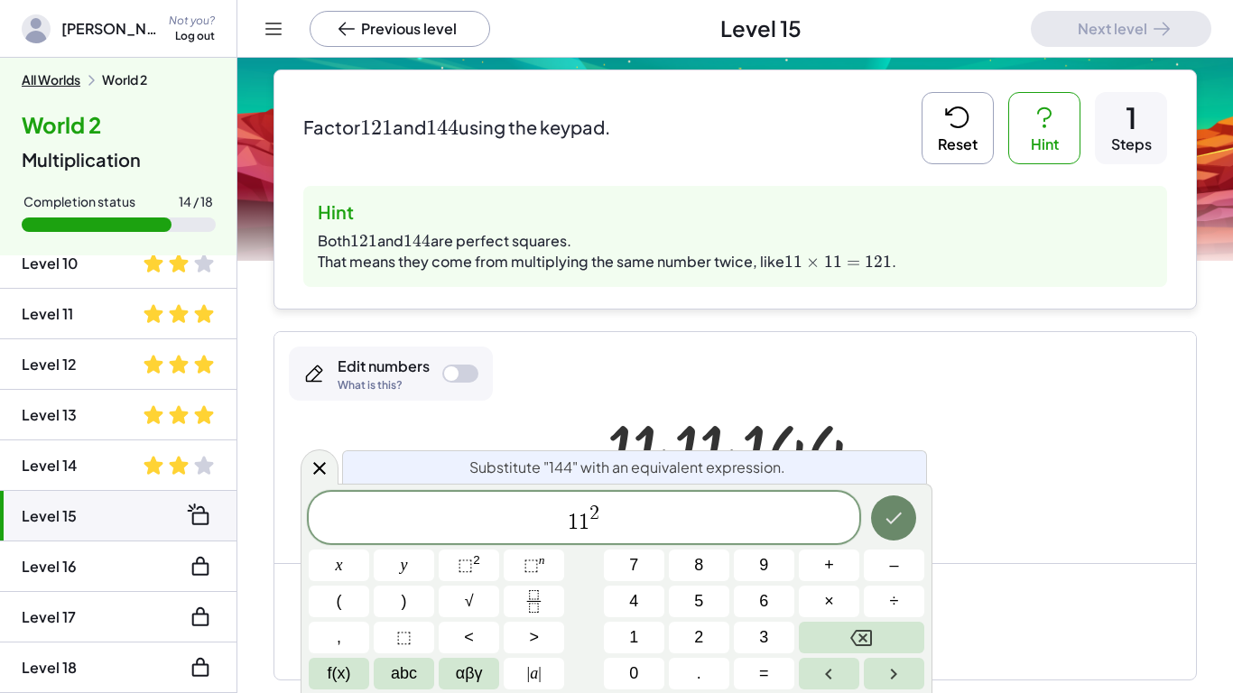
click at [902, 527] on icon "Done" at bounding box center [894, 518] width 22 height 22
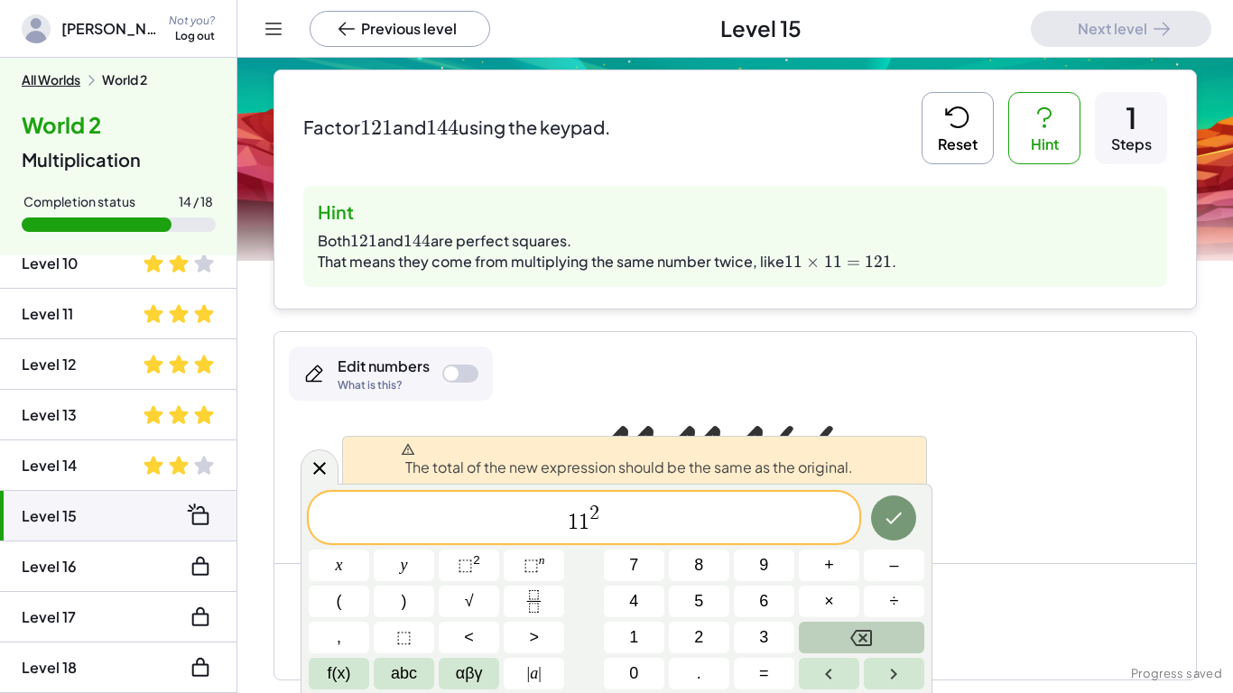
click at [894, 645] on button "Backspace" at bounding box center [861, 638] width 125 height 32
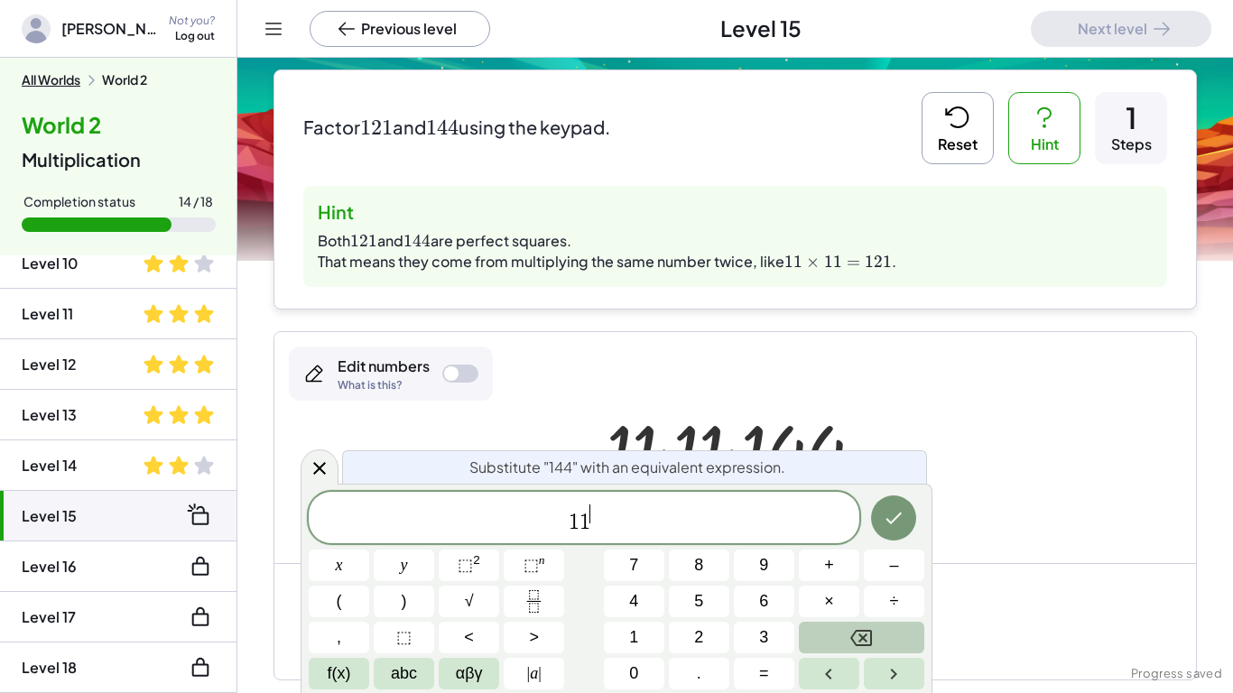
click at [894, 645] on button "Backspace" at bounding box center [861, 638] width 125 height 32
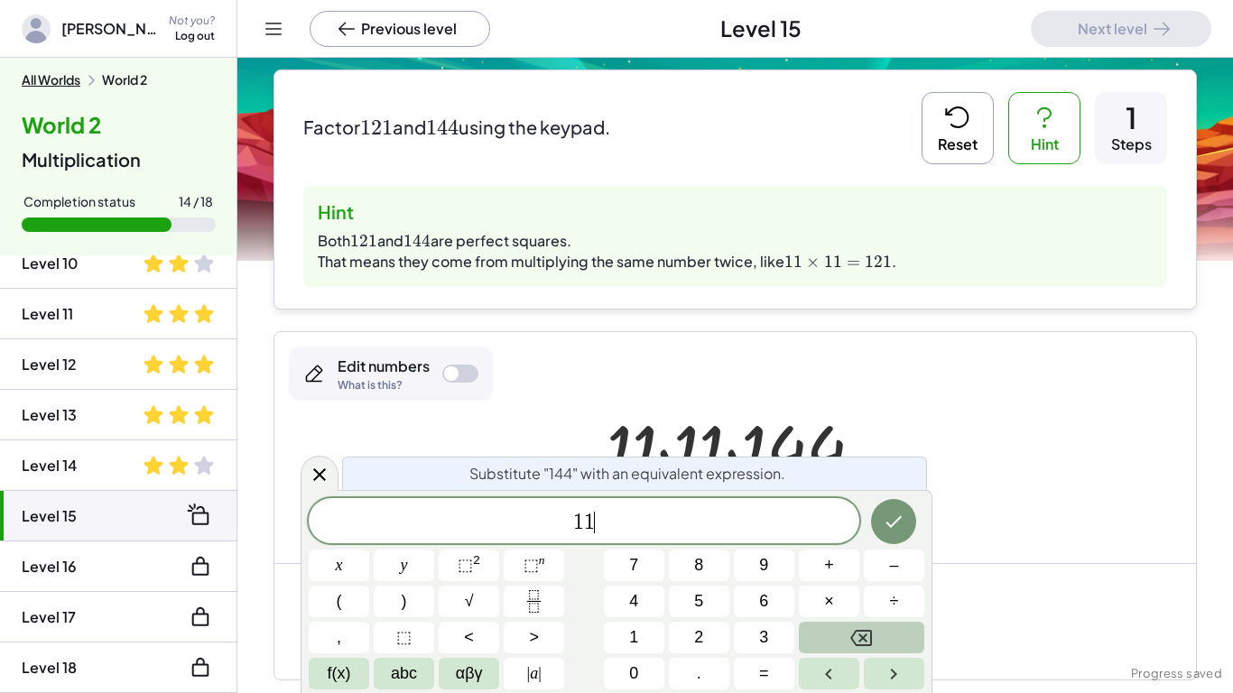
click at [894, 645] on button "Backspace" at bounding box center [861, 638] width 125 height 32
click at [629, 633] on span "1" at bounding box center [633, 638] width 9 height 24
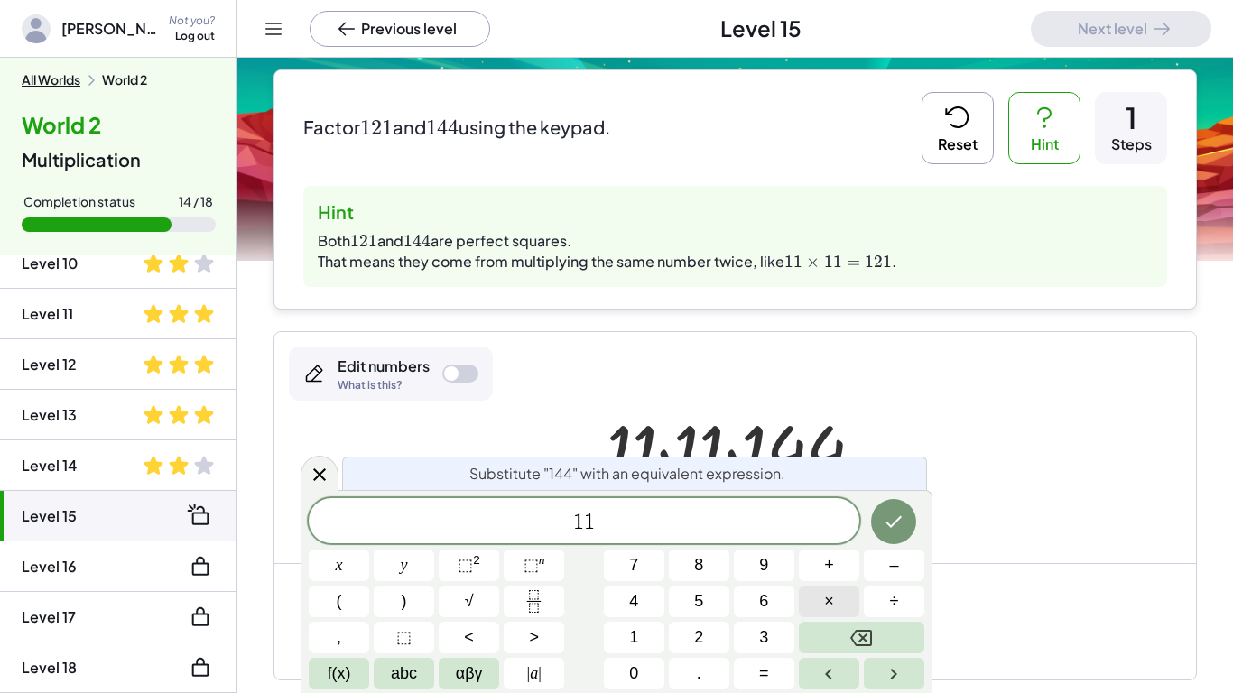
click at [832, 597] on span "×" at bounding box center [829, 601] width 10 height 24
click at [645, 635] on button "1" at bounding box center [634, 638] width 60 height 32
click at [681, 637] on button "2" at bounding box center [699, 638] width 60 height 32
click at [911, 515] on button "Done" at bounding box center [893, 521] width 45 height 45
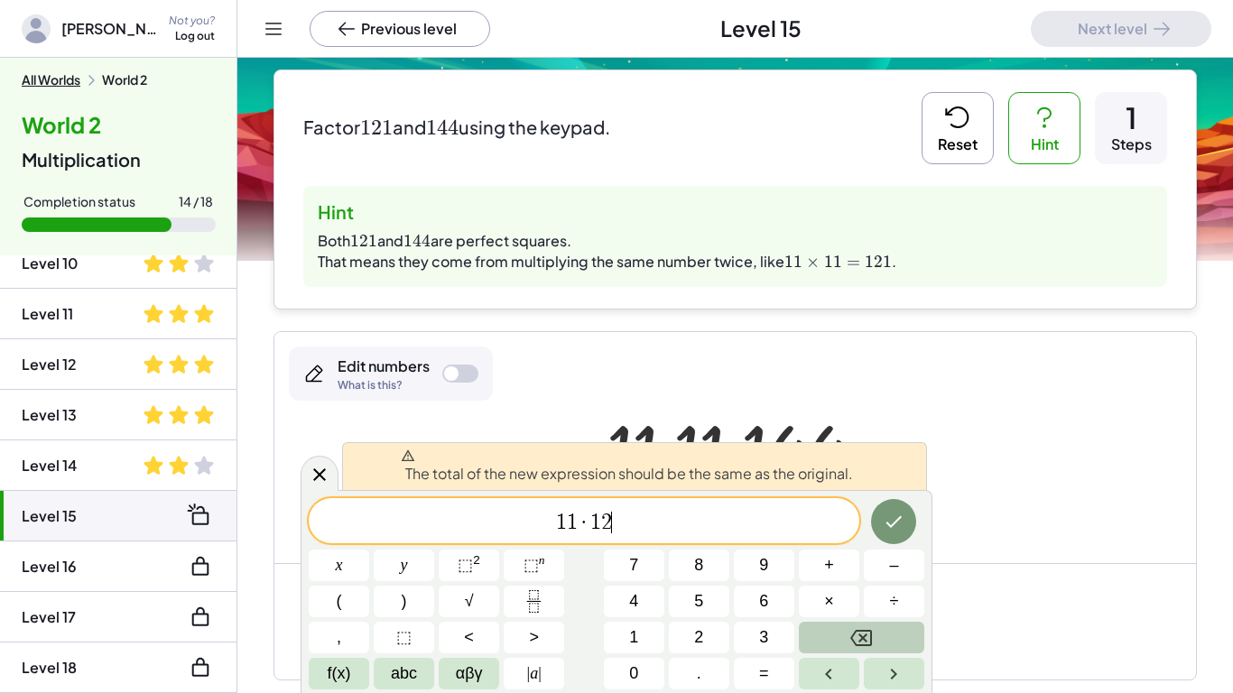
click at [863, 644] on icon "Backspace" at bounding box center [861, 638] width 22 height 16
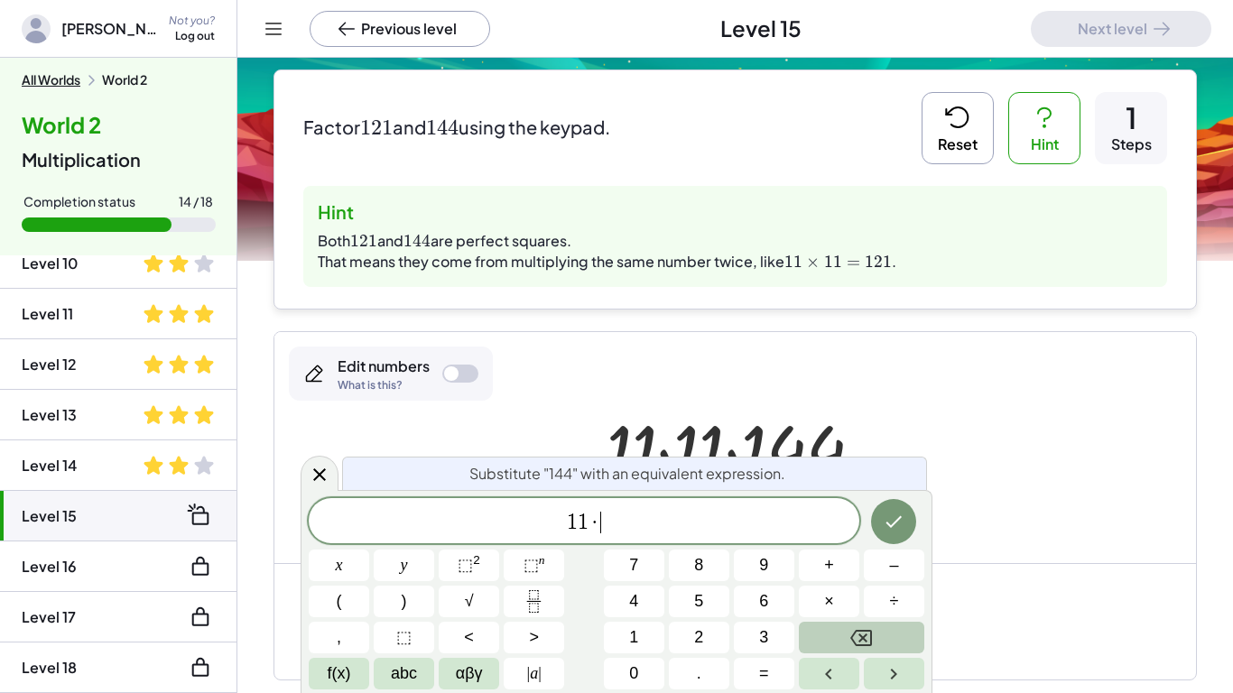
click at [863, 644] on icon "Backspace" at bounding box center [861, 638] width 22 height 16
